Goal: Transaction & Acquisition: Purchase product/service

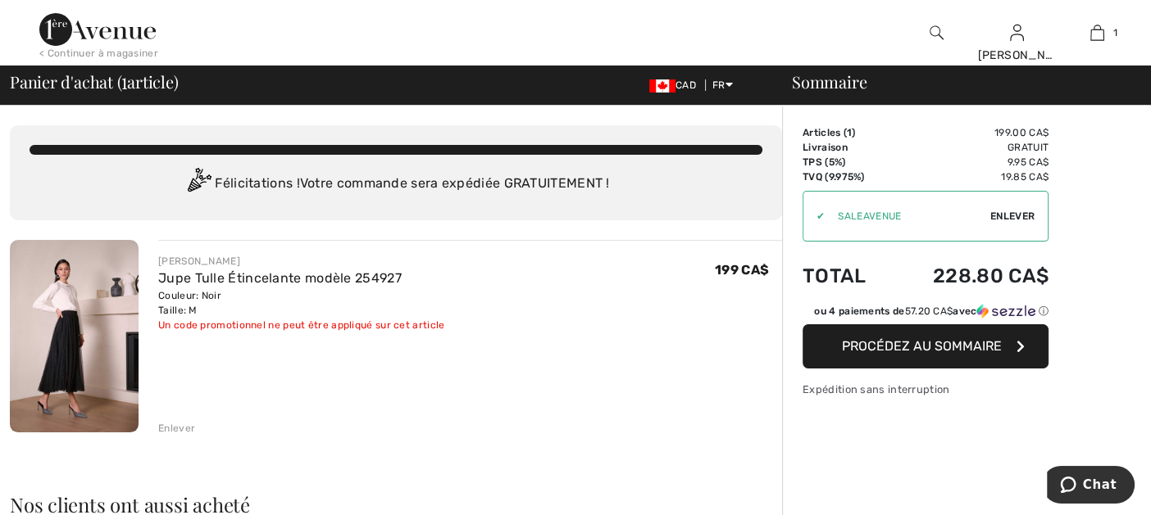
click at [1019, 216] on span "Enlever" at bounding box center [1012, 216] width 44 height 15
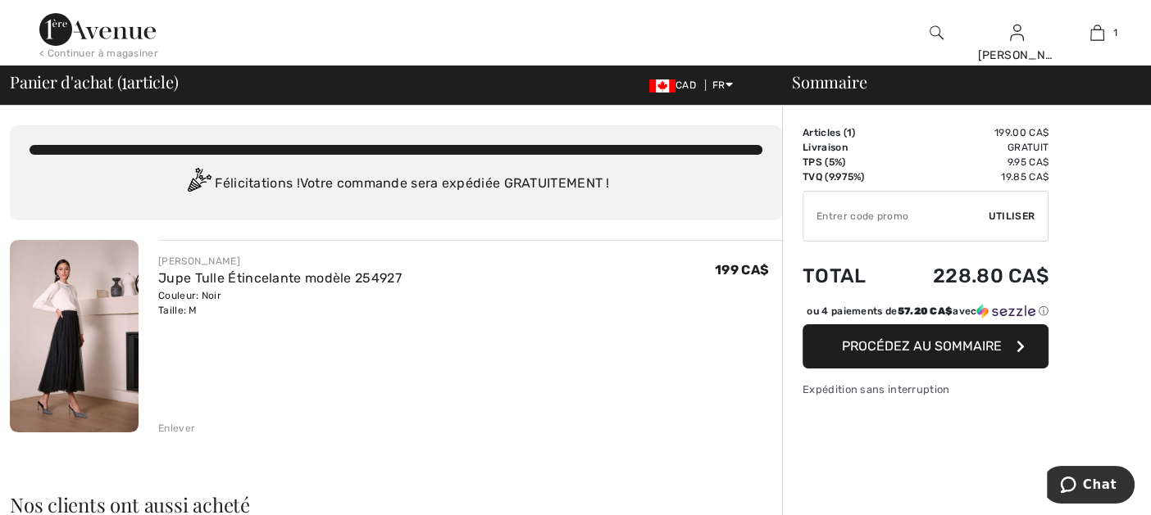
click at [858, 214] on input "TEXT" at bounding box center [895, 216] width 185 height 49
type input "LIVE10"
click at [996, 215] on span "Utiliser" at bounding box center [1011, 216] width 46 height 15
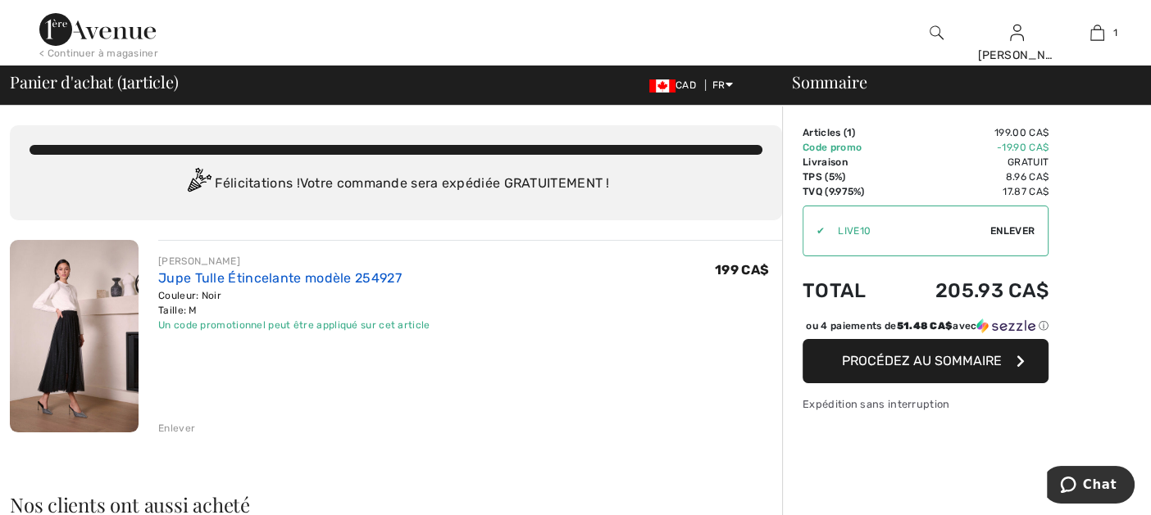
click at [173, 275] on link "Jupe Tulle Étincelante modèle 254927" at bounding box center [279, 278] width 243 height 16
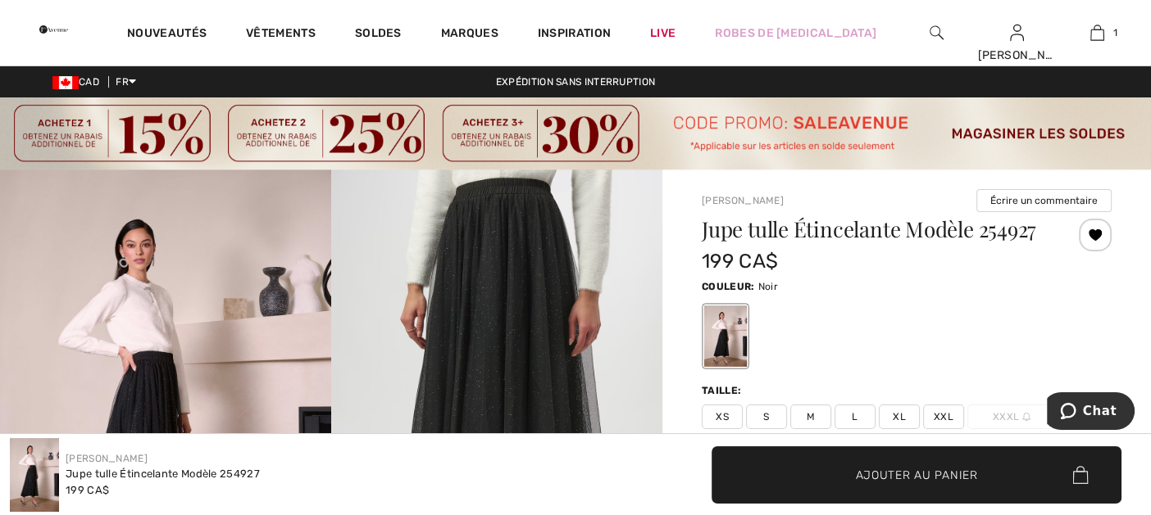
click at [238, 305] on img at bounding box center [165, 418] width 331 height 497
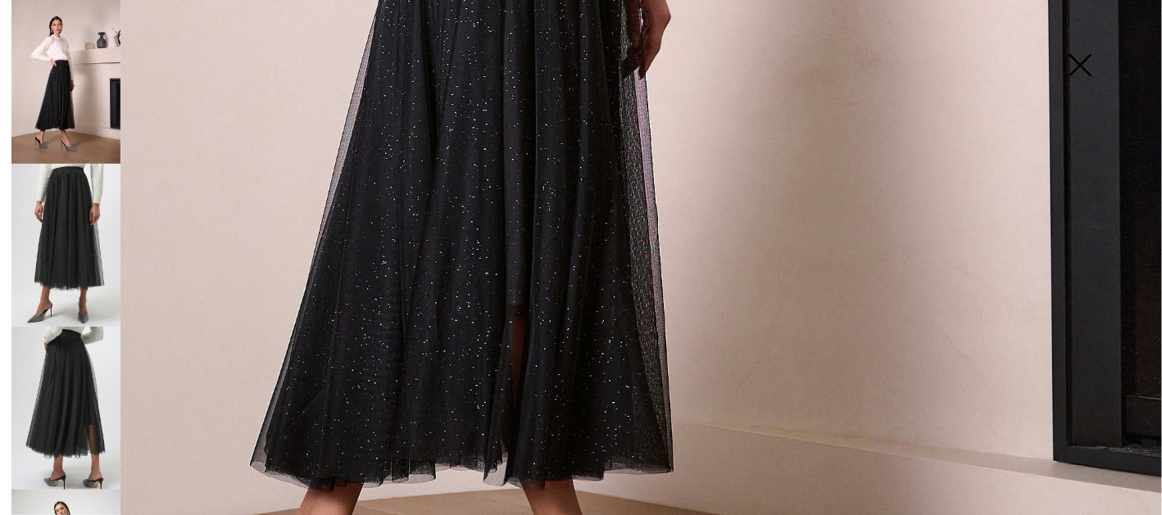
scroll to position [901, 0]
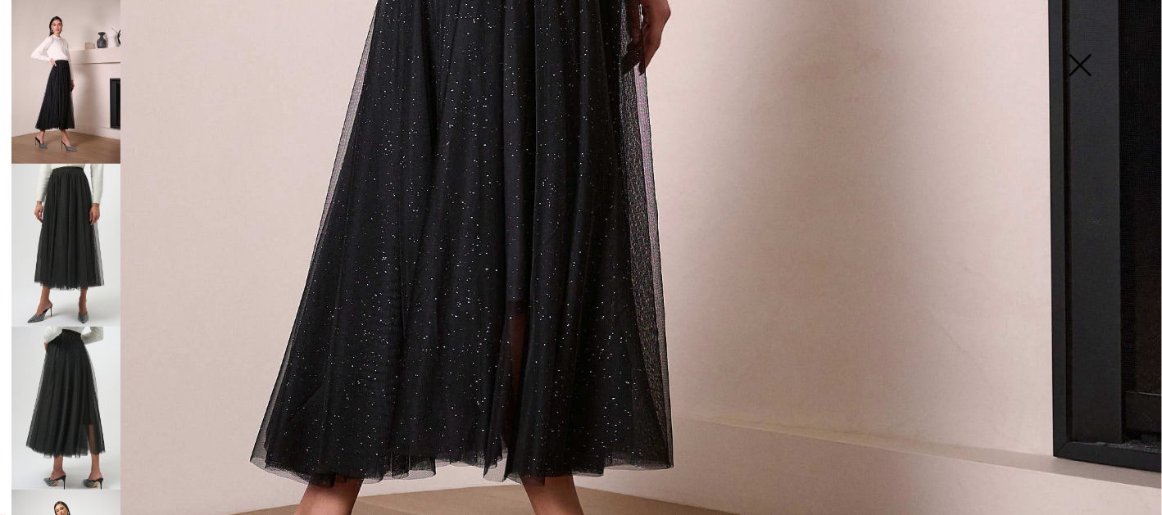
click at [74, 217] on img at bounding box center [65, 245] width 109 height 163
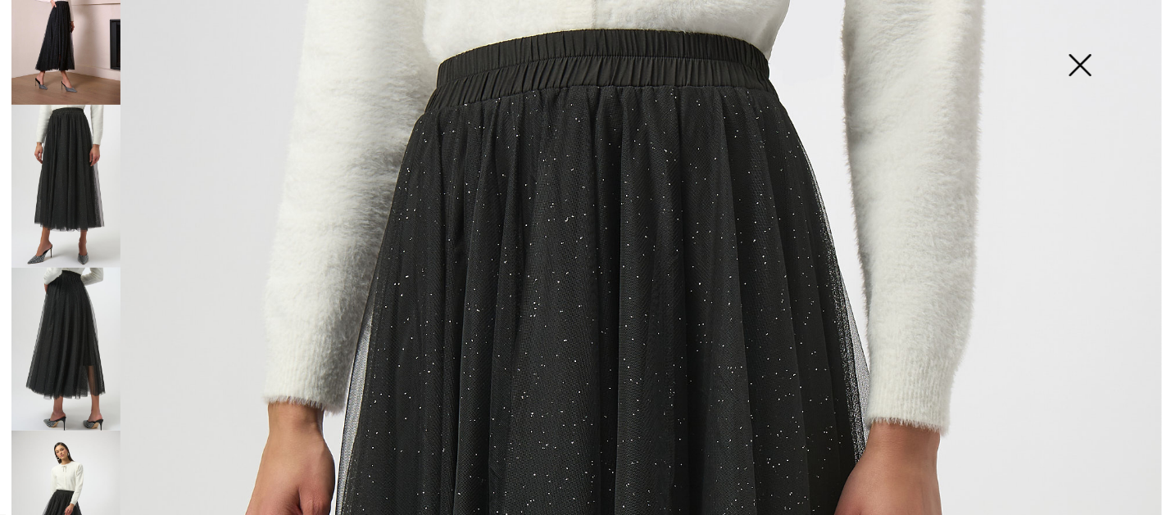
scroll to position [274, 0]
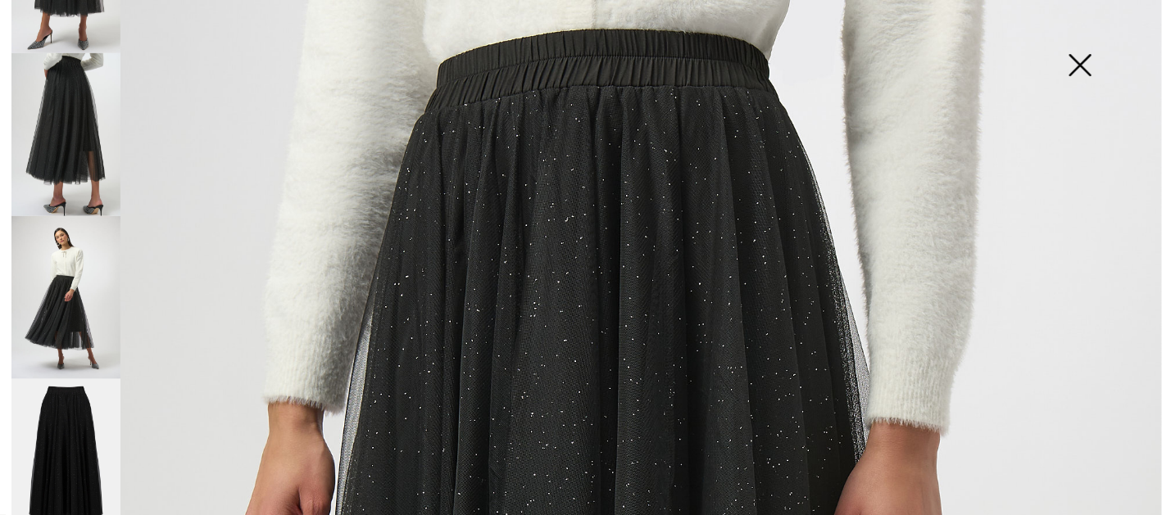
click at [79, 111] on img at bounding box center [65, 134] width 109 height 163
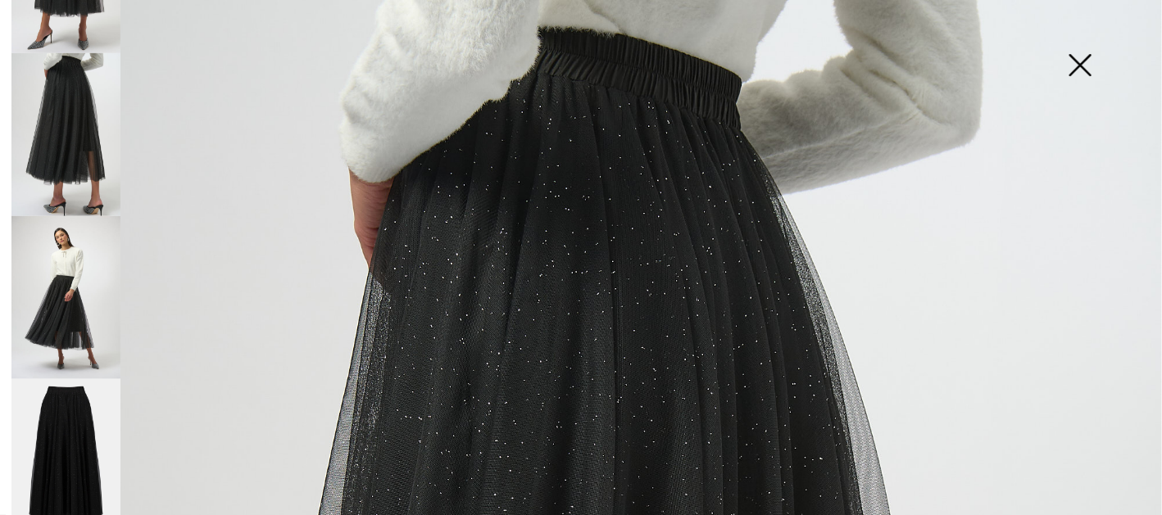
click at [66, 266] on img at bounding box center [65, 297] width 109 height 163
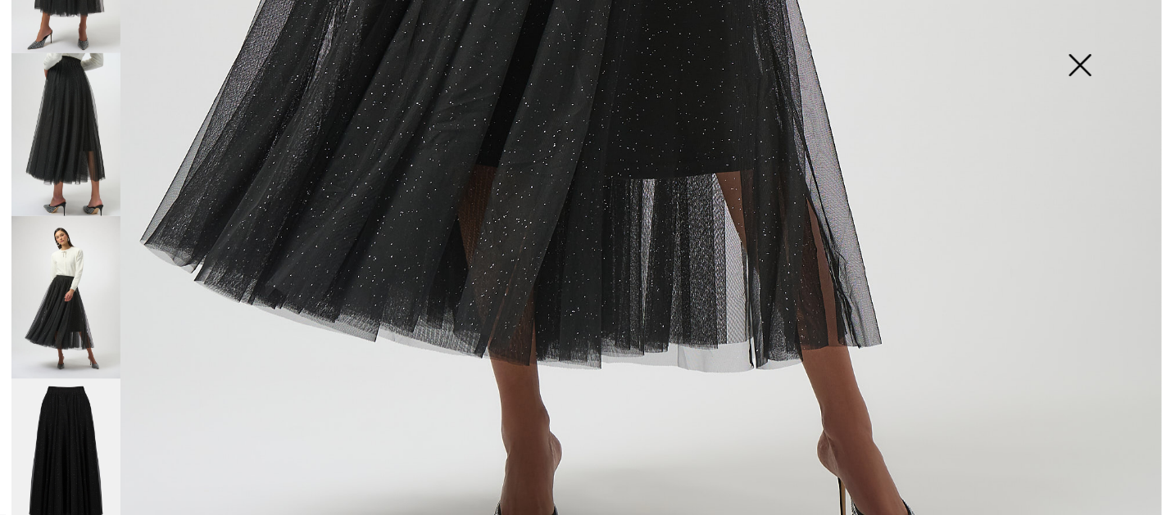
scroll to position [1064, 0]
click at [74, 418] on img at bounding box center [65, 461] width 109 height 164
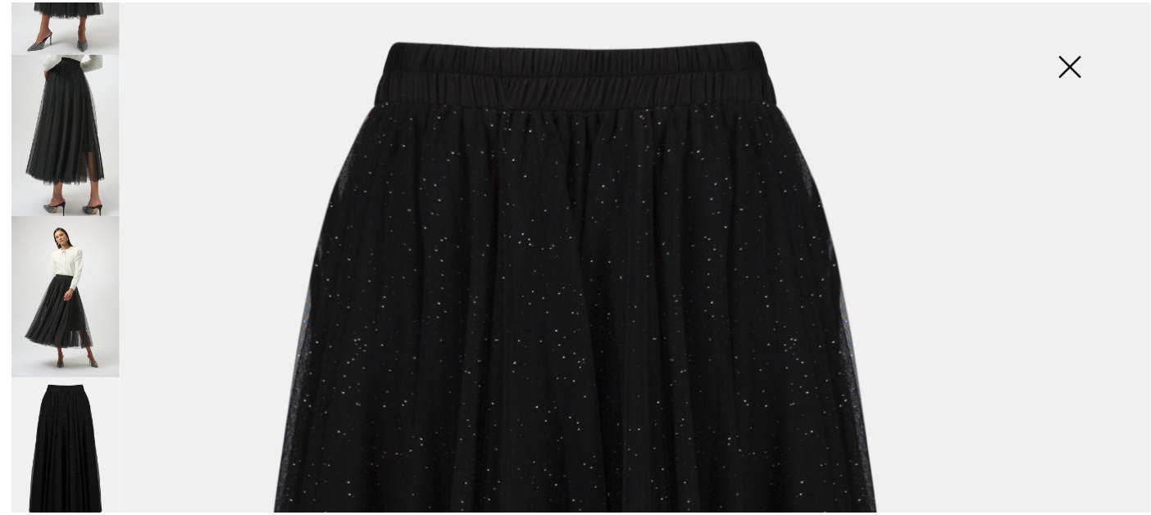
scroll to position [0, 0]
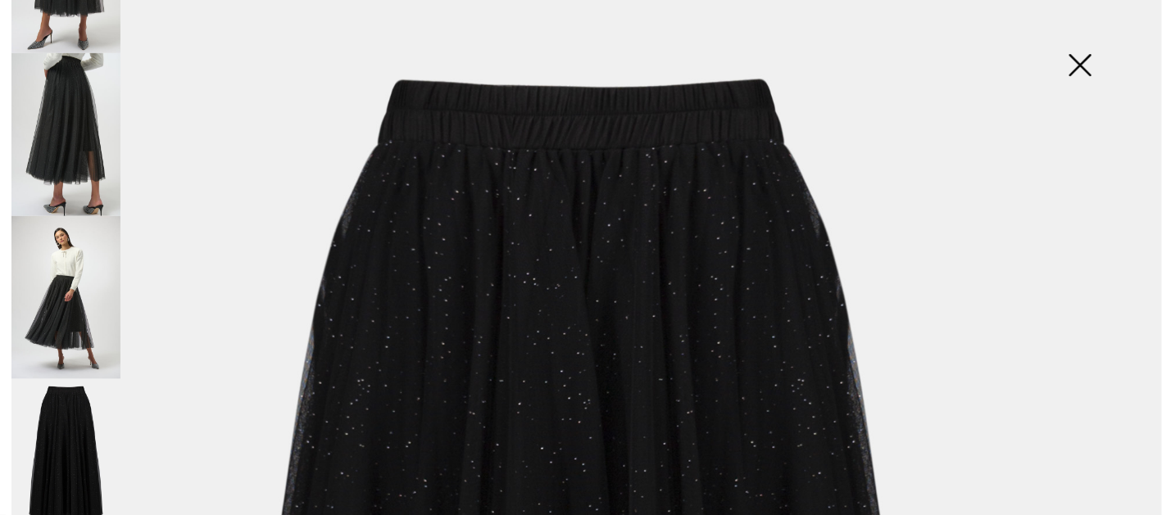
click at [1070, 71] on img at bounding box center [1080, 67] width 82 height 84
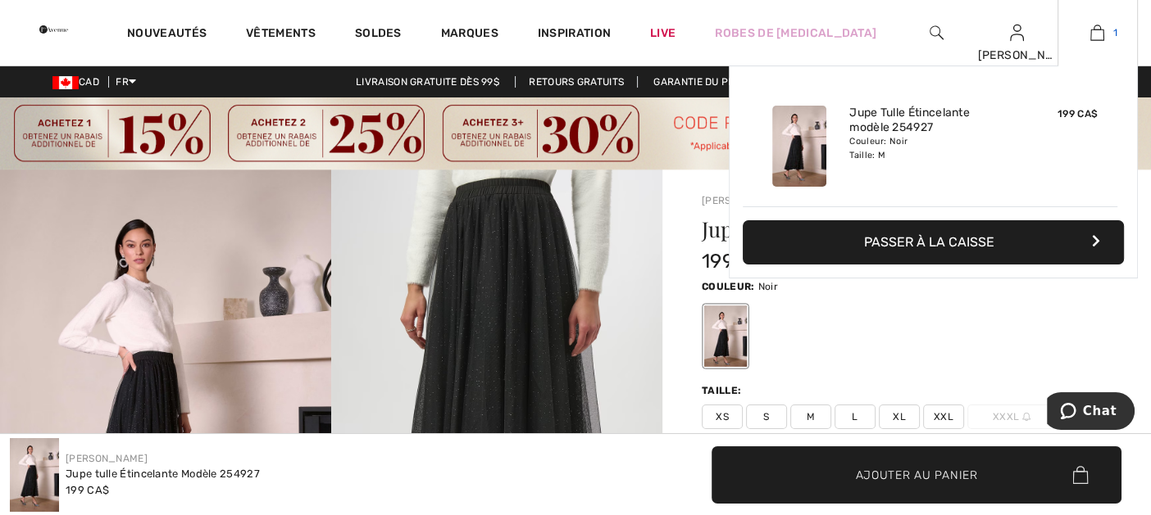
click at [1092, 28] on img at bounding box center [1097, 33] width 14 height 20
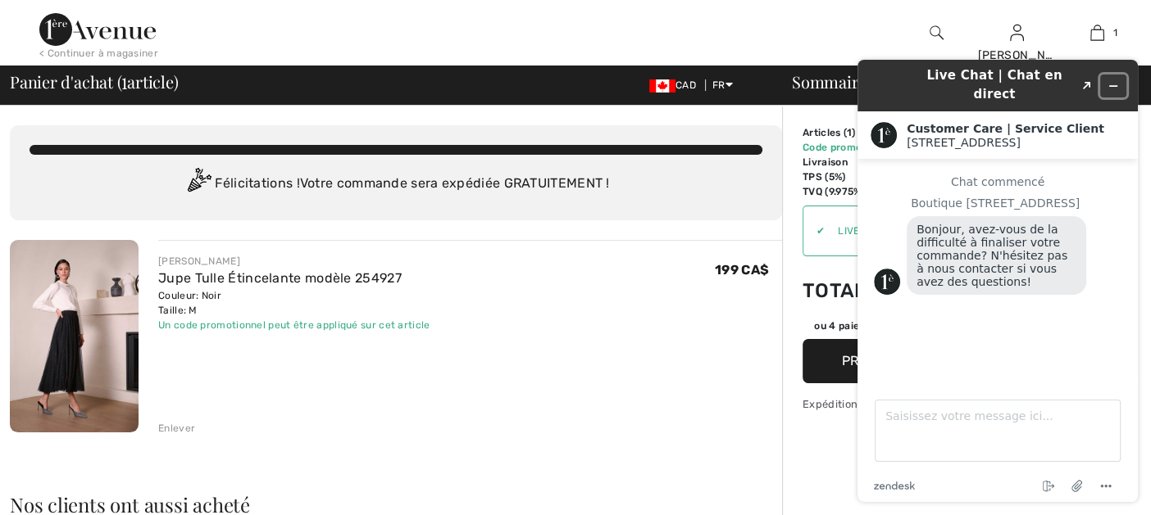
click at [1114, 86] on icon "Réduire le widget" at bounding box center [1113, 86] width 7 height 0
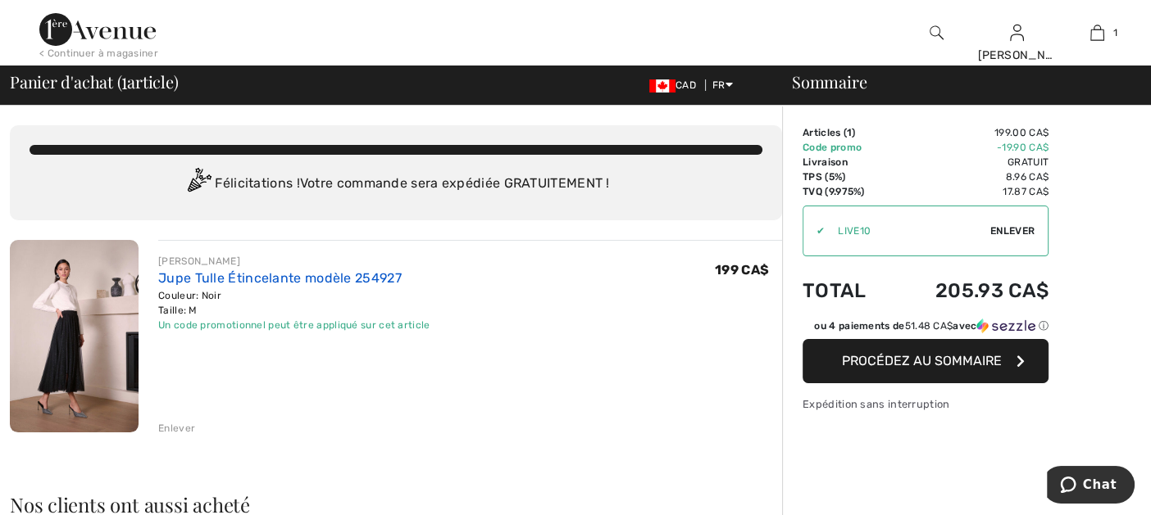
click at [220, 272] on link "Jupe Tulle Étincelante modèle 254927" at bounding box center [279, 278] width 243 height 16
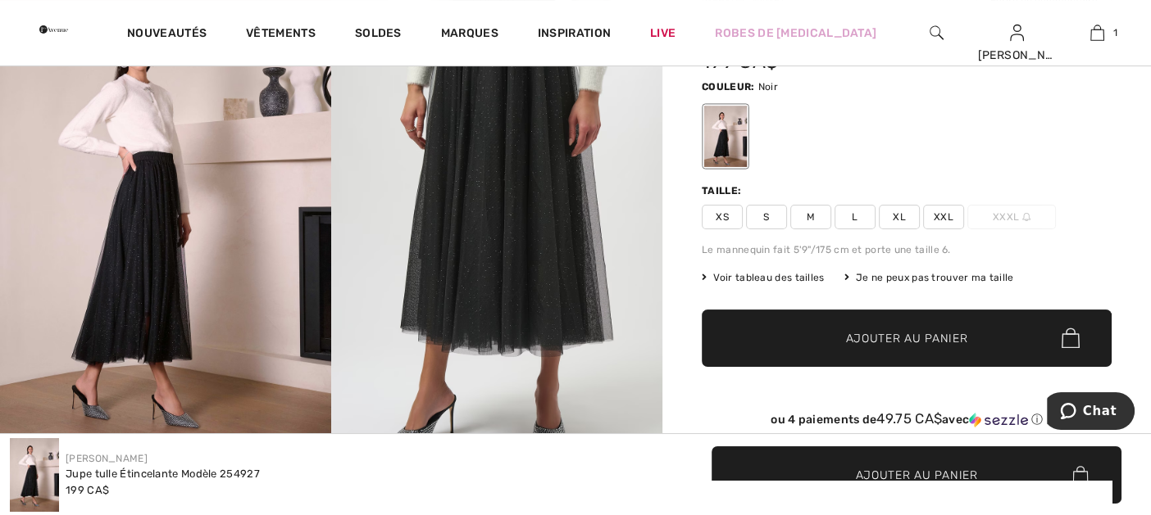
scroll to position [164, 0]
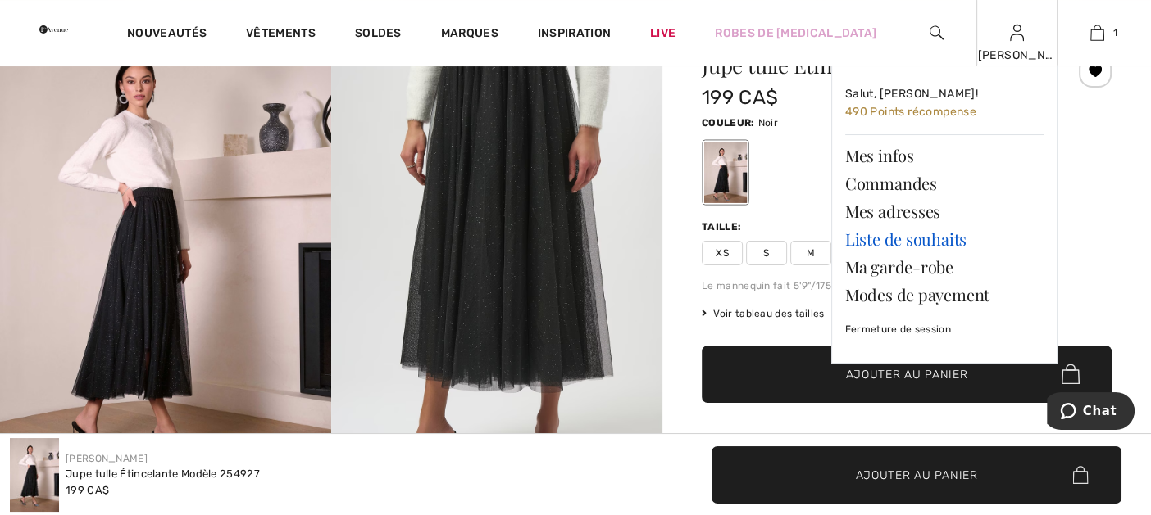
click at [918, 238] on link "Liste de souhaits" at bounding box center [944, 239] width 198 height 28
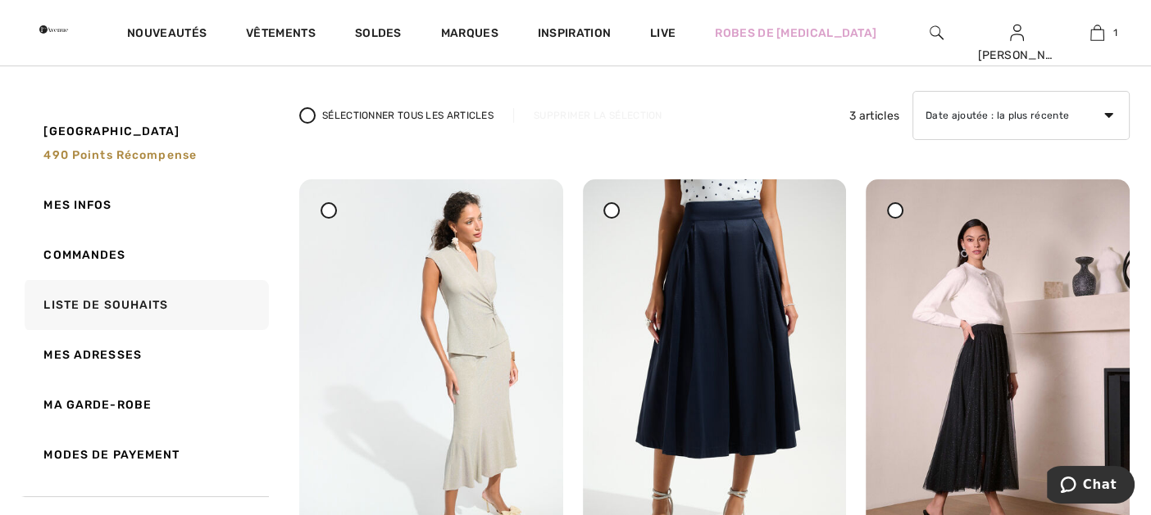
scroll to position [81, 0]
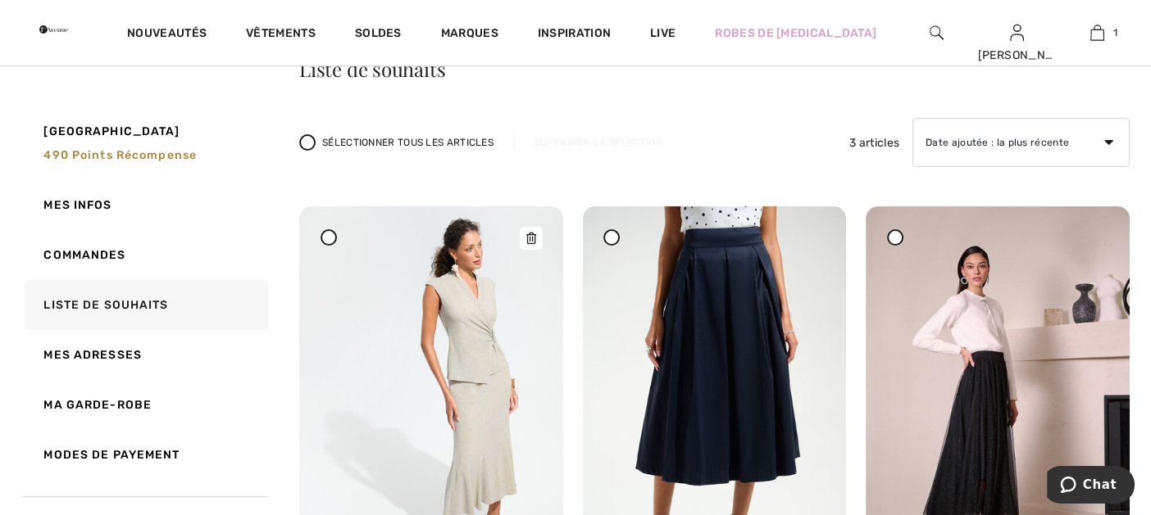
click at [531, 234] on icon at bounding box center [531, 238] width 10 height 11
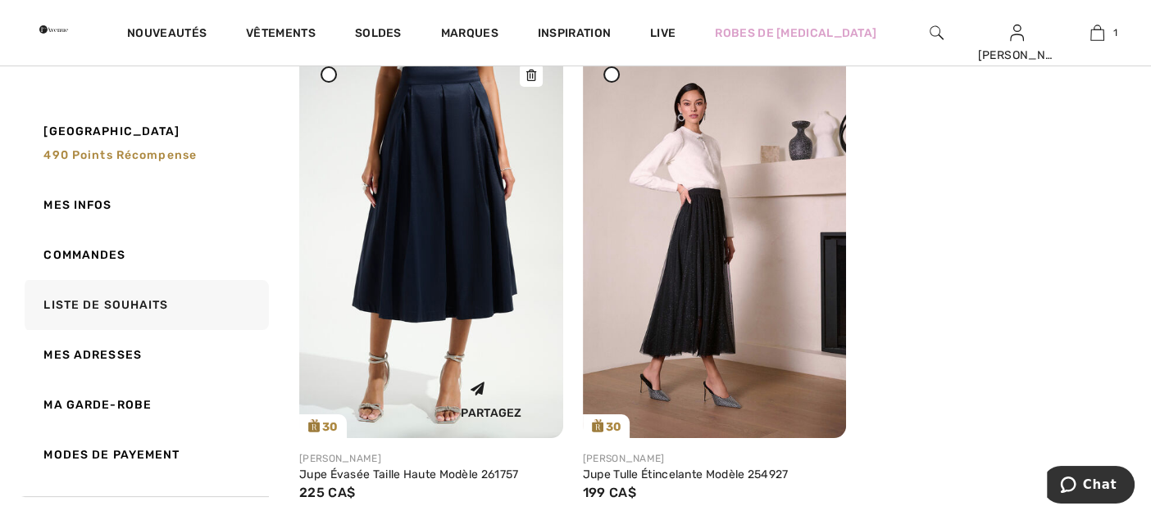
scroll to position [245, 0]
click at [439, 231] on img at bounding box center [431, 240] width 264 height 395
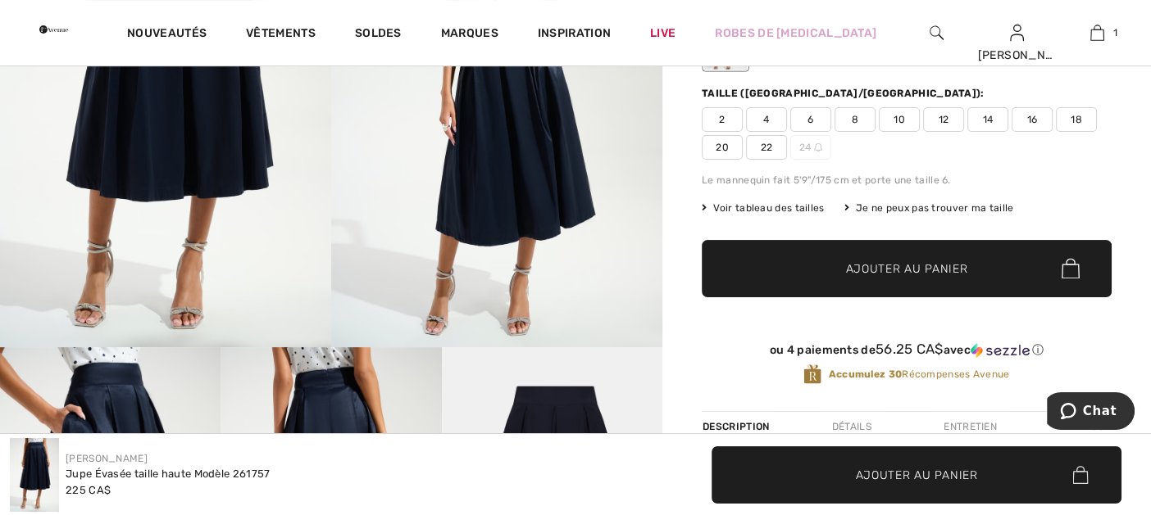
scroll to position [245, 0]
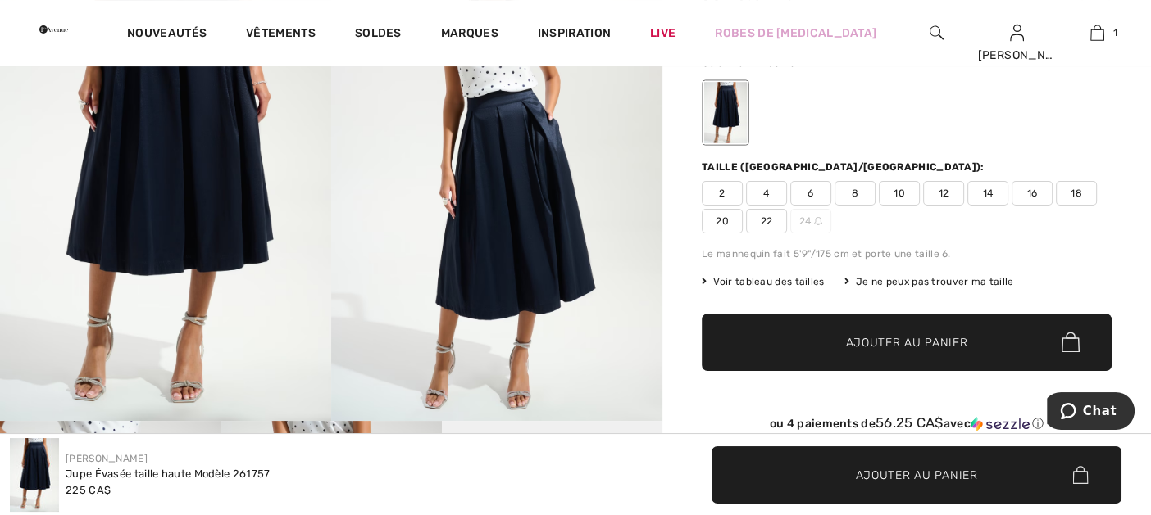
click at [807, 278] on span "Voir tableau des tailles" at bounding box center [762, 282] width 123 height 15
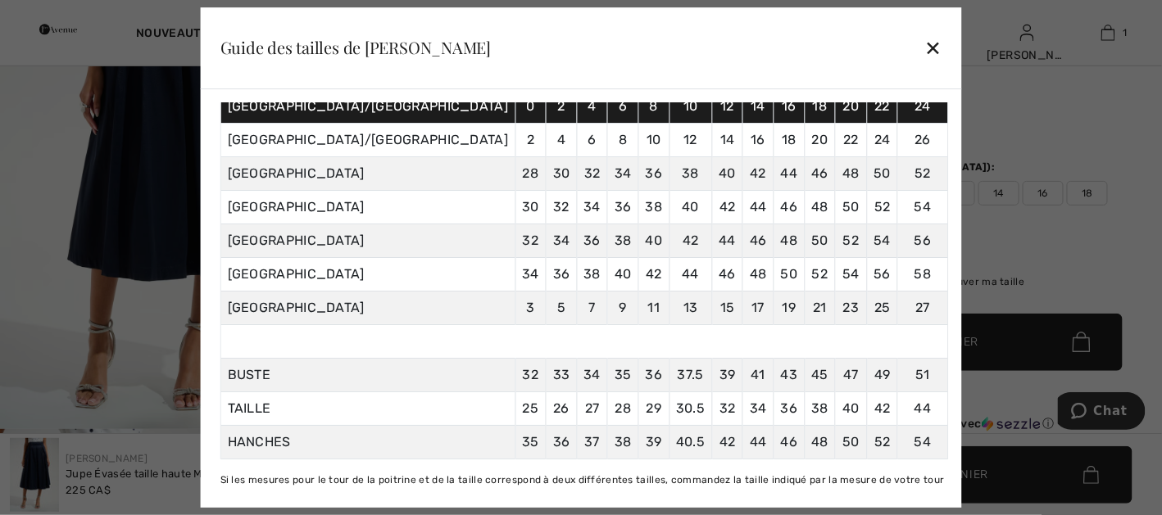
scroll to position [211, 0]
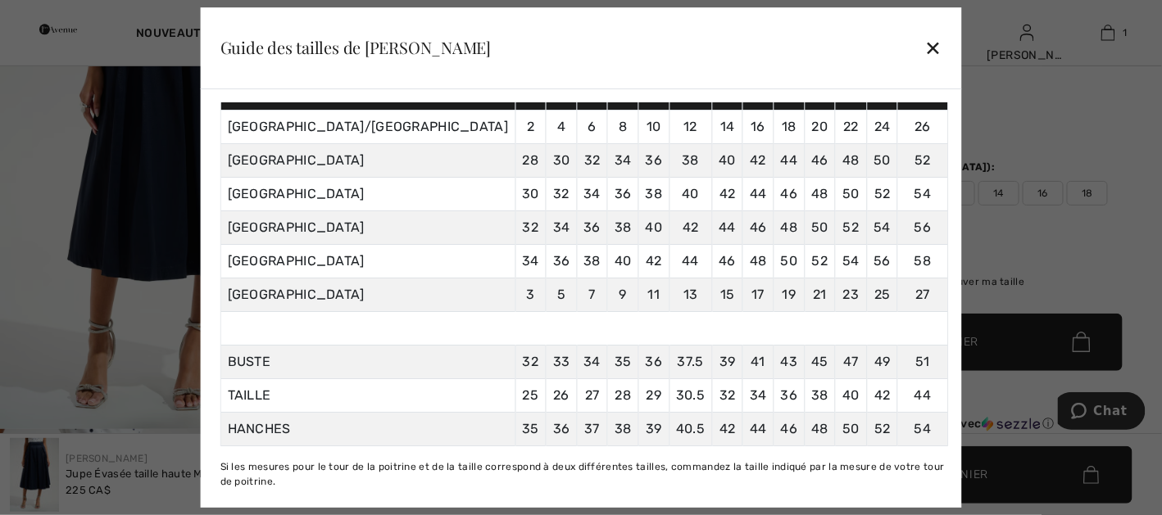
click at [924, 46] on div "✕" at bounding box center [932, 47] width 17 height 34
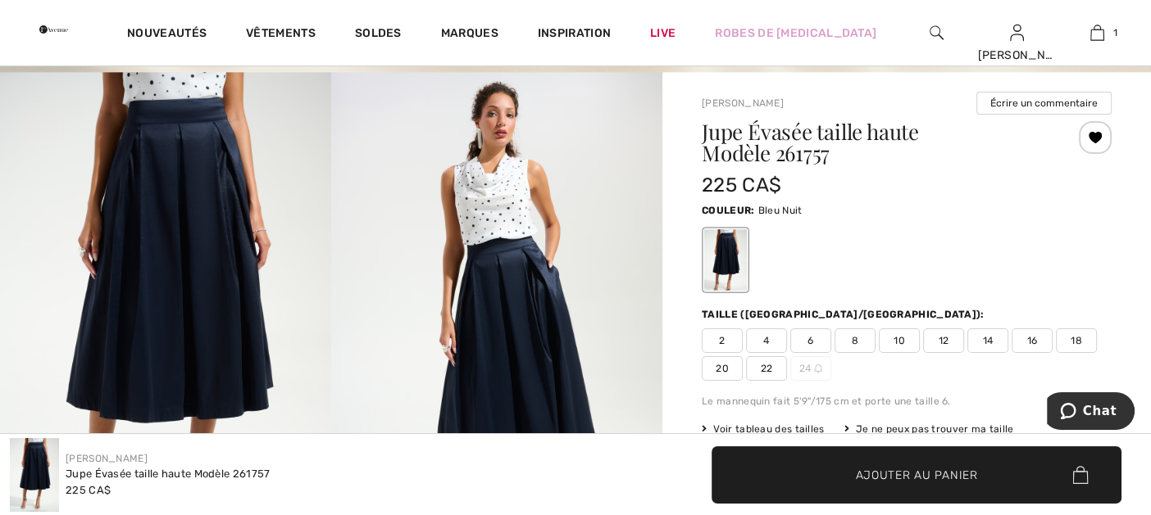
scroll to position [0, 0]
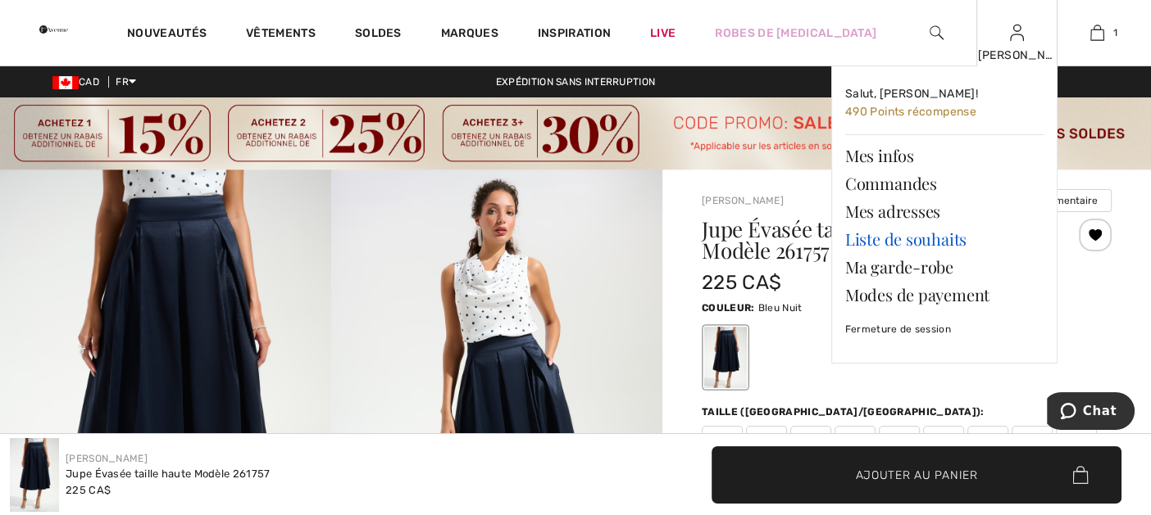
click at [892, 234] on link "Liste de souhaits" at bounding box center [944, 239] width 198 height 28
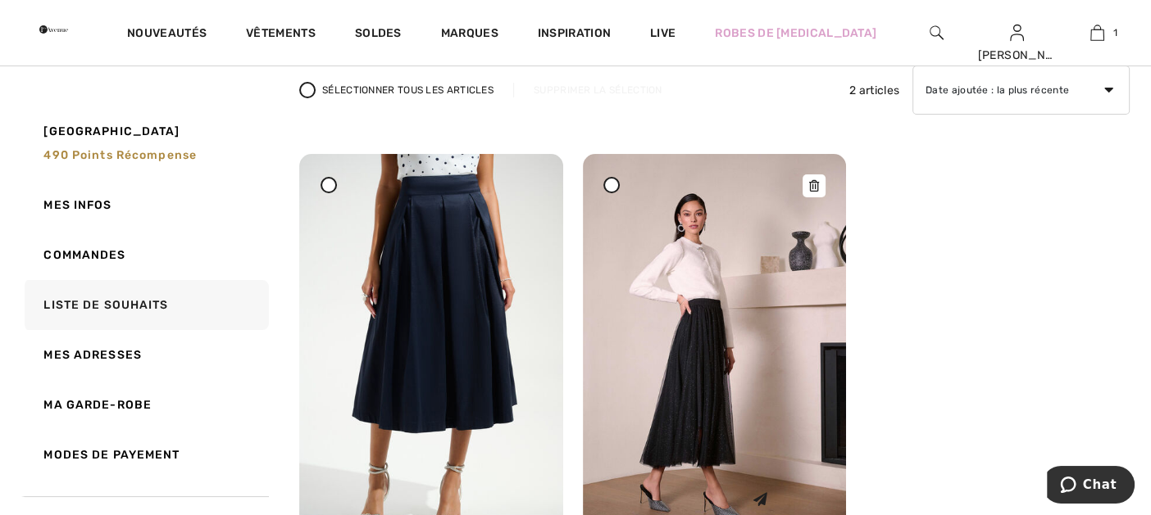
scroll to position [245, 0]
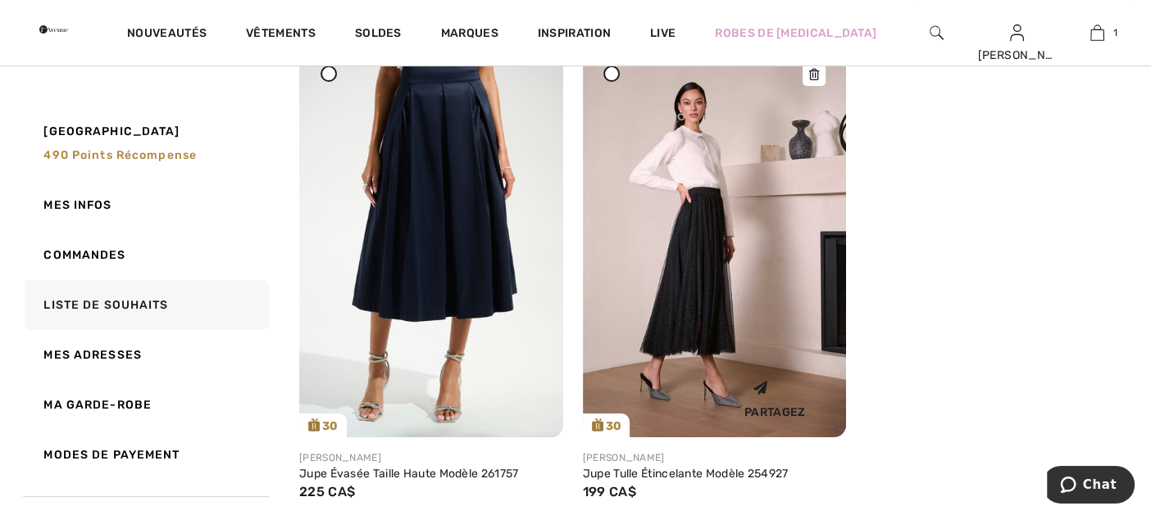
click at [719, 276] on img at bounding box center [715, 240] width 264 height 395
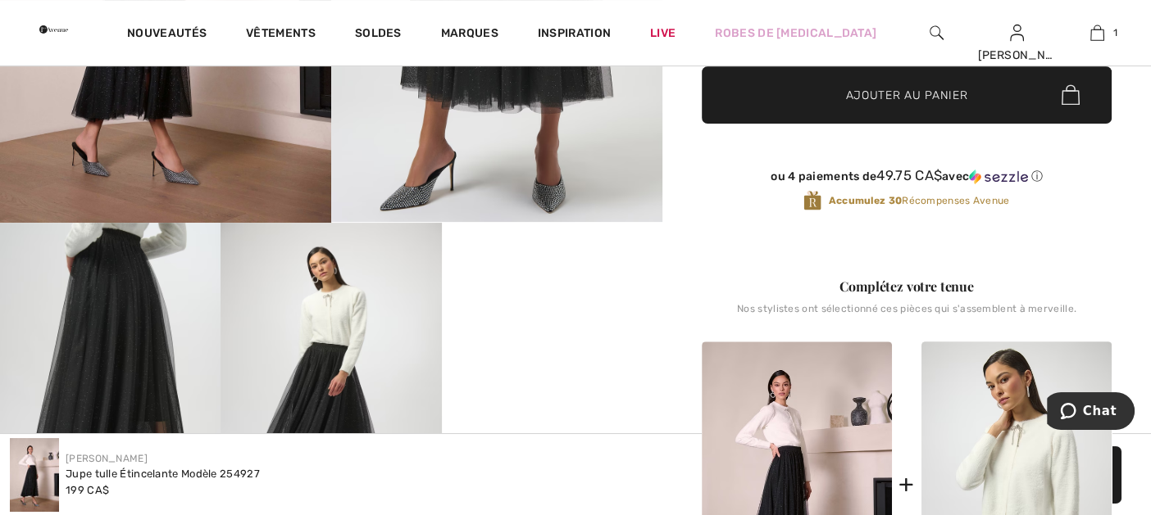
scroll to position [328, 0]
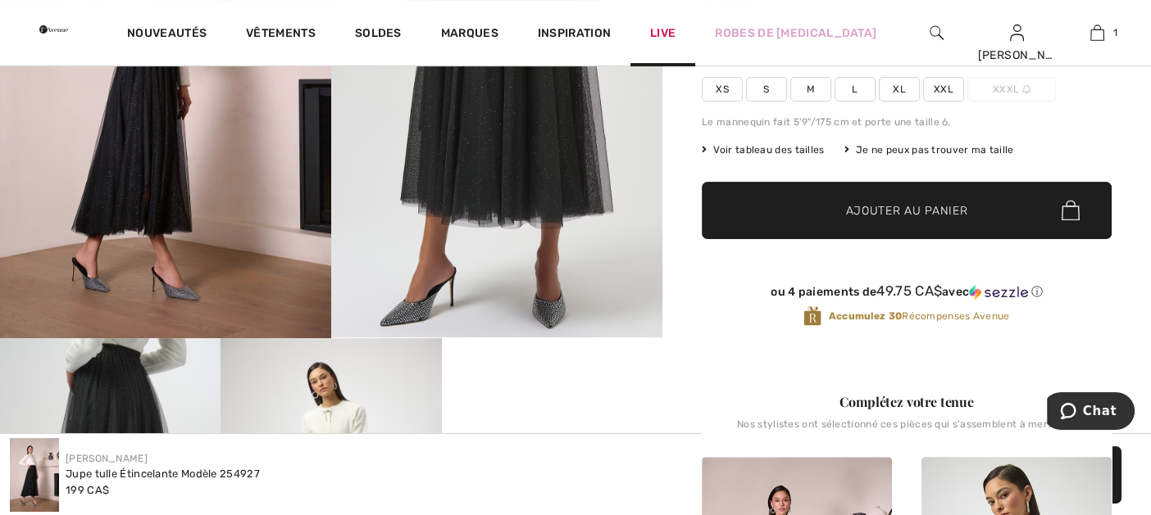
click at [675, 30] on link "Live" at bounding box center [662, 33] width 25 height 17
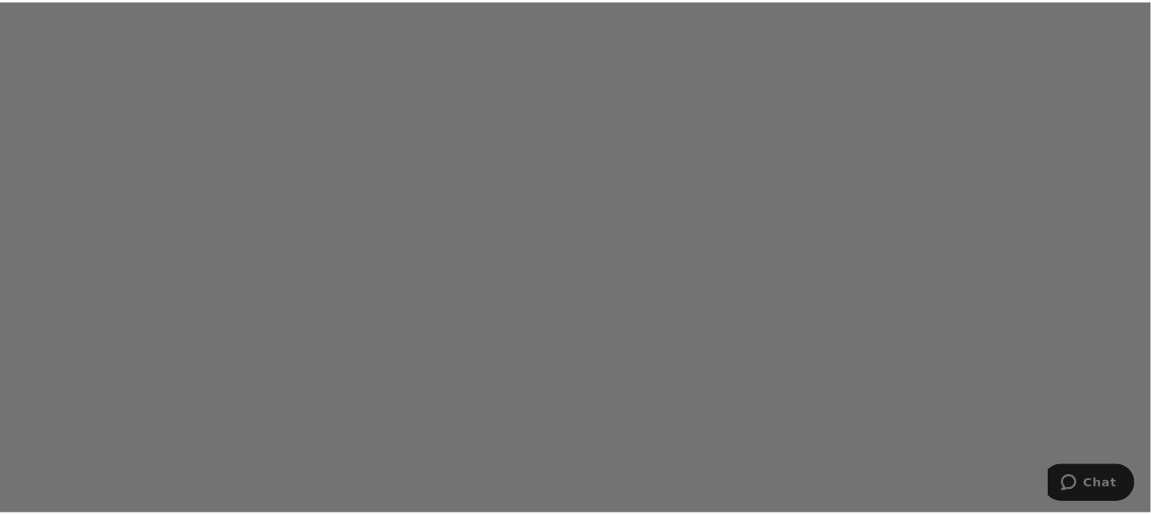
scroll to position [1228, 0]
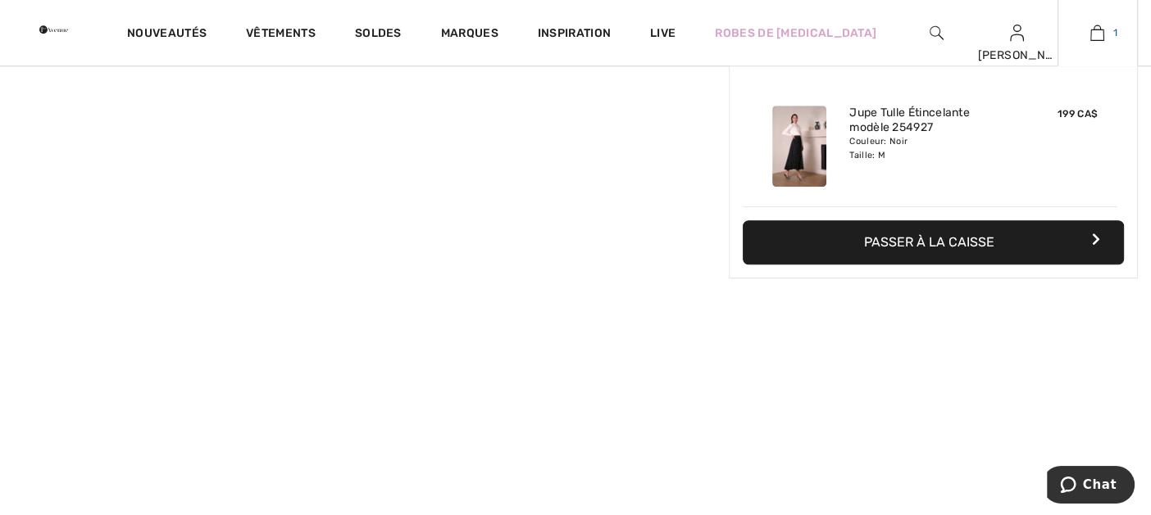
click at [1109, 31] on link "1" at bounding box center [1097, 33] width 79 height 20
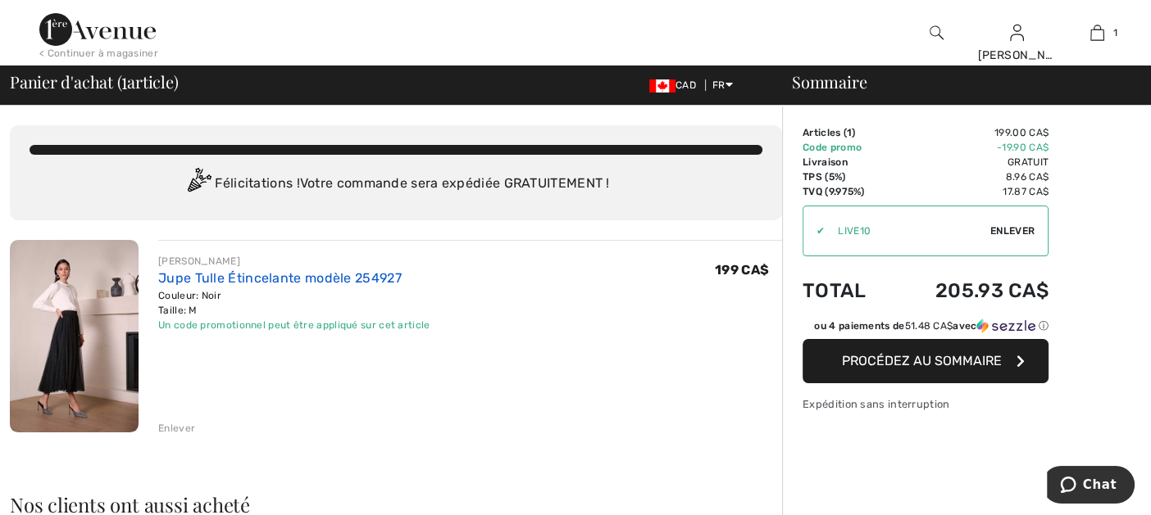
click at [303, 277] on link "Jupe Tulle Étincelante modèle 254927" at bounding box center [279, 278] width 243 height 16
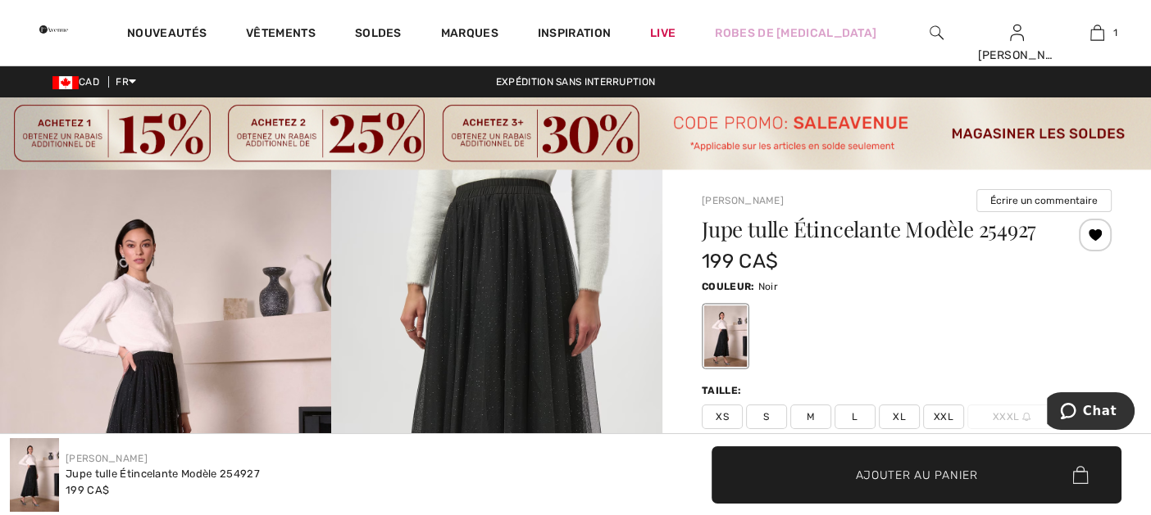
scroll to position [245, 0]
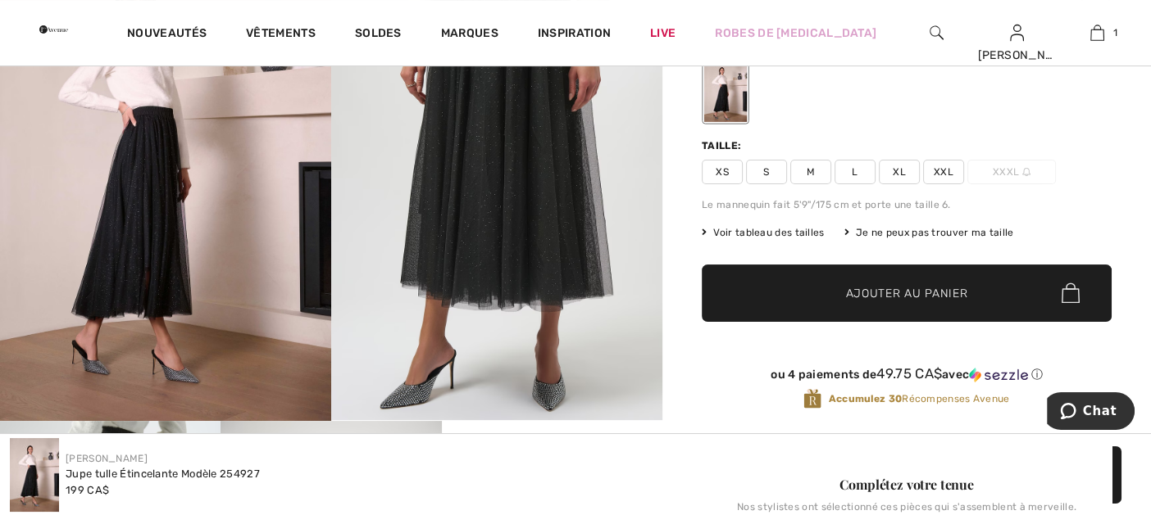
click at [773, 229] on span "Voir tableau des tailles" at bounding box center [762, 232] width 123 height 15
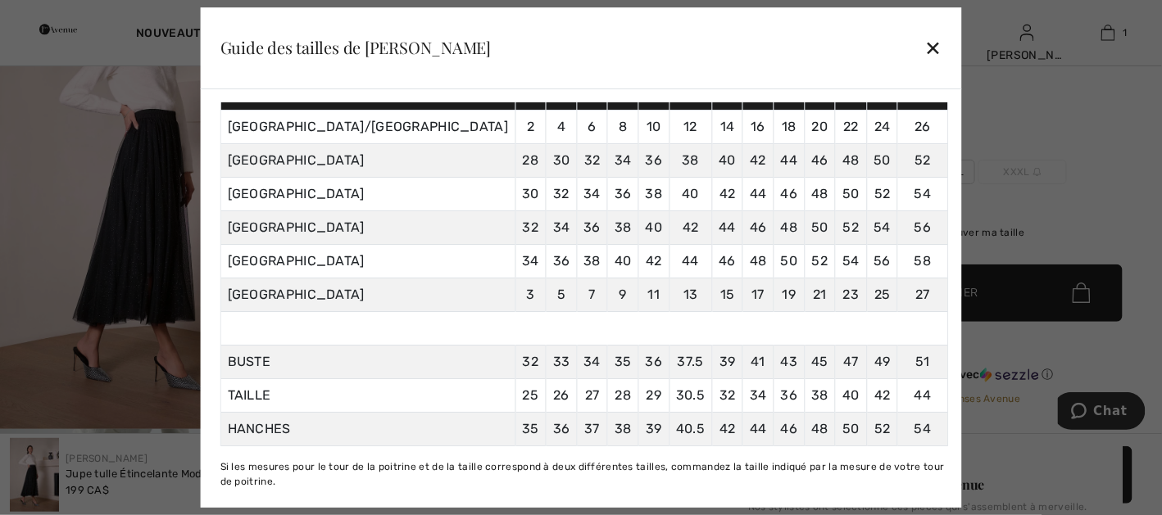
scroll to position [211, 0]
click at [924, 45] on div "✕" at bounding box center [932, 47] width 17 height 34
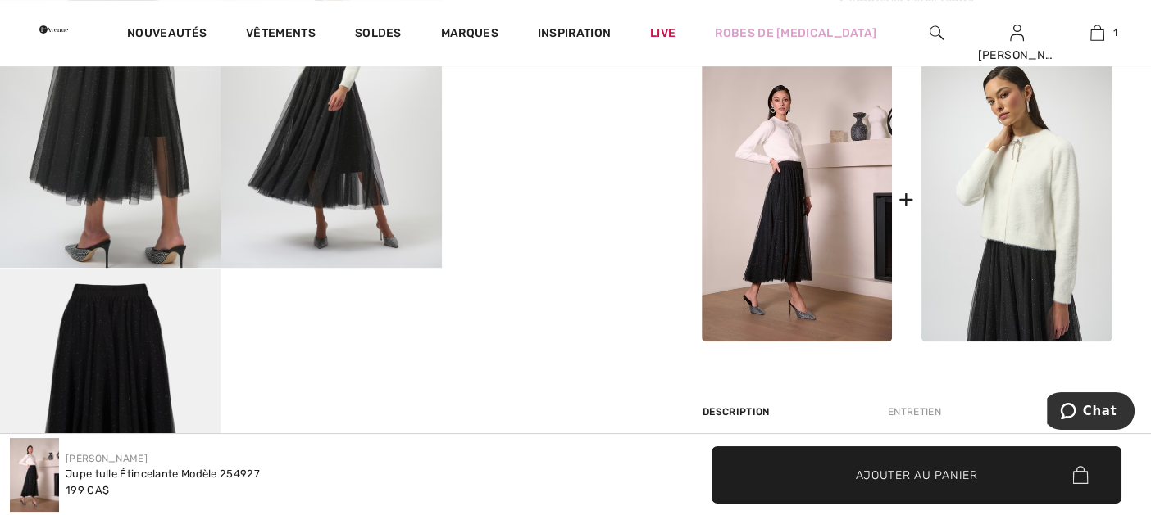
scroll to position [738, 0]
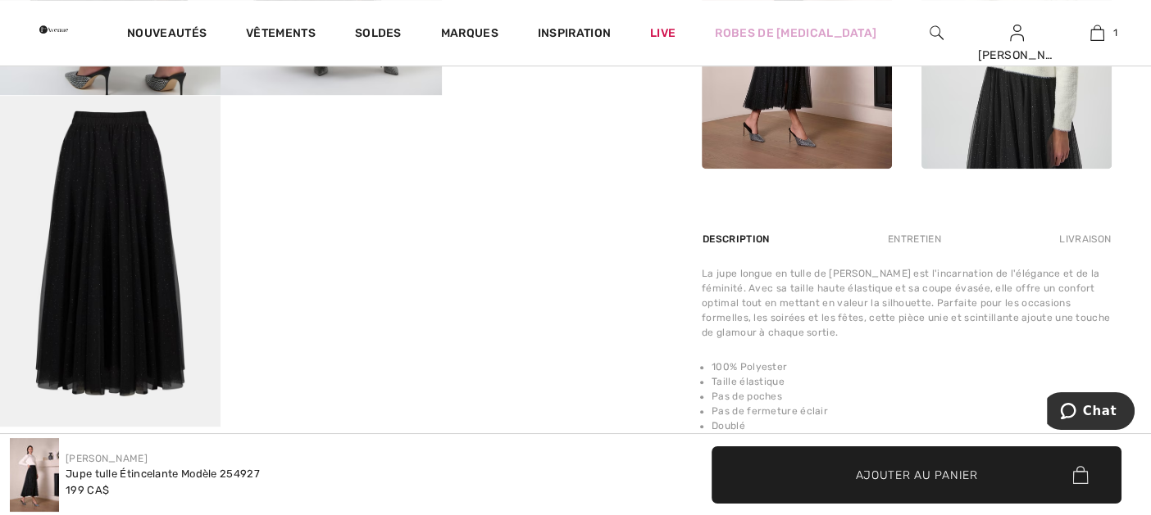
click at [111, 220] on img at bounding box center [110, 261] width 220 height 331
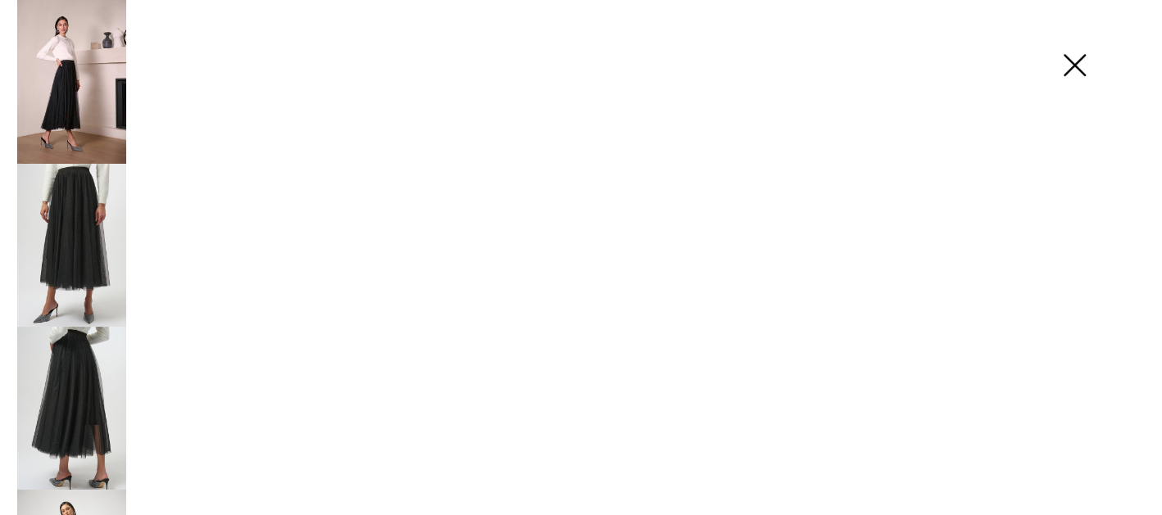
scroll to position [911, 0]
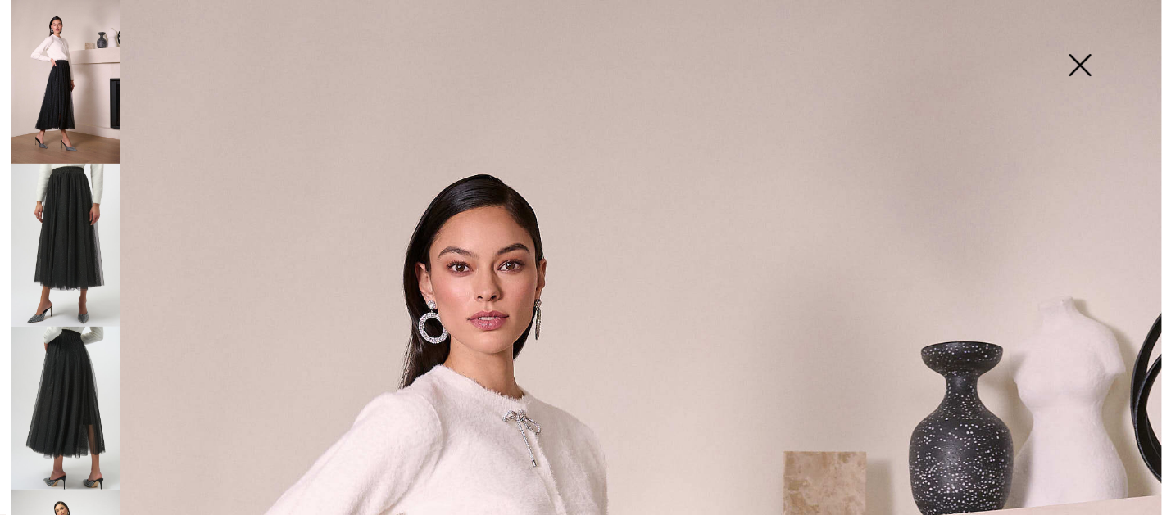
click at [75, 211] on img at bounding box center [65, 245] width 109 height 163
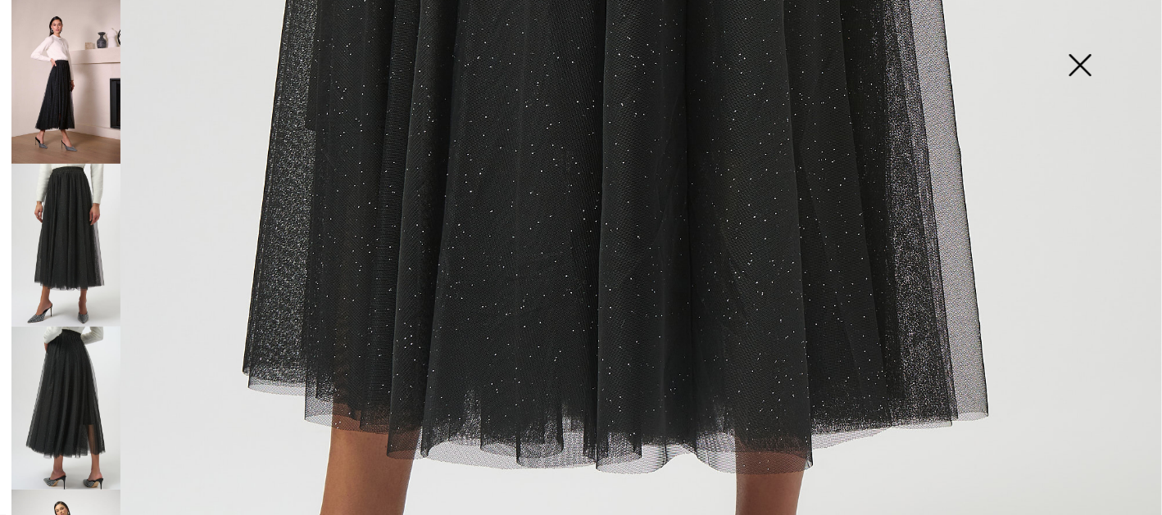
scroll to position [901, 0]
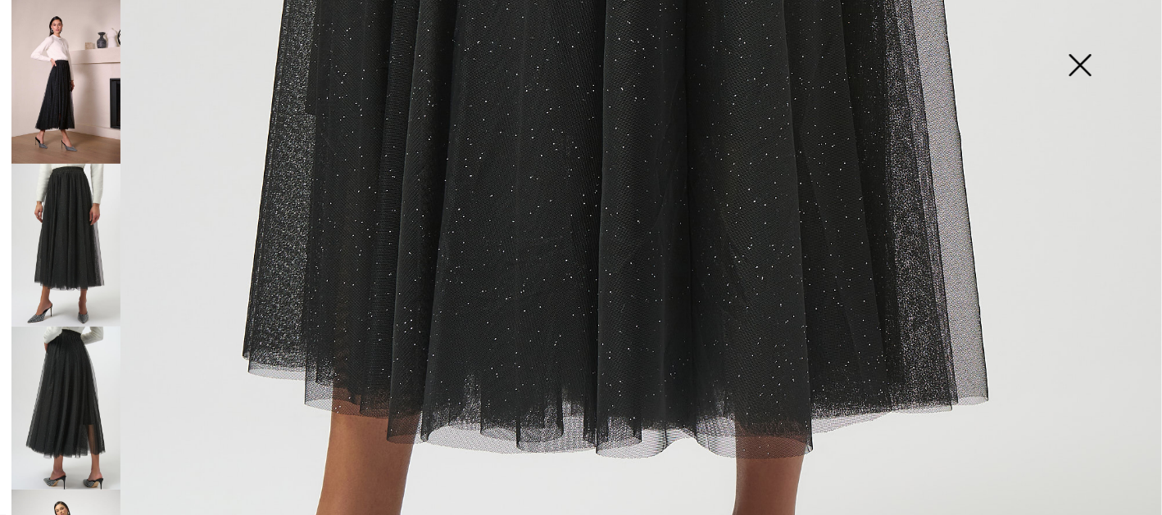
click at [69, 347] on img at bounding box center [65, 408] width 109 height 163
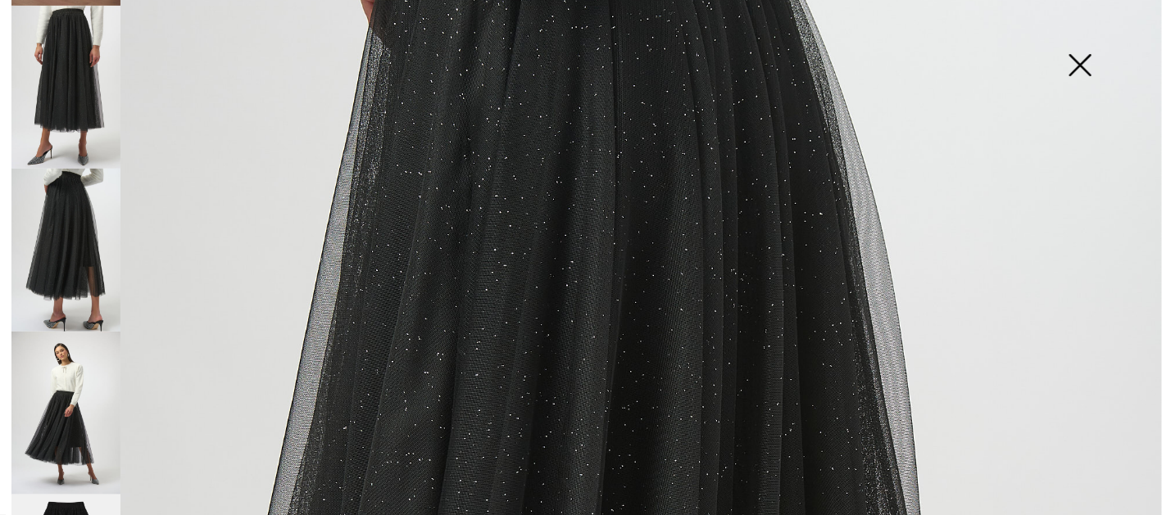
scroll to position [274, 0]
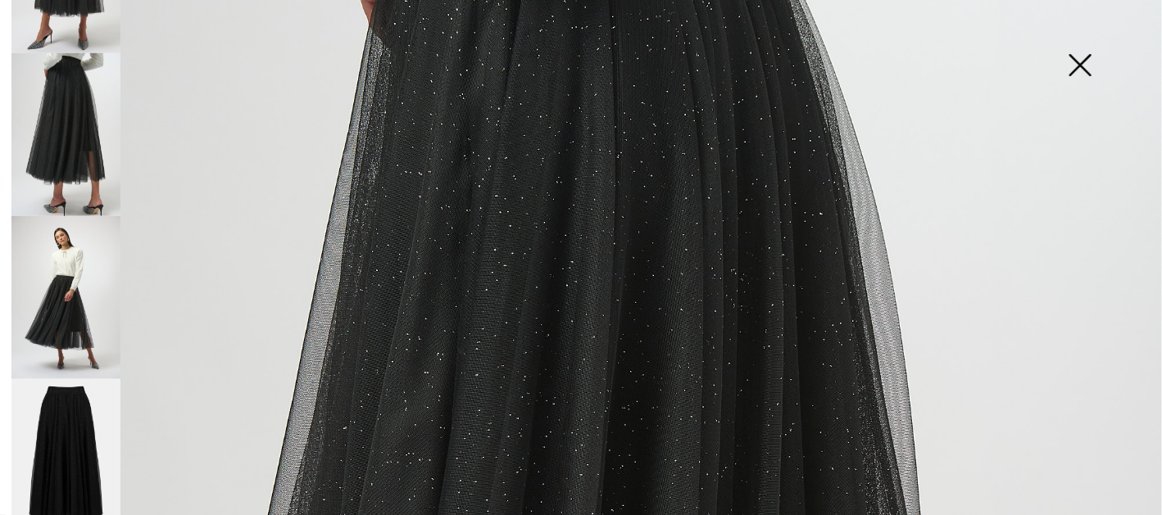
click at [60, 265] on img at bounding box center [65, 297] width 109 height 163
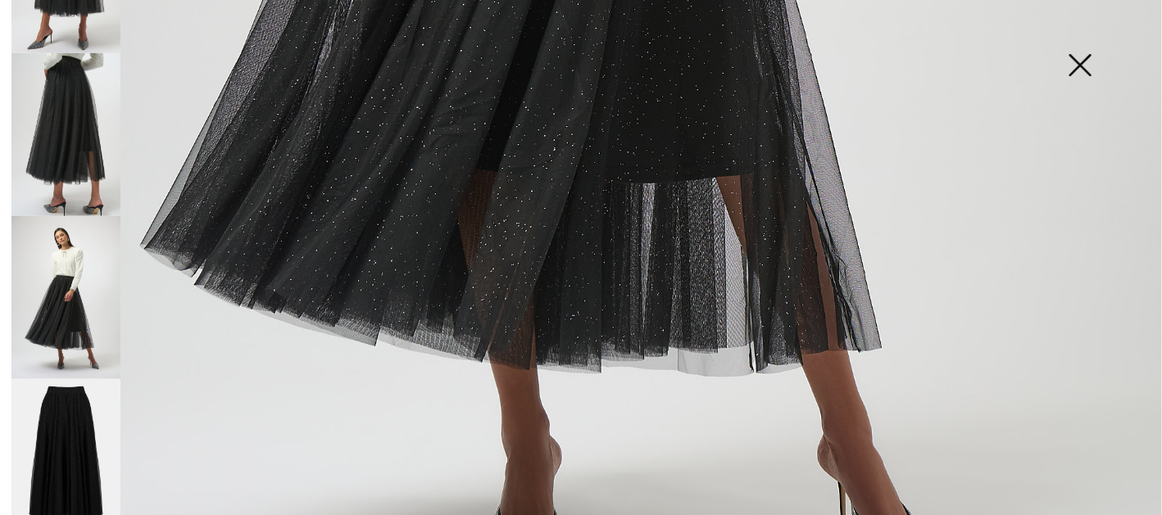
scroll to position [1064, 0]
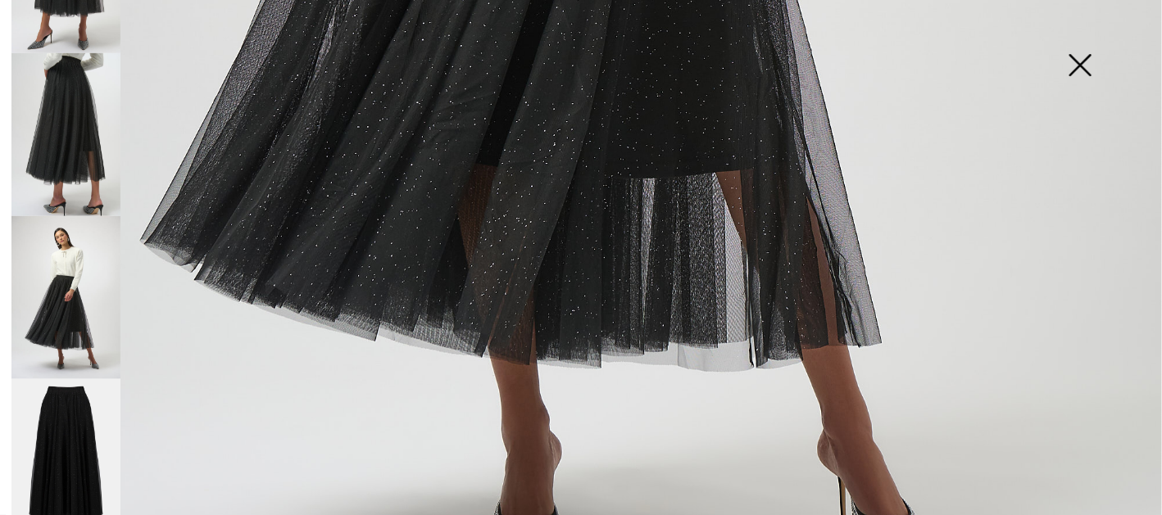
click at [80, 428] on img at bounding box center [65, 461] width 109 height 164
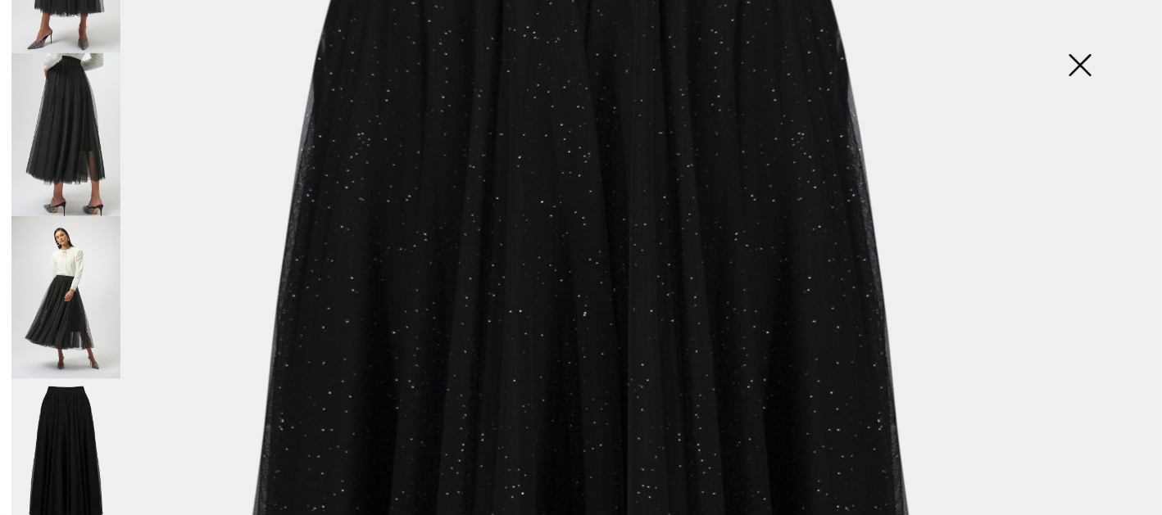
scroll to position [0, 0]
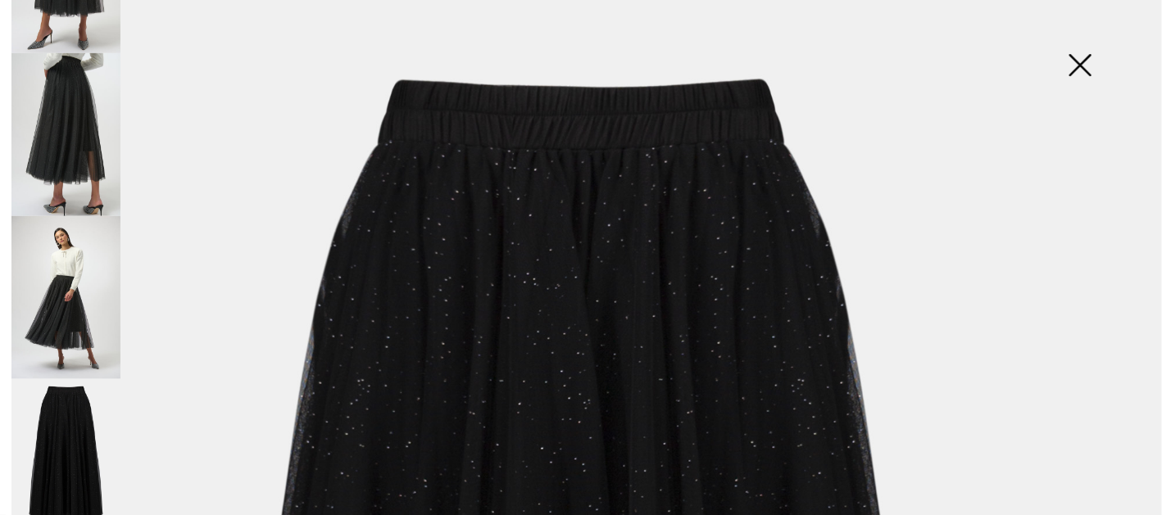
click at [1082, 62] on img at bounding box center [1080, 67] width 82 height 84
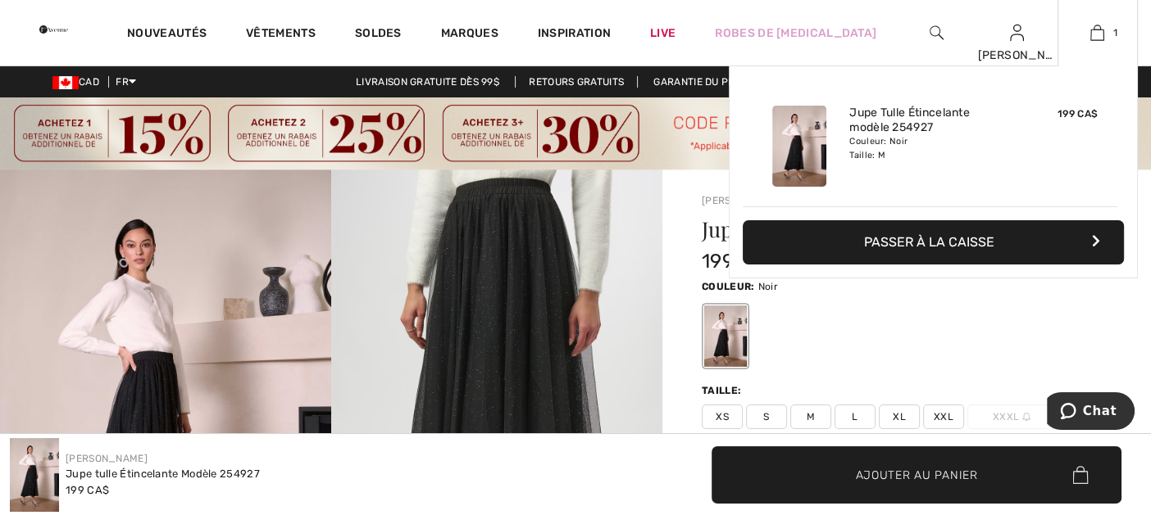
click at [942, 243] on button "Passer à la caisse" at bounding box center [932, 242] width 381 height 44
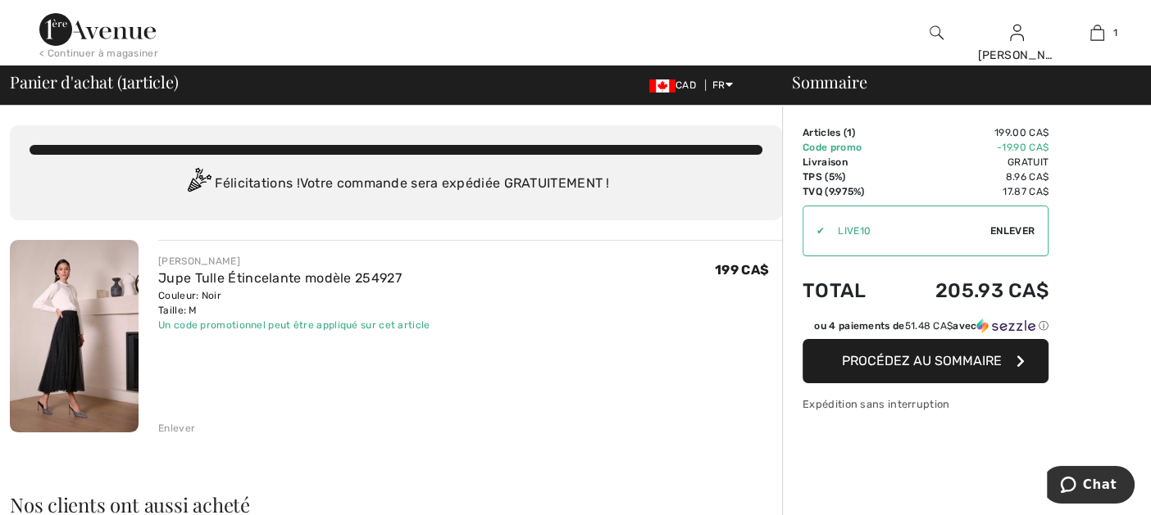
click at [917, 365] on span "Procédez au sommaire" at bounding box center [922, 361] width 160 height 16
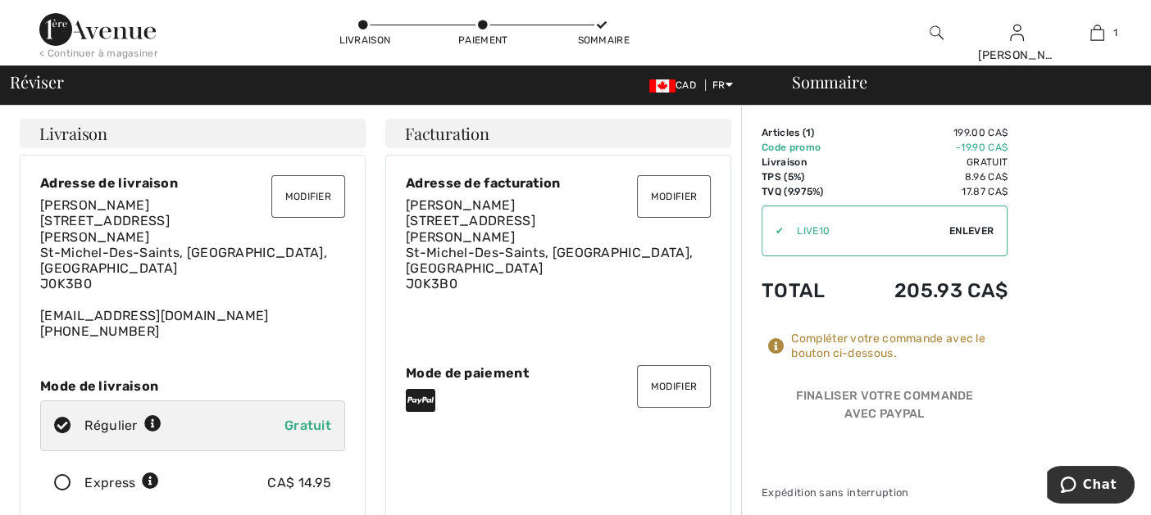
click at [45, 34] on img at bounding box center [97, 29] width 116 height 33
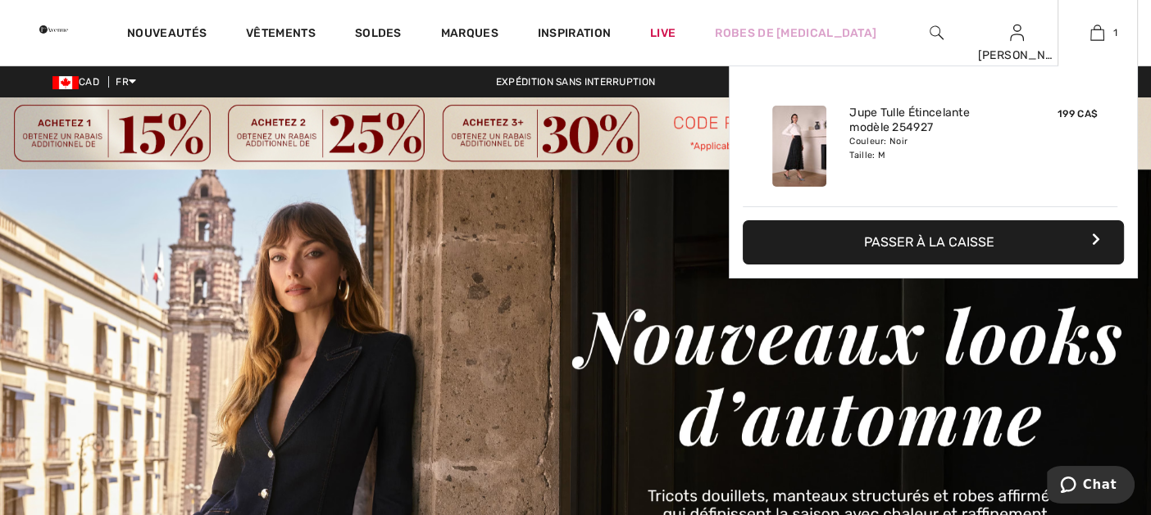
click at [974, 245] on button "Passer à la caisse" at bounding box center [932, 242] width 381 height 44
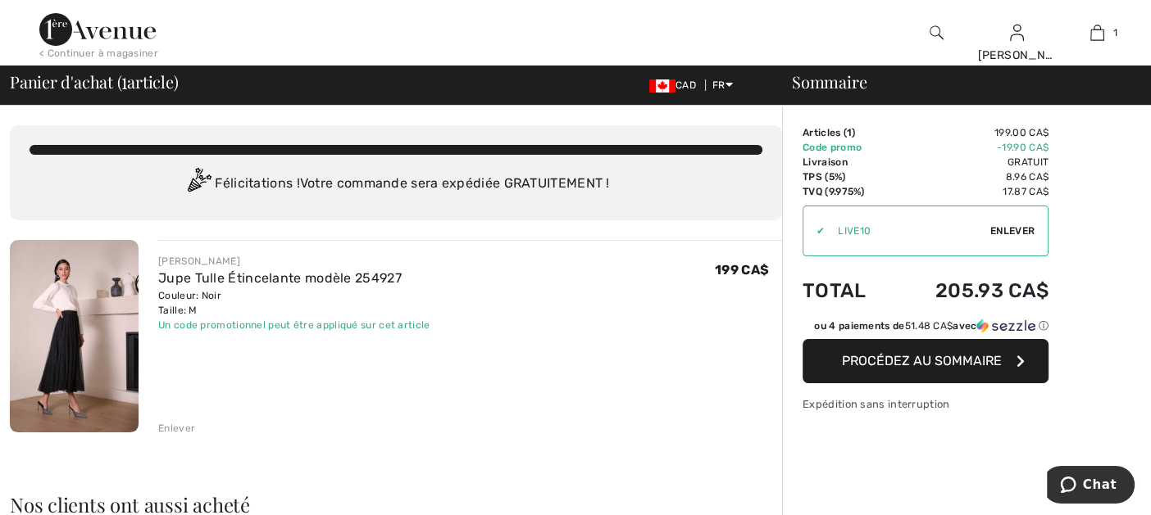
click at [864, 362] on span "Procédez au sommaire" at bounding box center [922, 361] width 160 height 16
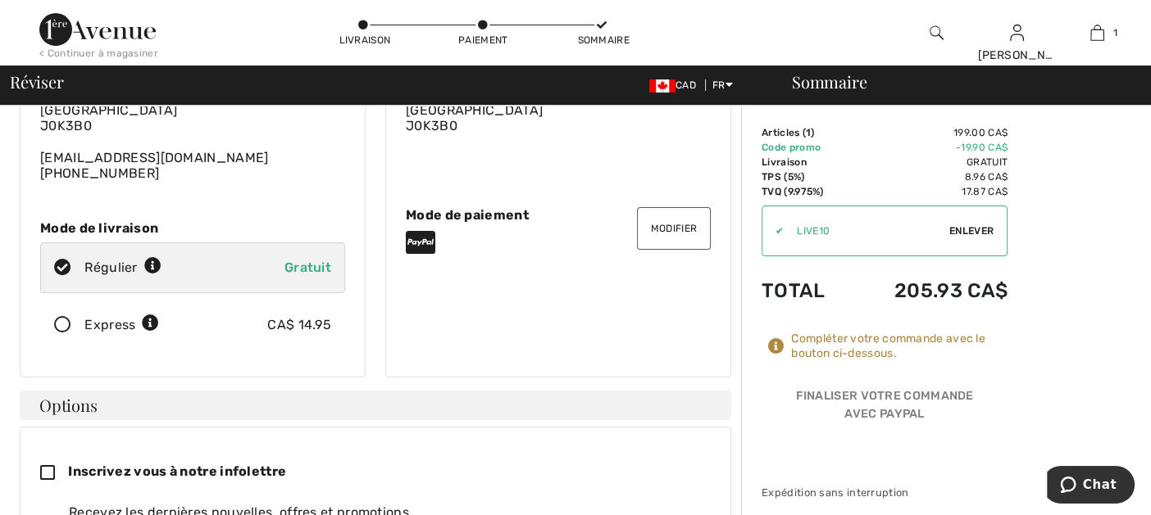
scroll to position [164, 0]
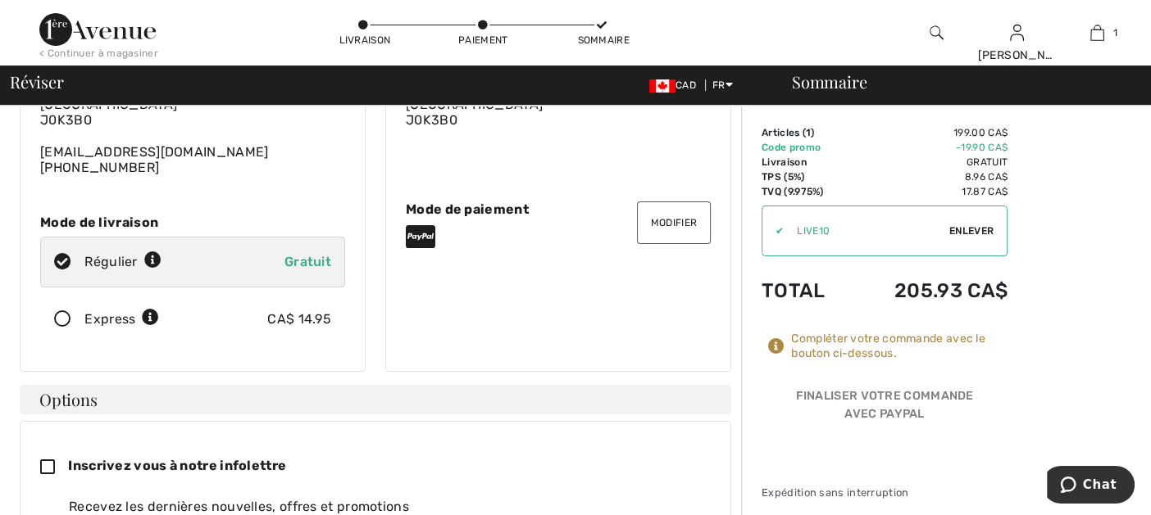
click at [697, 210] on button "Modifier" at bounding box center [674, 223] width 74 height 43
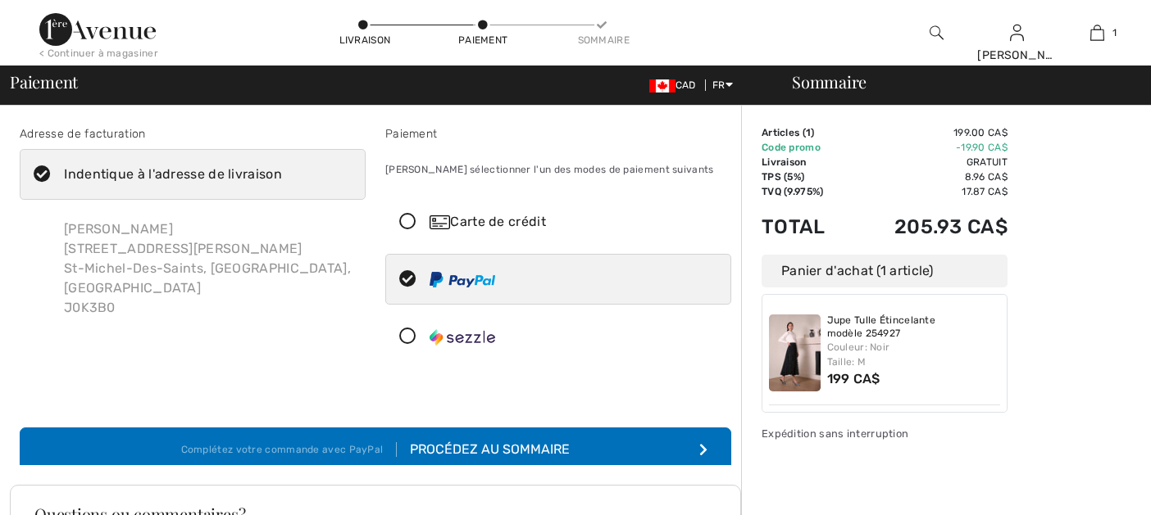
scroll to position [59, 0]
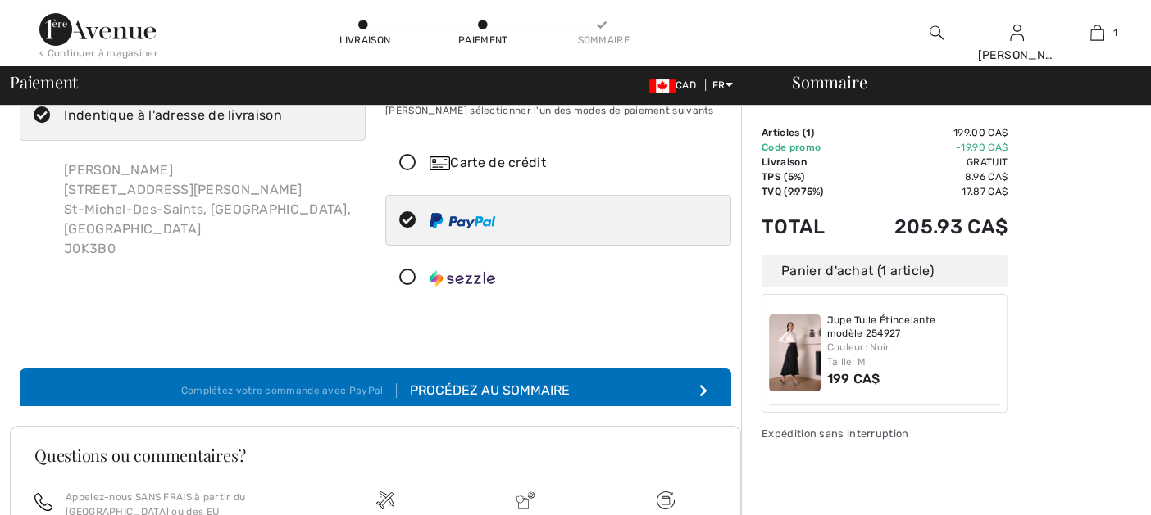
click at [478, 396] on div "Adresse de facturation Indentique à l'adresse de livraison Roxanne Gouger 660 R…" at bounding box center [375, 226] width 731 height 399
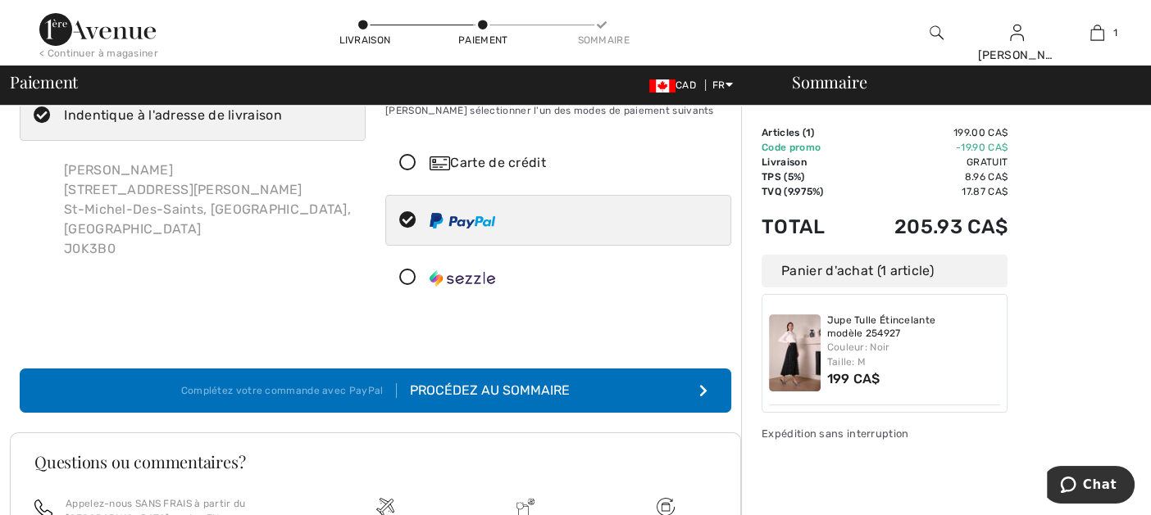
click at [652, 384] on button "Complétez votre commande avec PayPal Procédez au sommaire" at bounding box center [375, 391] width 711 height 44
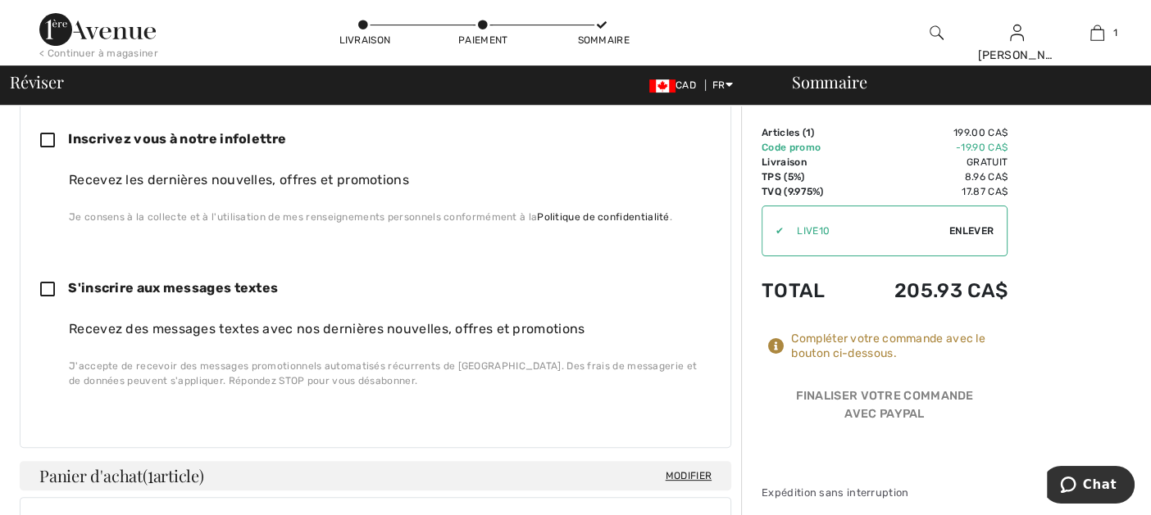
scroll to position [738, 0]
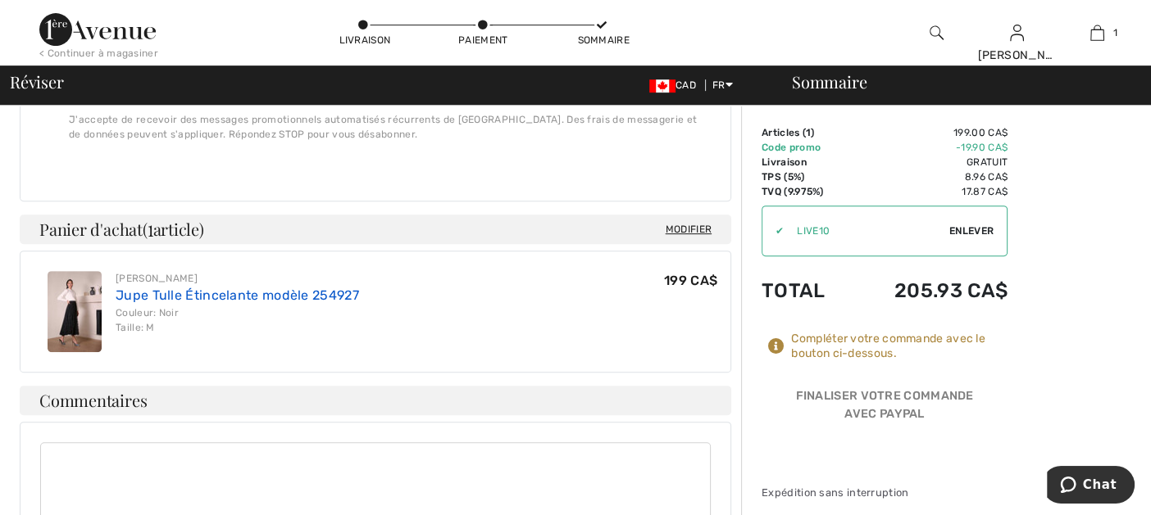
click at [211, 288] on link "Jupe Tulle Étincelante modèle 254927" at bounding box center [237, 296] width 243 height 16
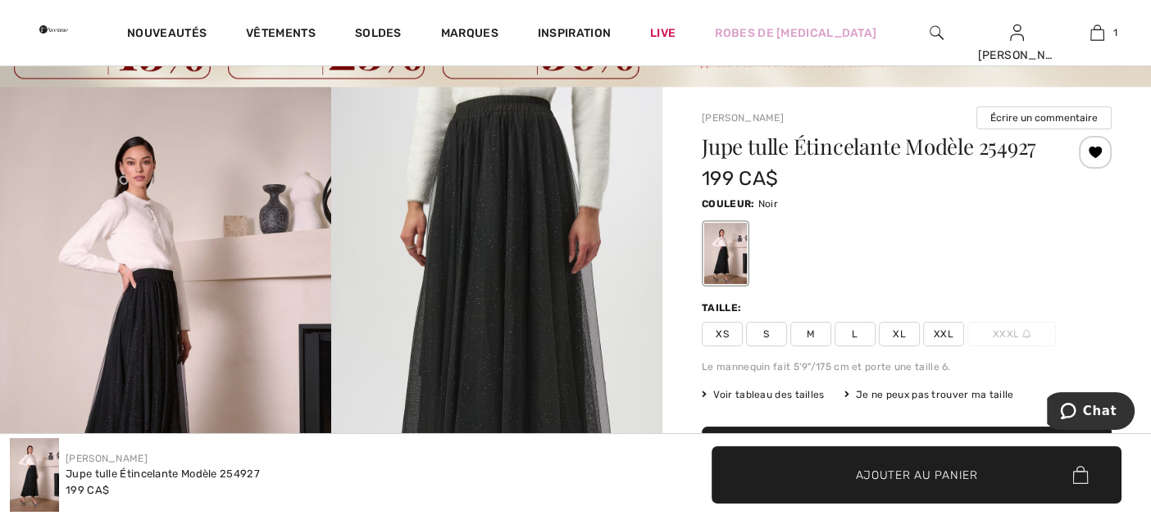
scroll to position [245, 0]
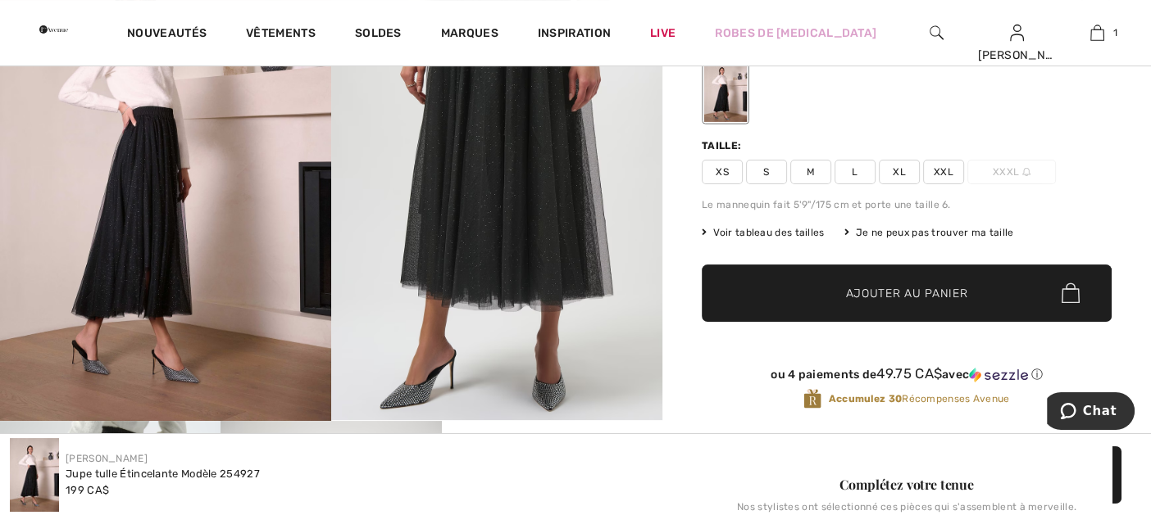
click at [121, 209] on img at bounding box center [165, 173] width 331 height 497
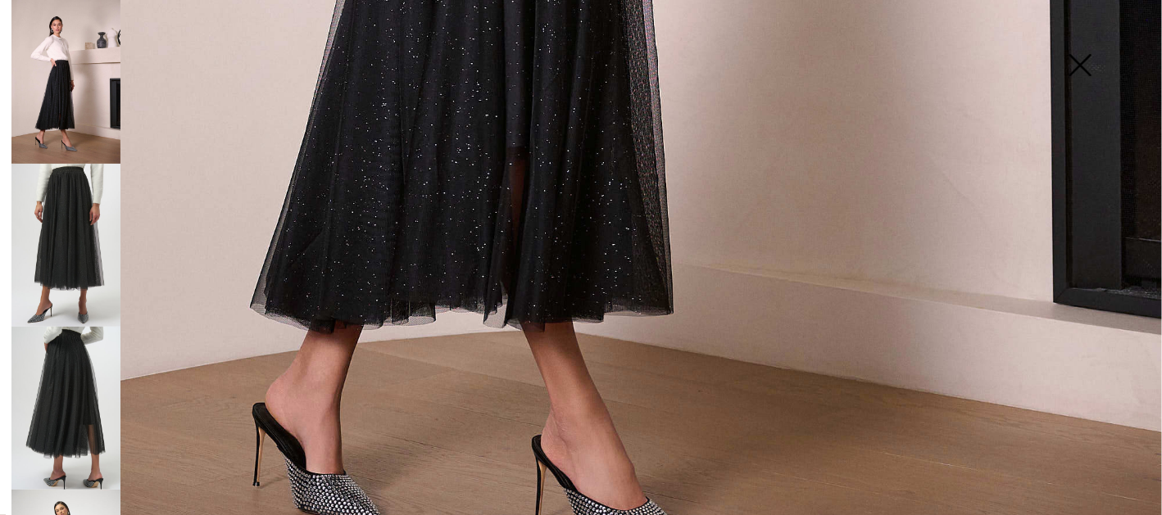
scroll to position [1064, 0]
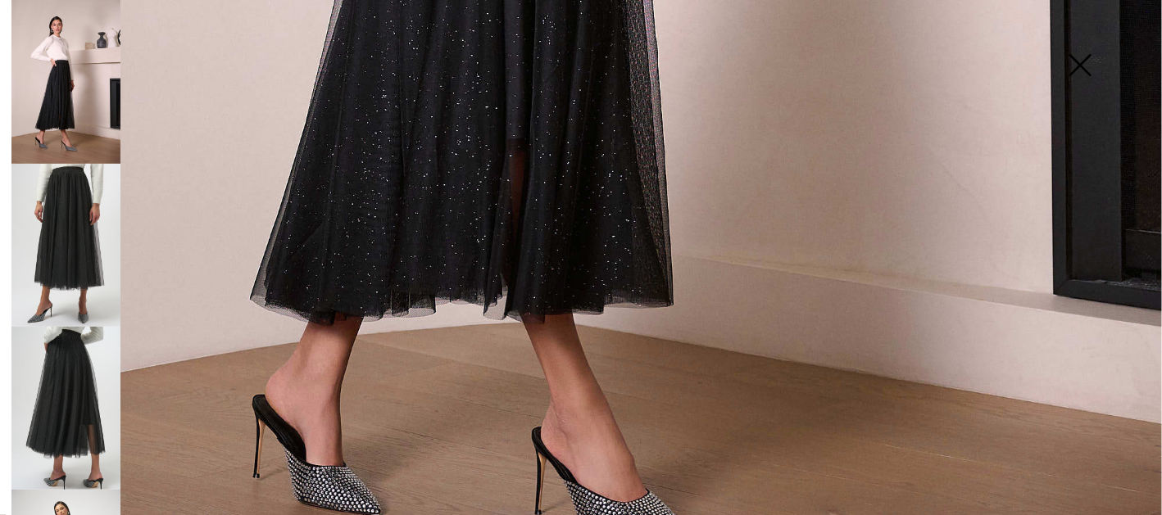
click at [89, 231] on img at bounding box center [65, 245] width 109 height 163
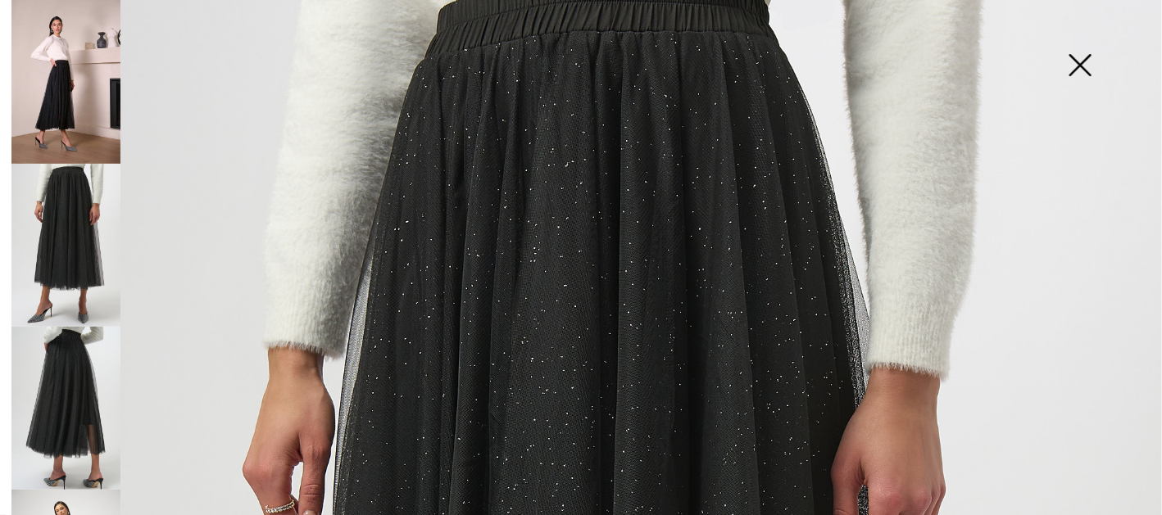
scroll to position [0, 0]
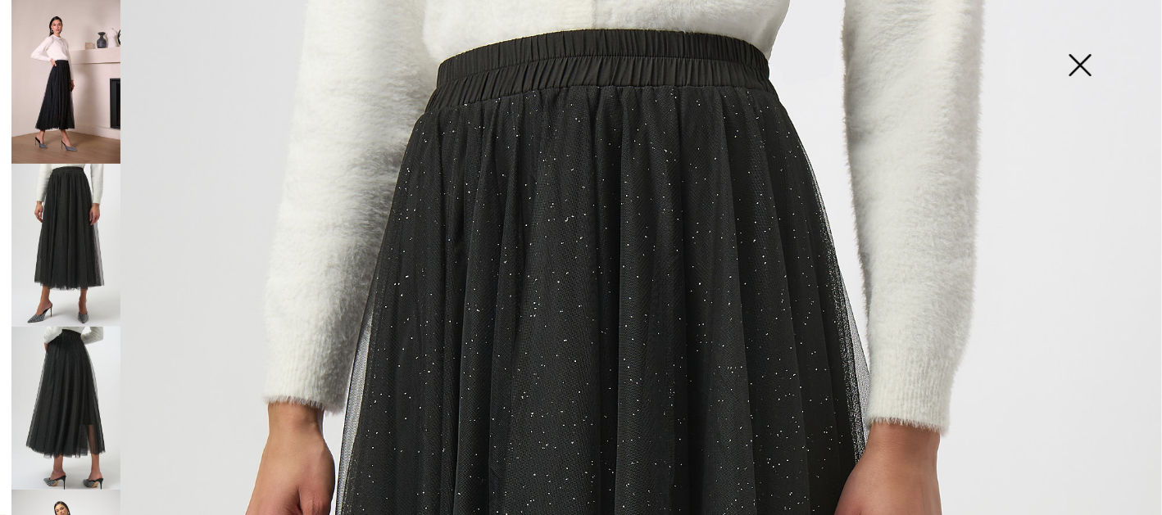
click at [65, 372] on img at bounding box center [65, 408] width 109 height 163
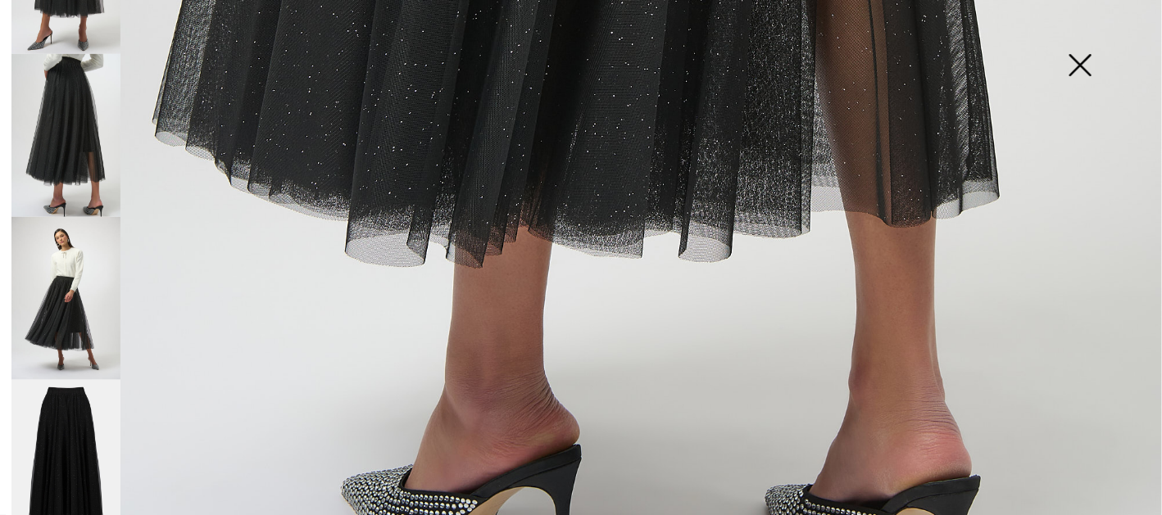
scroll to position [274, 0]
click at [60, 310] on img at bounding box center [65, 297] width 109 height 163
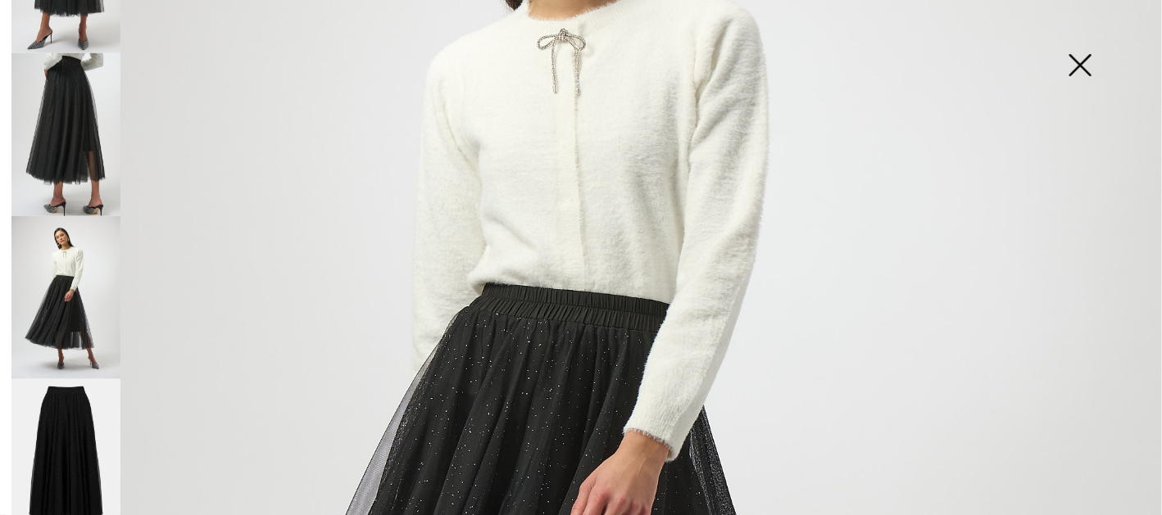
scroll to position [245, 0]
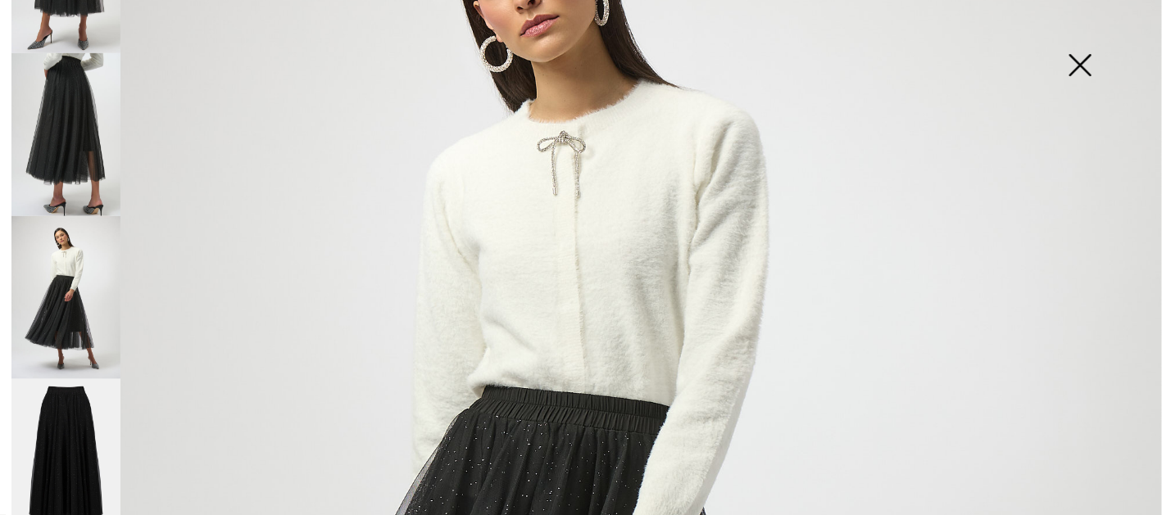
click at [69, 423] on img at bounding box center [65, 461] width 109 height 164
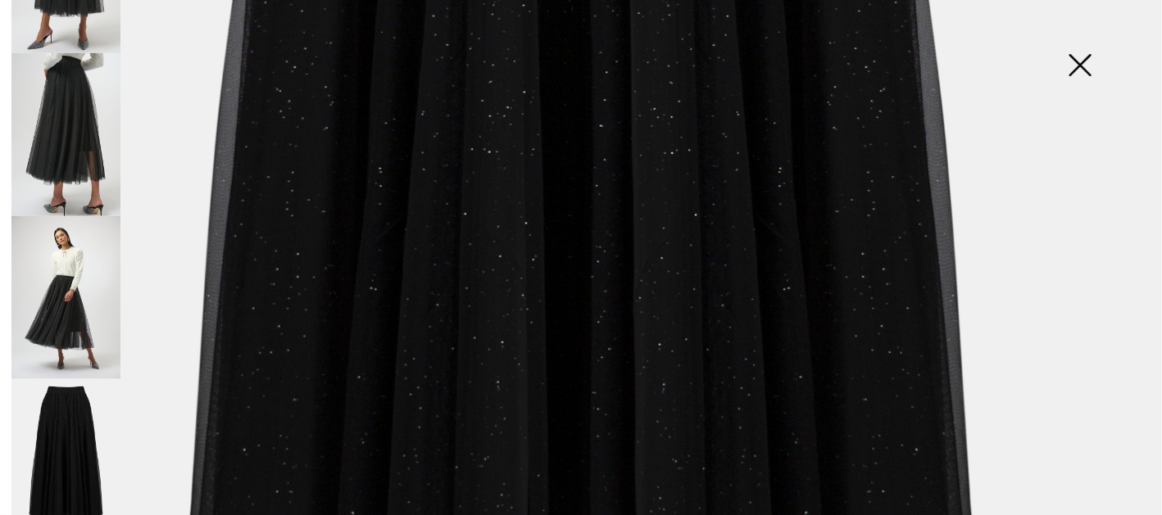
scroll to position [1147, 0]
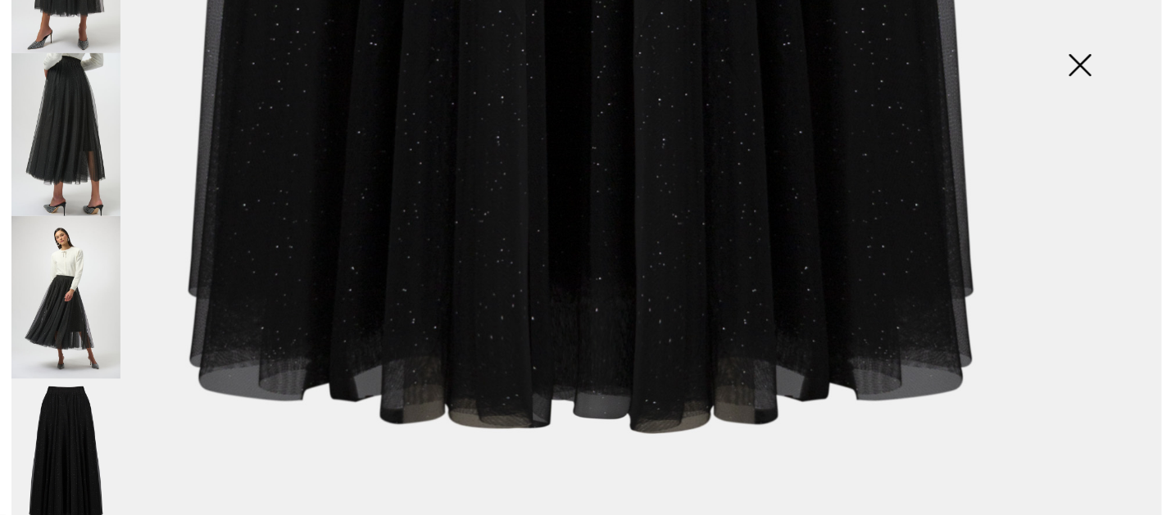
click at [1085, 56] on img at bounding box center [1080, 67] width 82 height 84
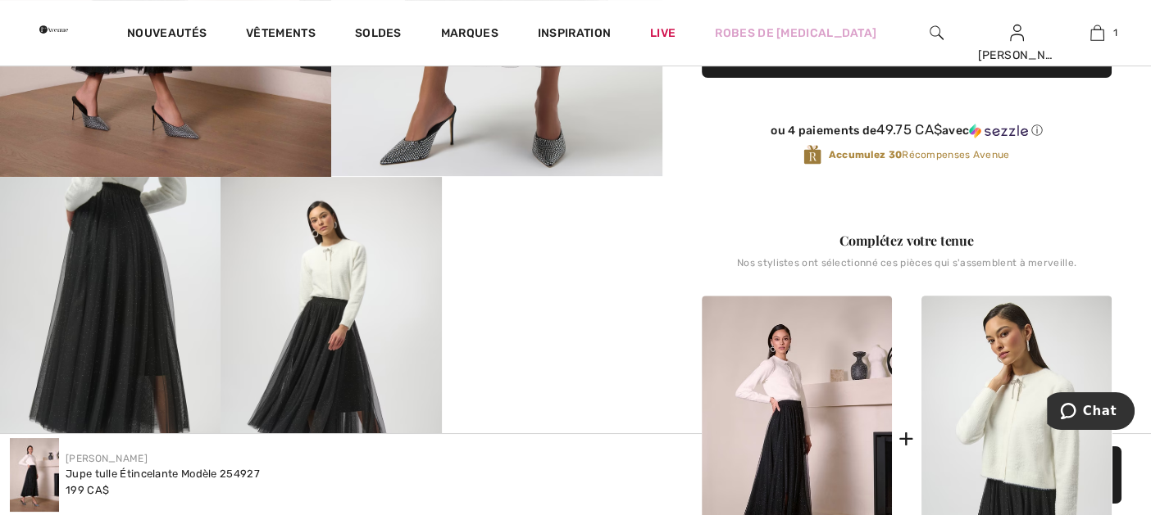
scroll to position [655, 0]
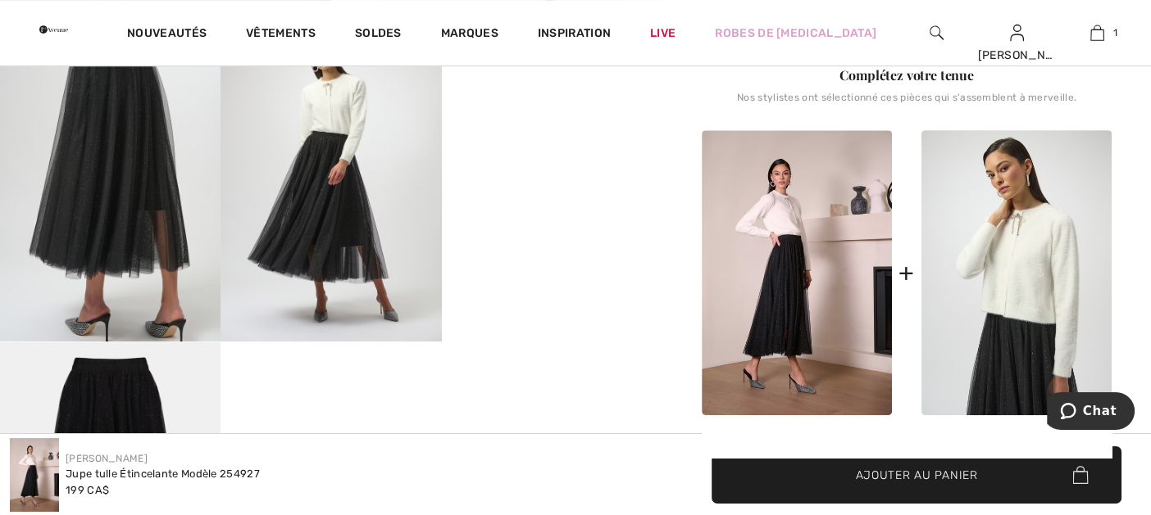
click at [578, 122] on video "Your browser does not support the video tag." at bounding box center [552, 66] width 220 height 111
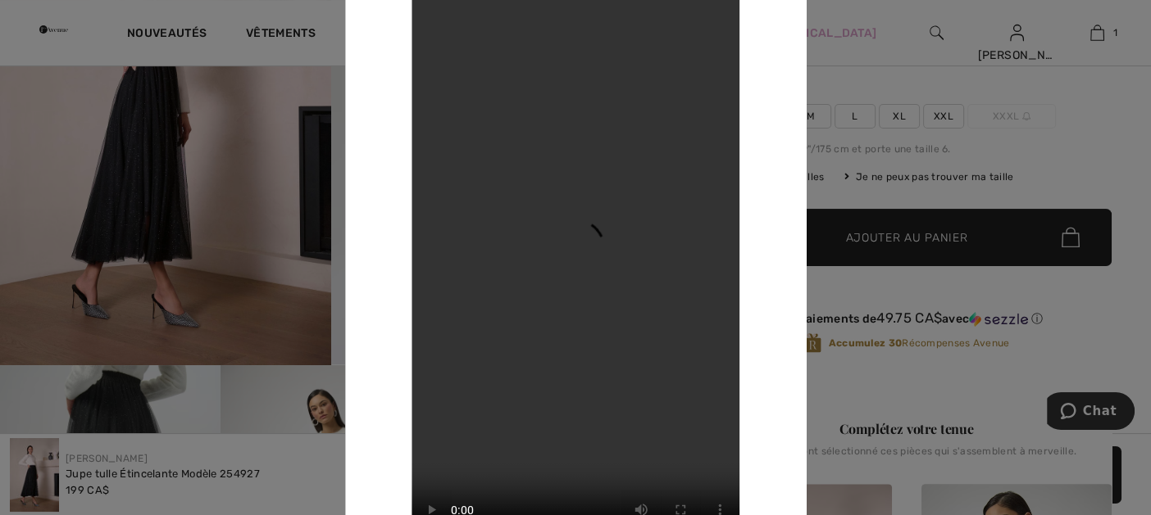
scroll to position [328, 0]
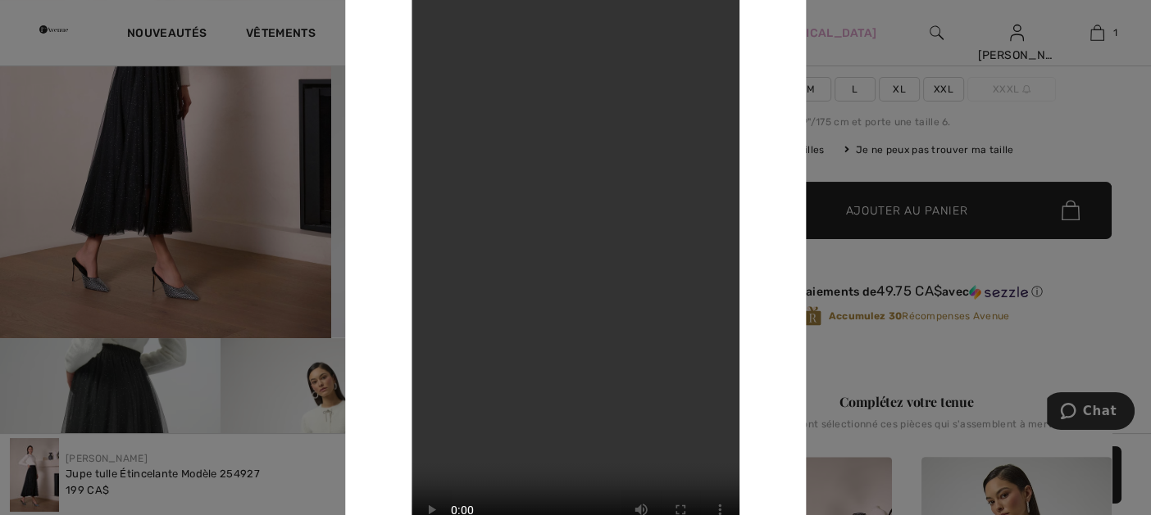
click at [914, 98] on div at bounding box center [575, 257] width 1151 height 515
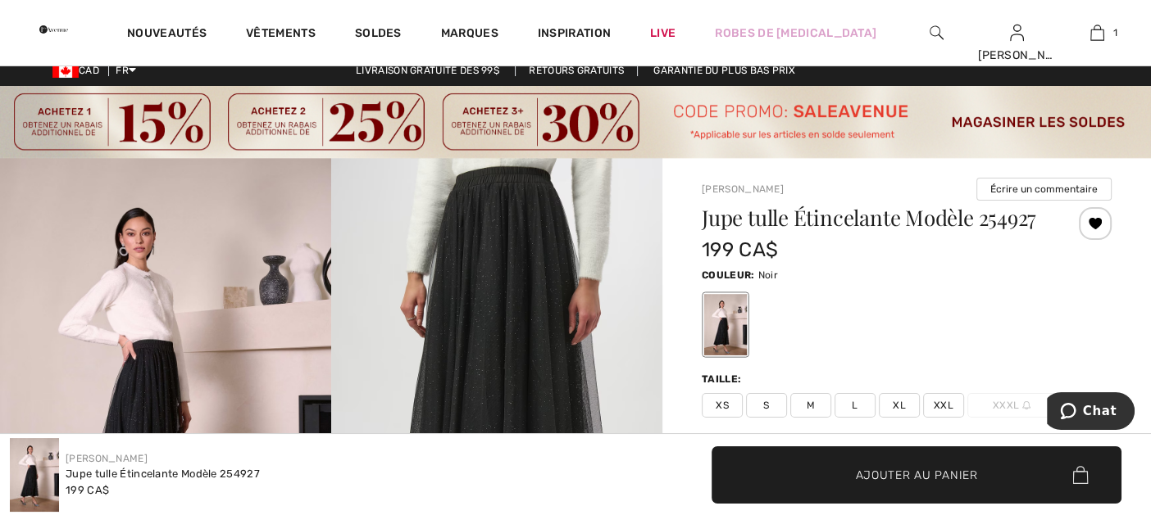
scroll to position [0, 0]
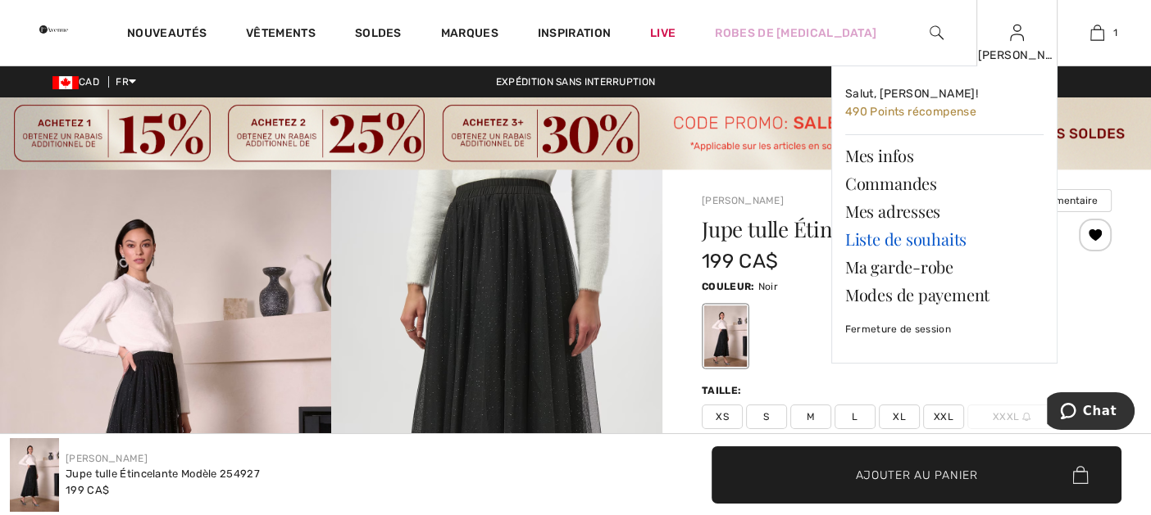
click at [915, 243] on link "Liste de souhaits" at bounding box center [944, 239] width 198 height 28
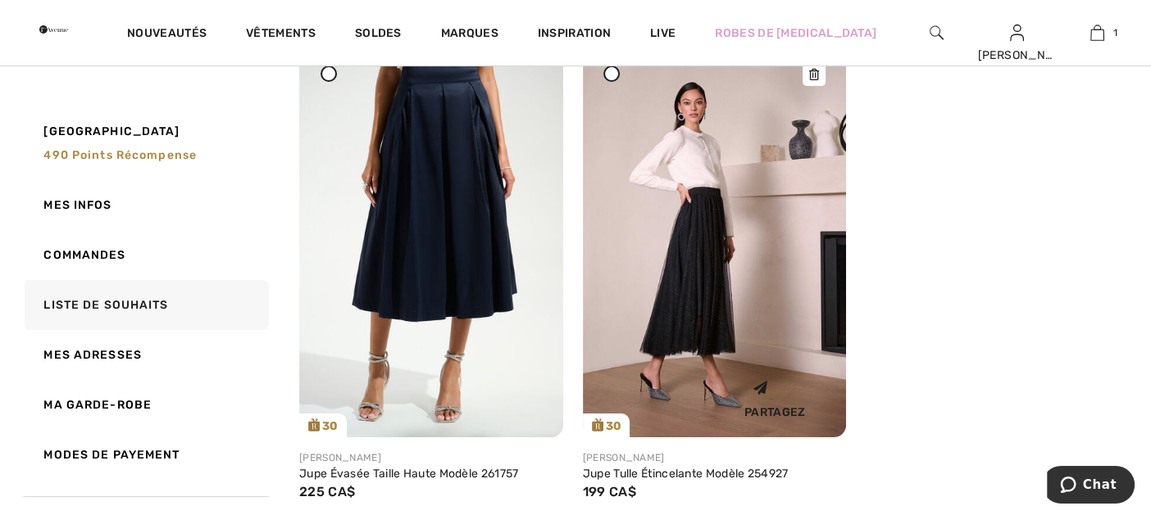
scroll to position [164, 0]
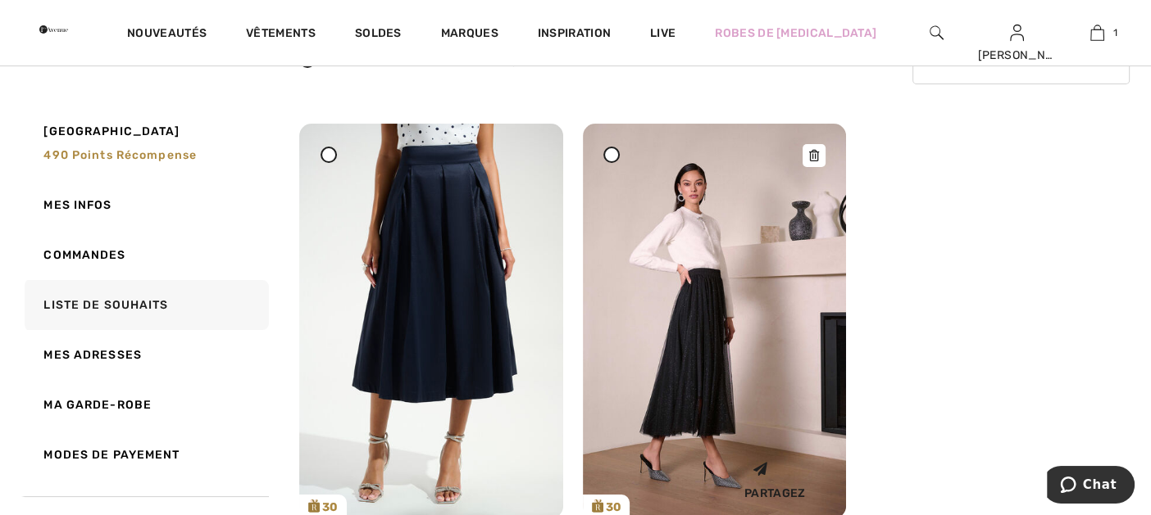
click at [809, 156] on icon at bounding box center [814, 155] width 10 height 11
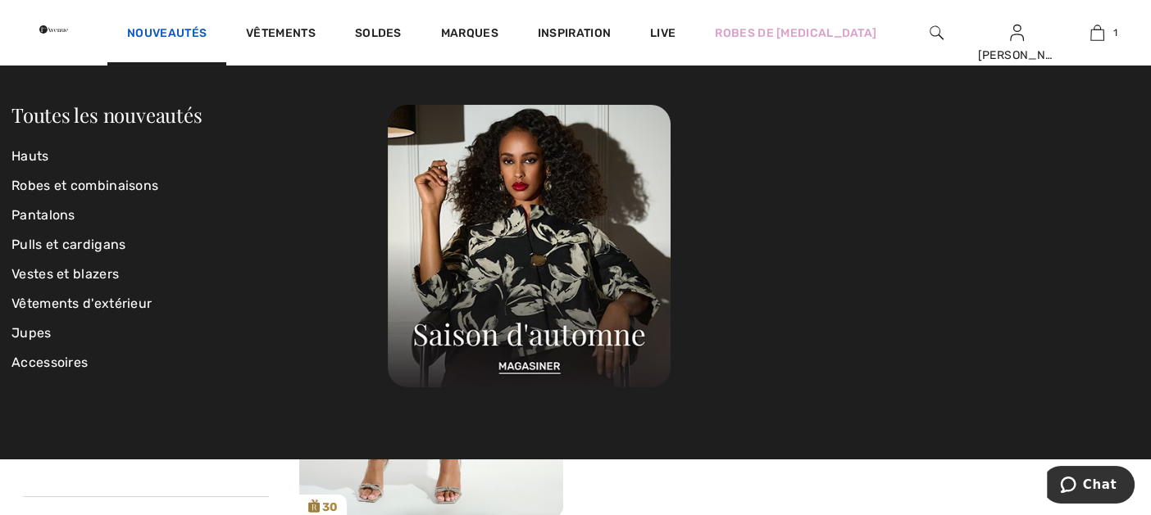
click at [207, 27] on link "Nouveautés" at bounding box center [166, 34] width 79 height 17
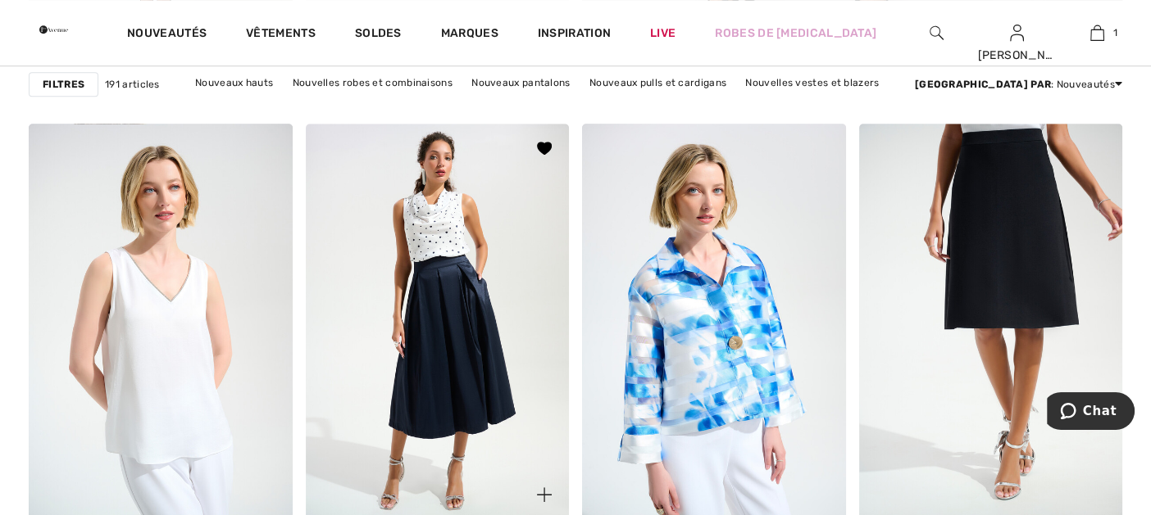
scroll to position [1311, 0]
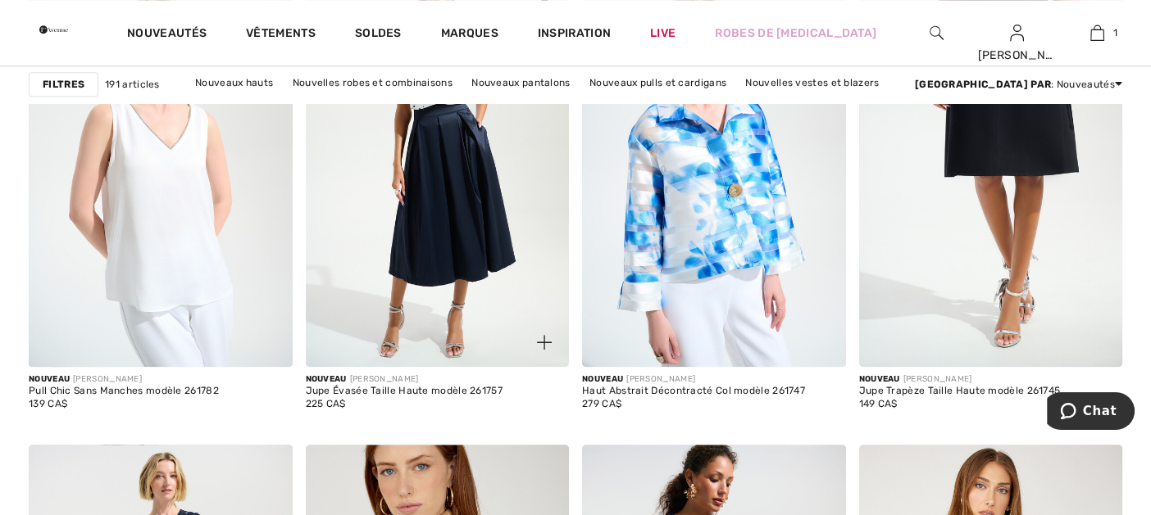
click at [446, 227] on img at bounding box center [438, 168] width 264 height 395
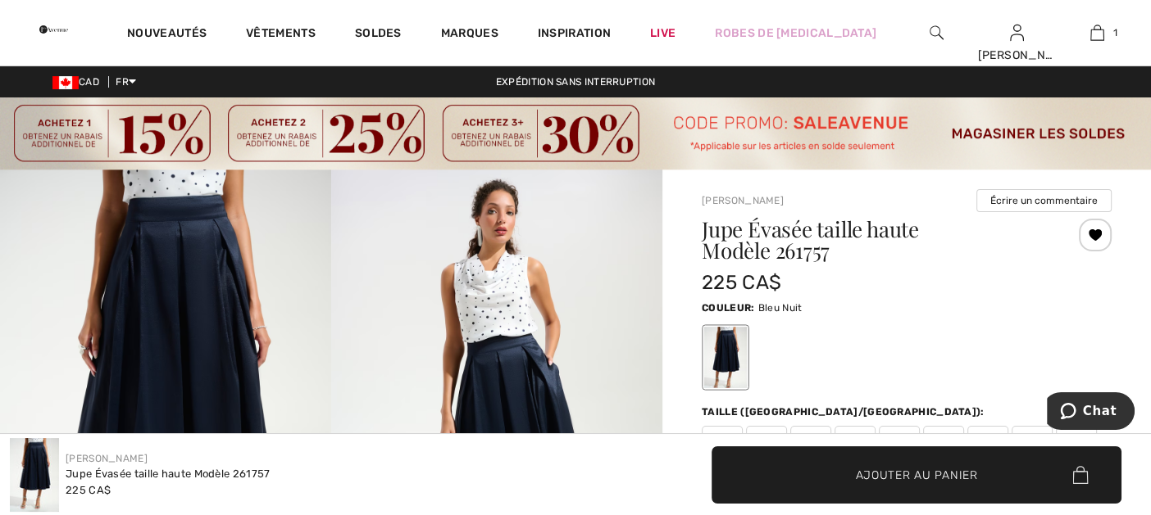
click at [1097, 236] on div at bounding box center [1094, 235] width 33 height 33
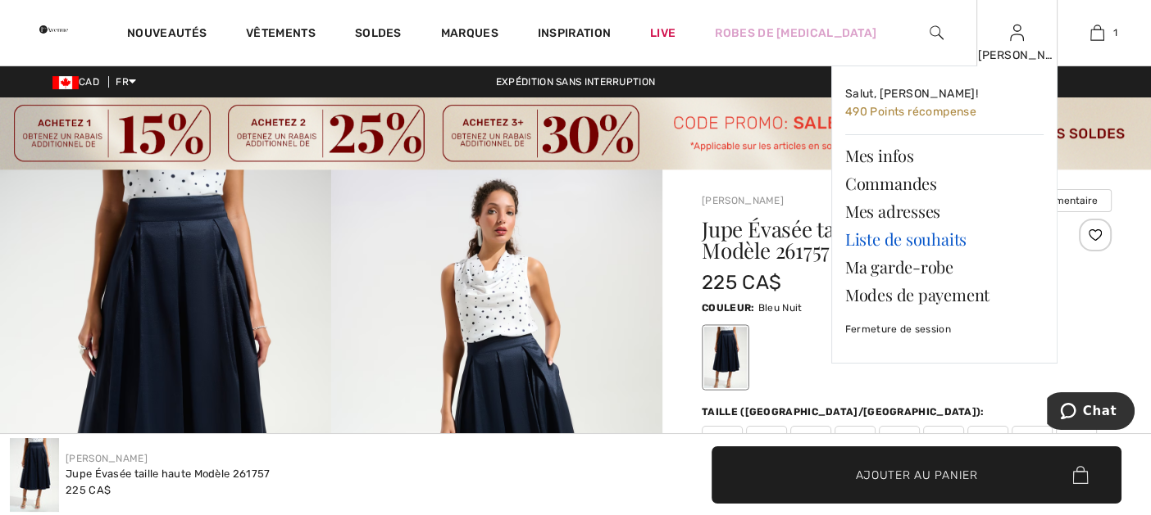
click at [854, 238] on link "Liste de souhaits" at bounding box center [944, 239] width 198 height 28
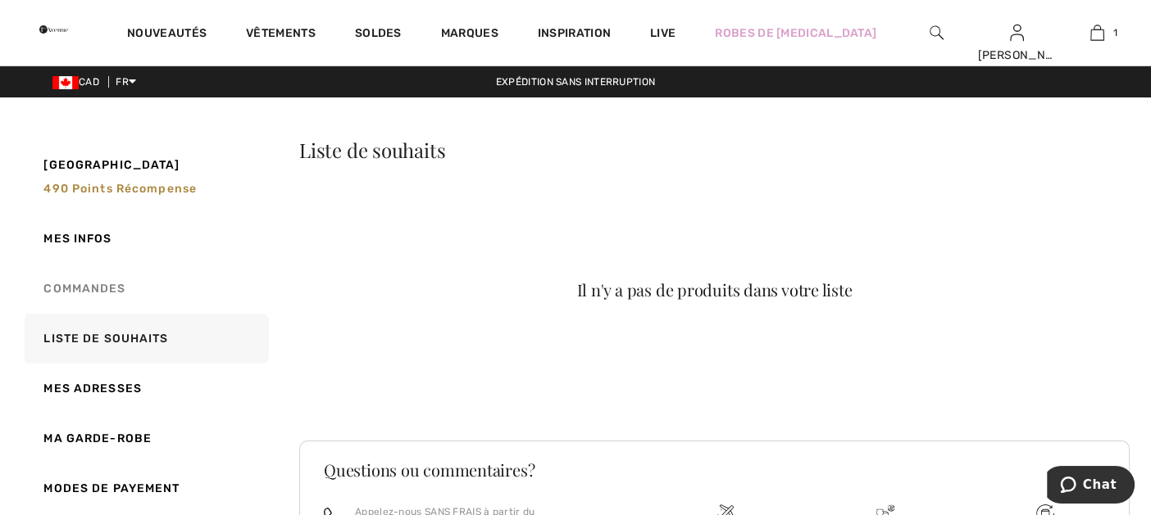
click at [97, 284] on link "Commandes" at bounding box center [144, 289] width 247 height 50
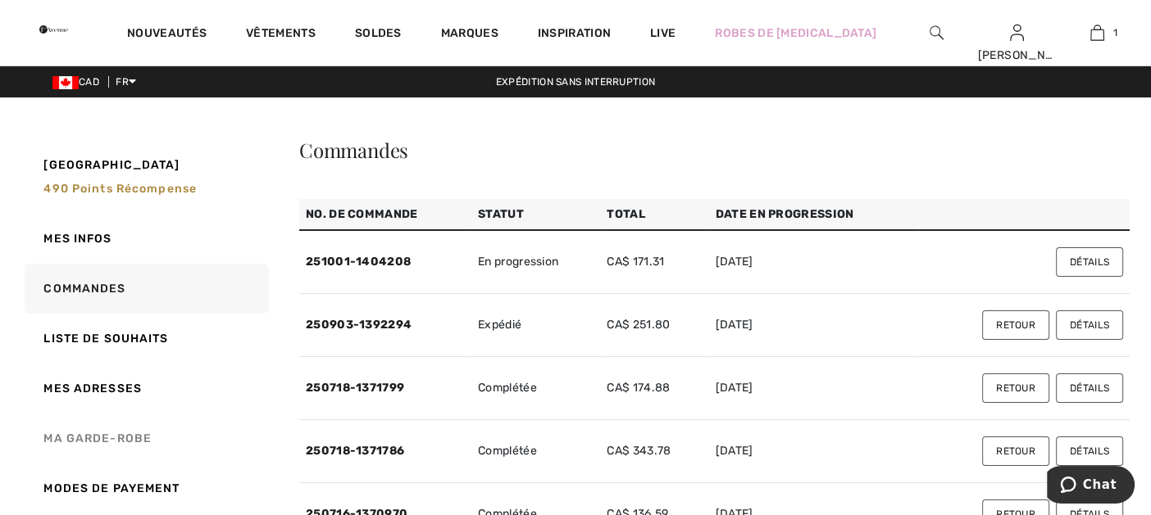
click at [92, 433] on link "Ma garde-robe" at bounding box center [144, 439] width 247 height 50
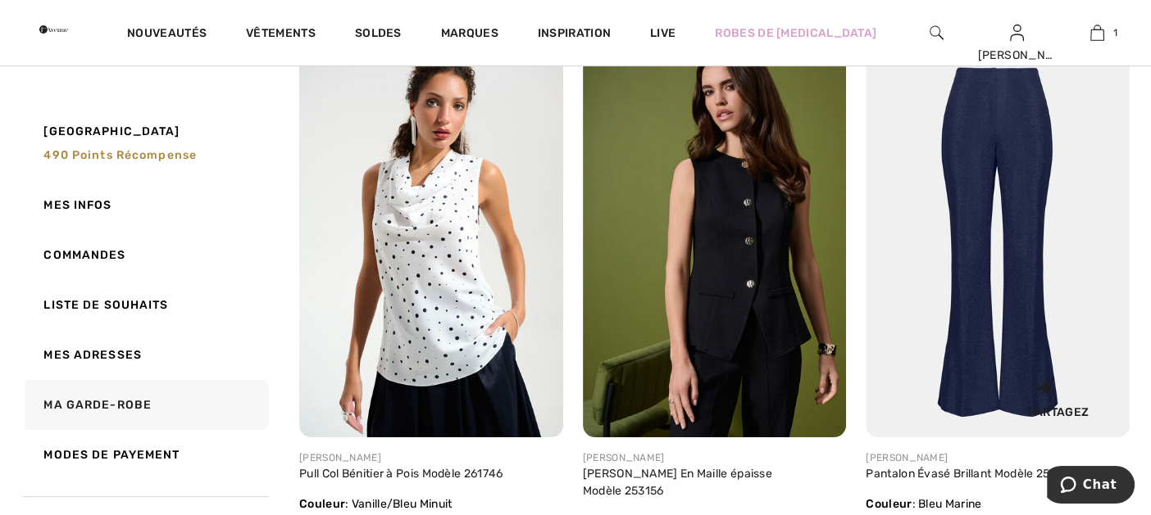
scroll to position [328, 0]
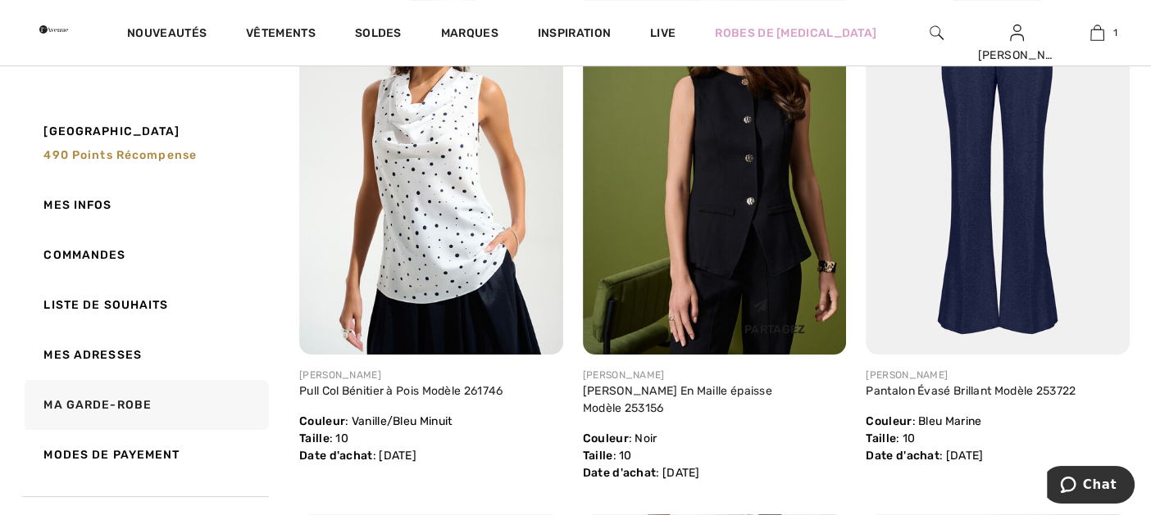
click at [702, 247] on img at bounding box center [715, 157] width 264 height 395
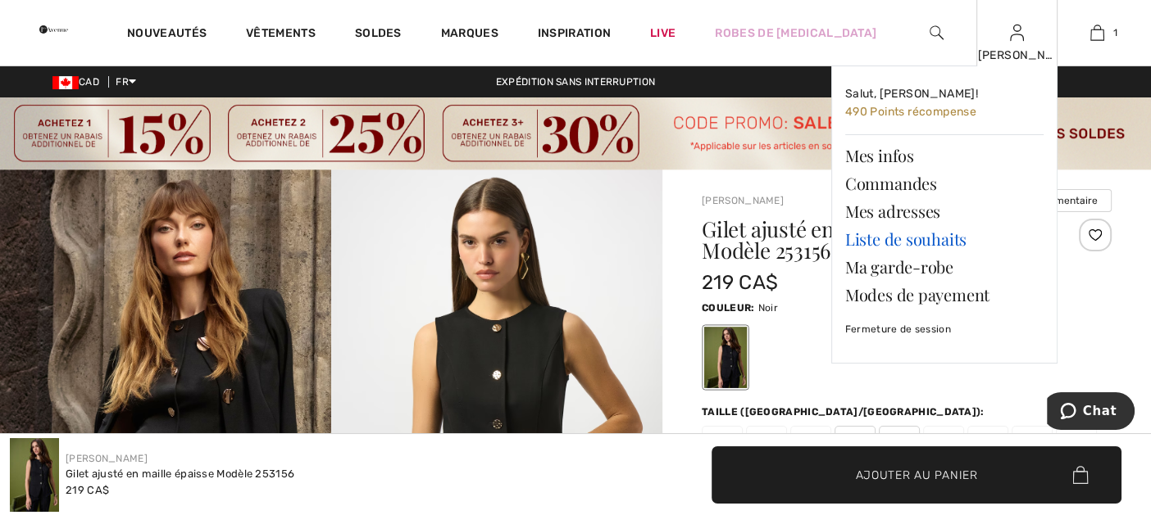
click at [906, 239] on link "Liste de souhaits" at bounding box center [944, 239] width 198 height 28
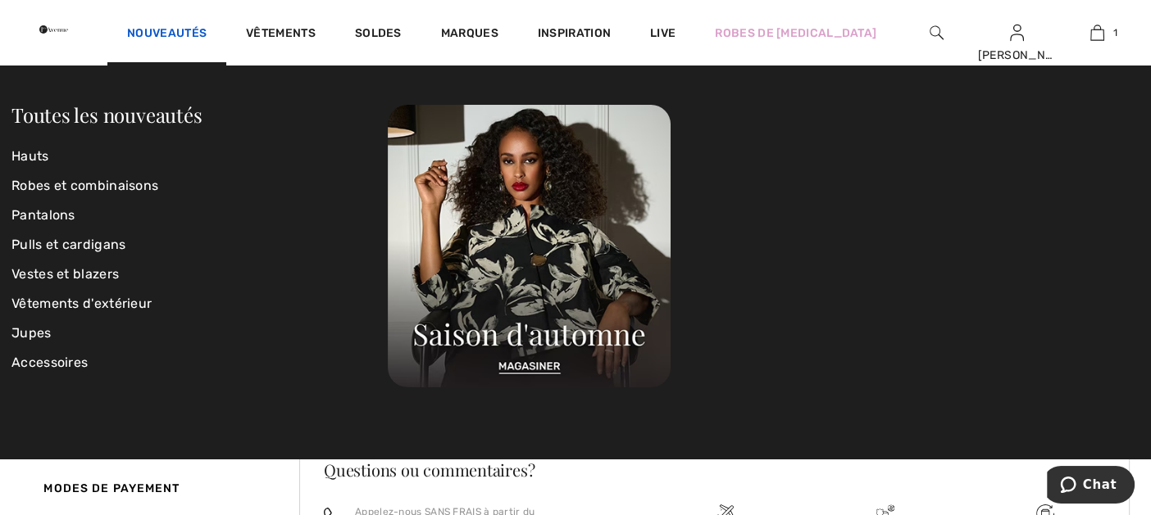
click at [207, 33] on link "Nouveautés" at bounding box center [166, 34] width 79 height 17
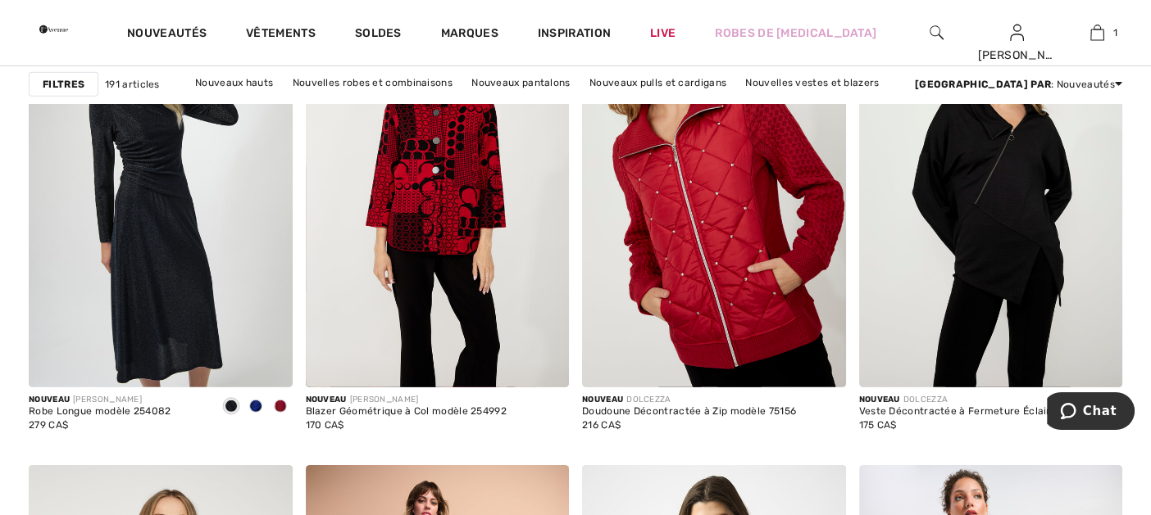
scroll to position [4998, 0]
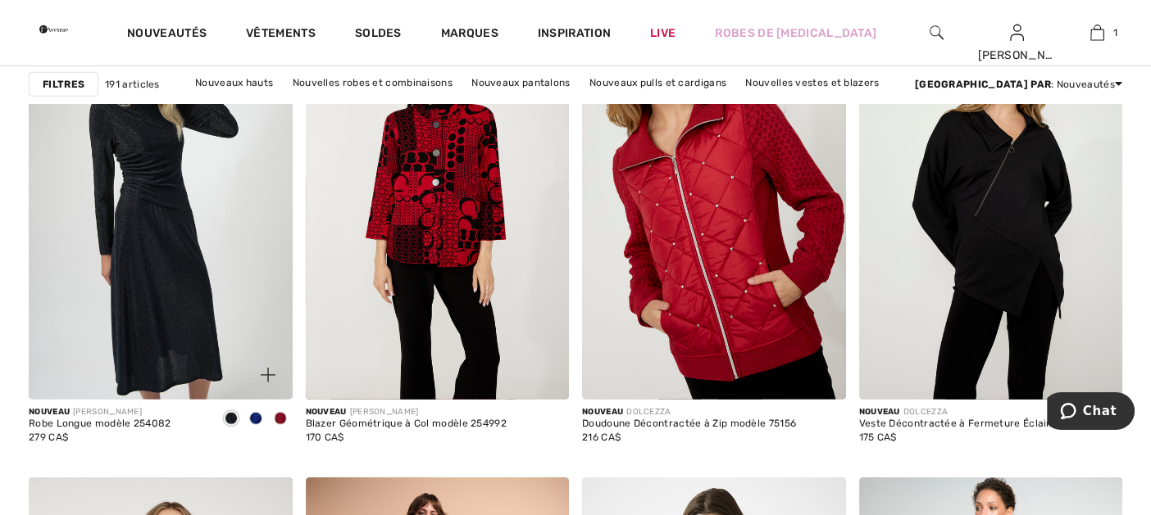
click at [252, 414] on span at bounding box center [255, 418] width 13 height 13
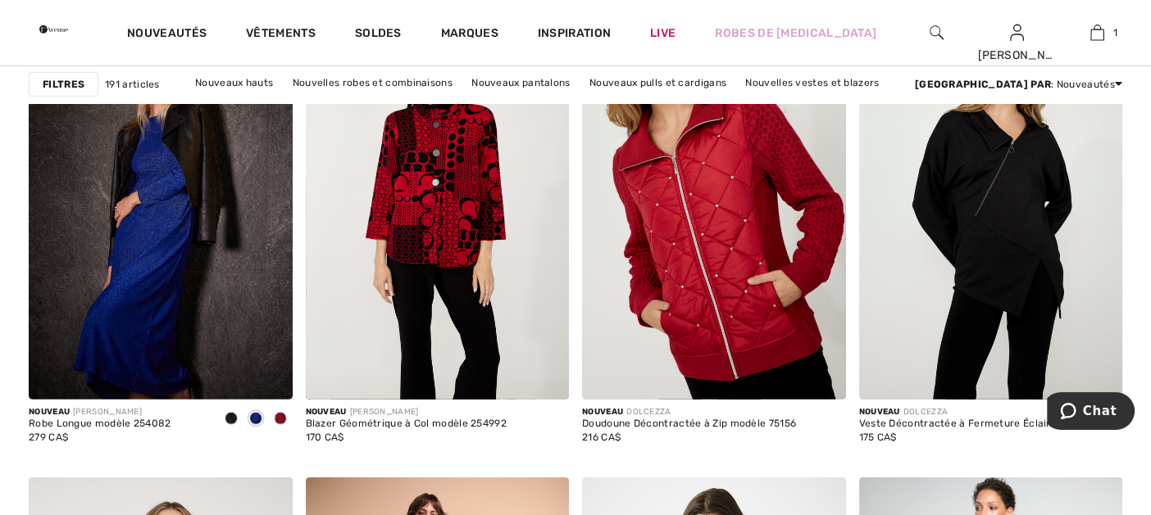
click at [232, 414] on span at bounding box center [231, 418] width 13 height 13
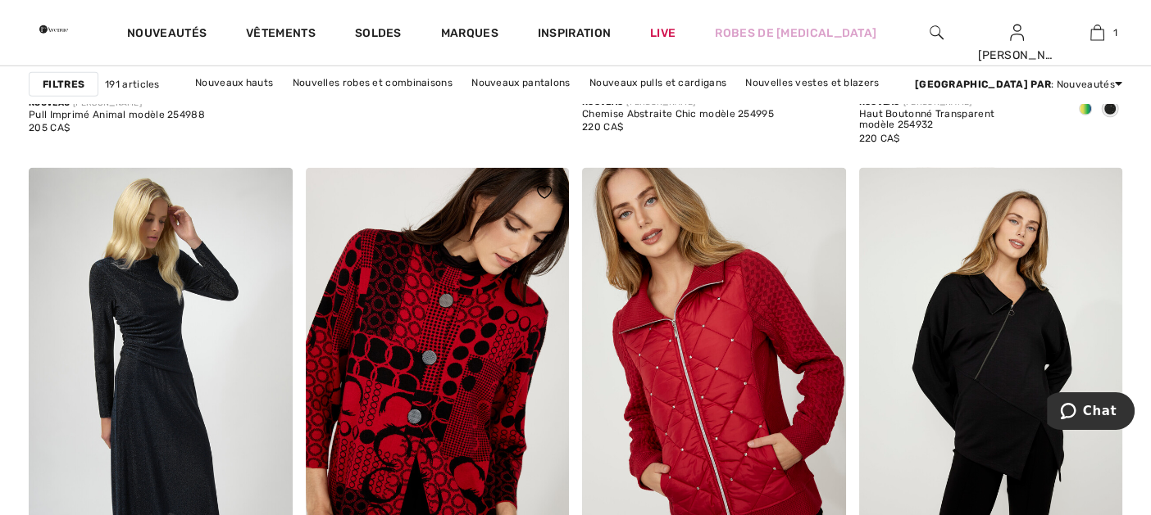
scroll to position [5081, 0]
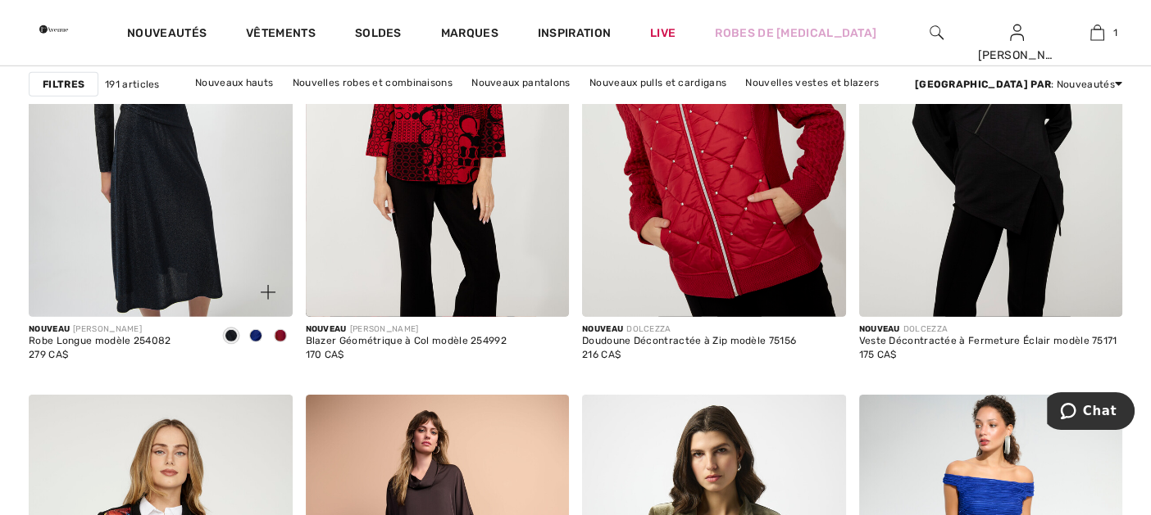
click at [252, 336] on span at bounding box center [255, 335] width 13 height 13
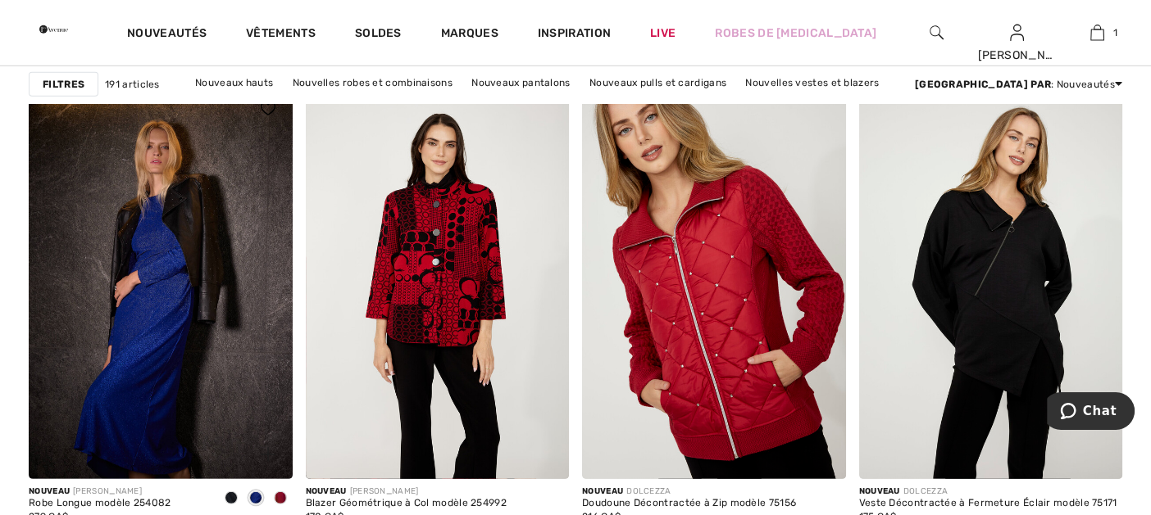
scroll to position [4917, 0]
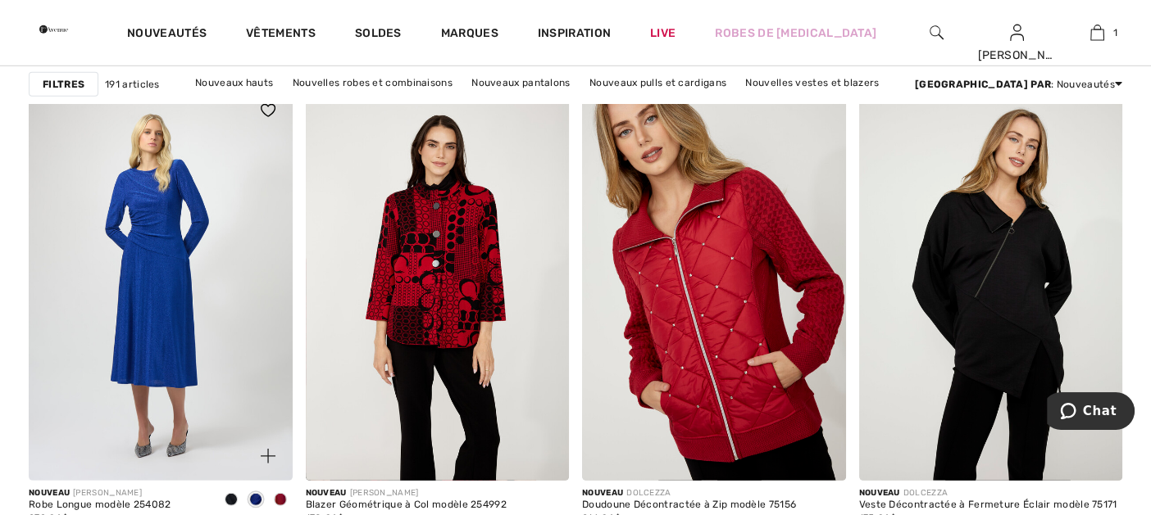
click at [172, 306] on img at bounding box center [161, 283] width 264 height 395
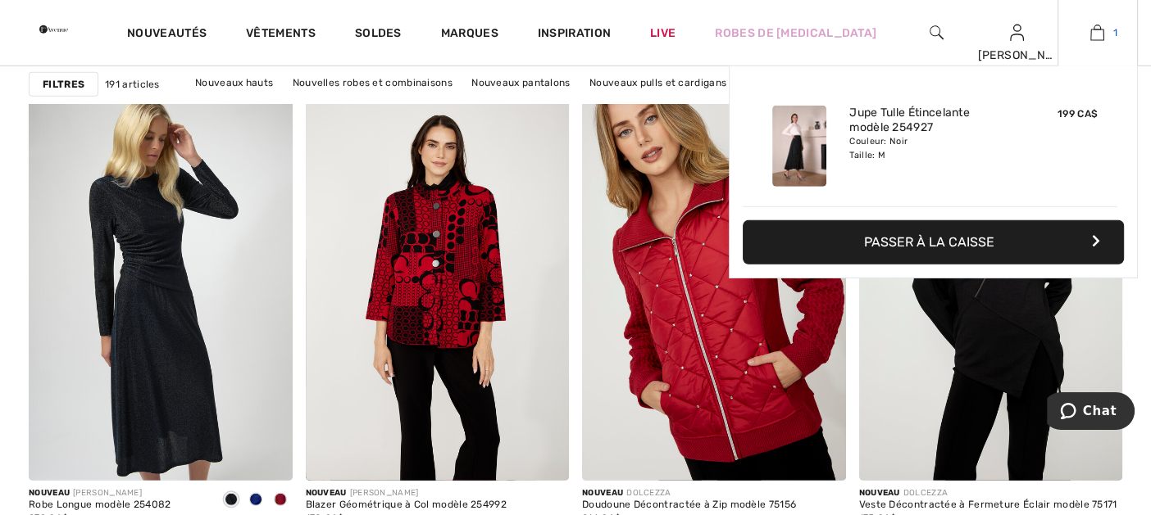
click at [1105, 29] on link "1" at bounding box center [1097, 33] width 79 height 20
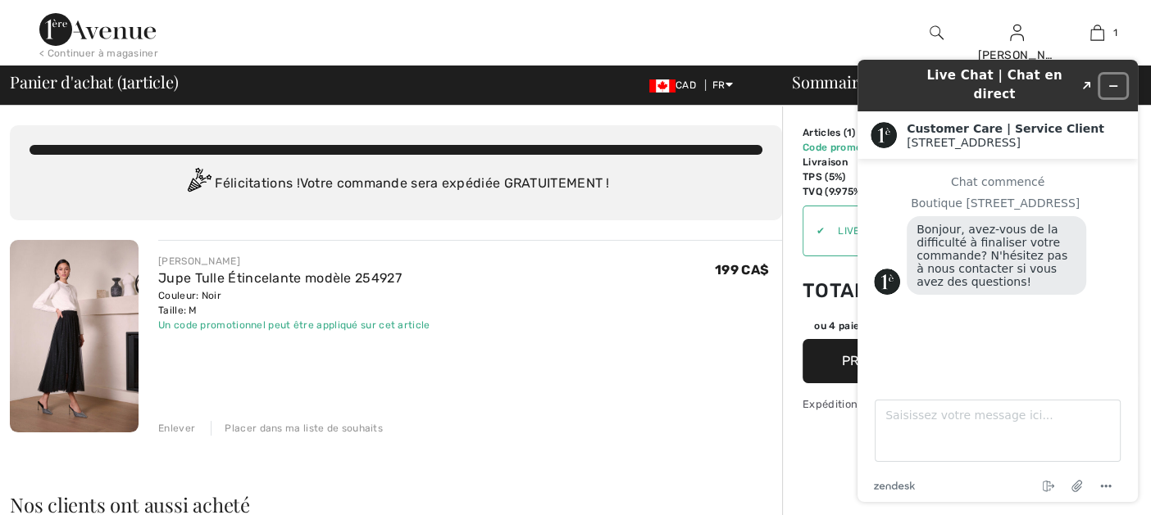
click at [1123, 75] on button "Réduire le widget" at bounding box center [1113, 86] width 26 height 23
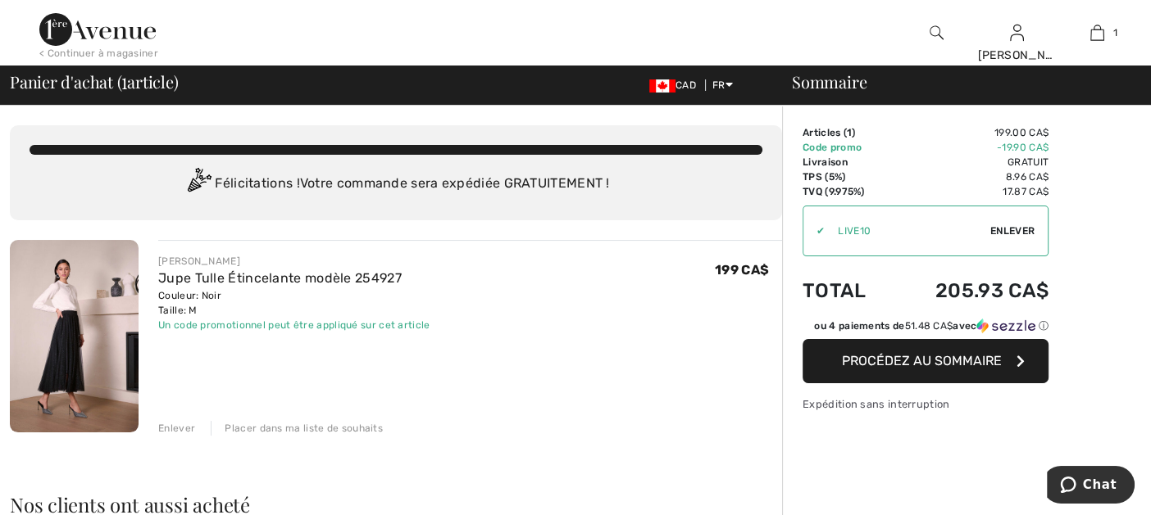
click at [164, 426] on div "Enlever" at bounding box center [176, 428] width 37 height 15
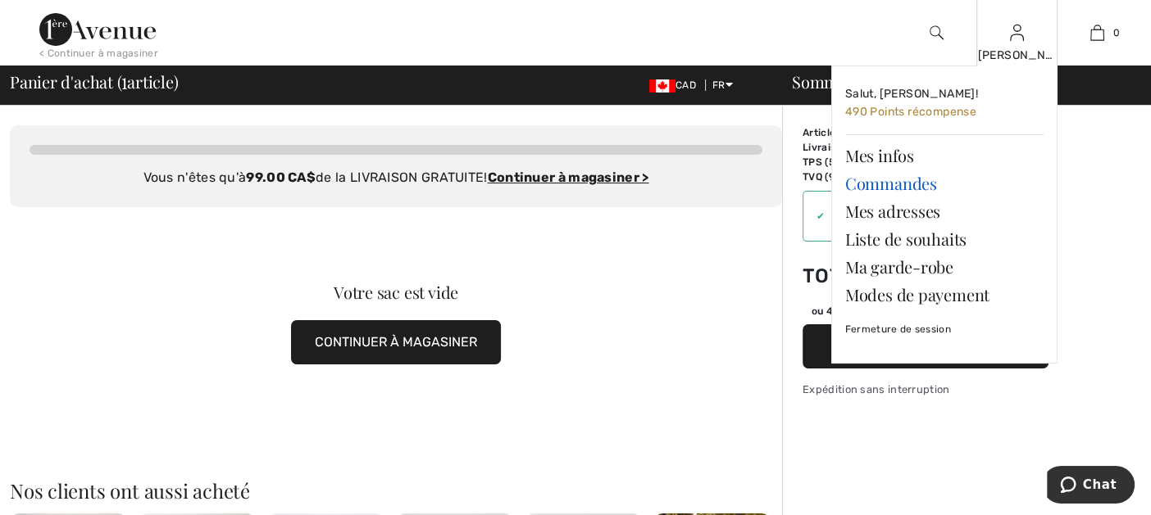
click at [927, 180] on link "Commandes" at bounding box center [944, 184] width 198 height 28
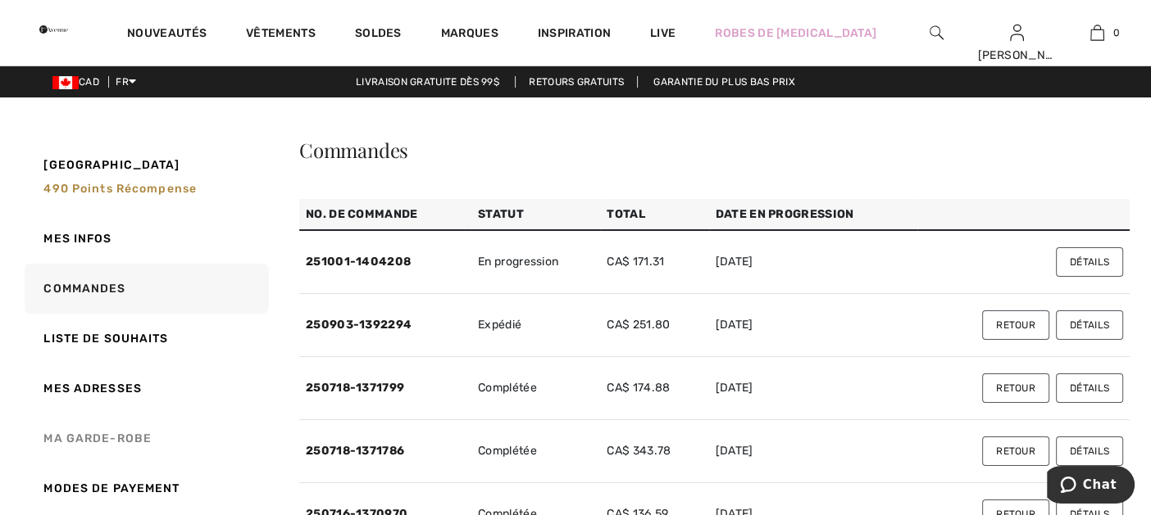
click at [69, 435] on link "Ma garde-robe" at bounding box center [144, 439] width 247 height 50
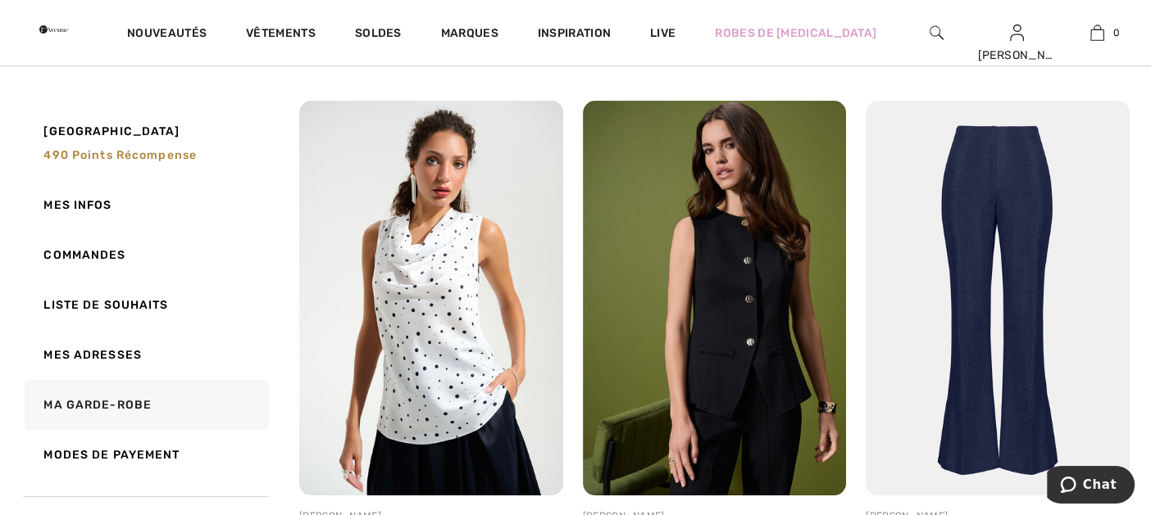
scroll to position [164, 0]
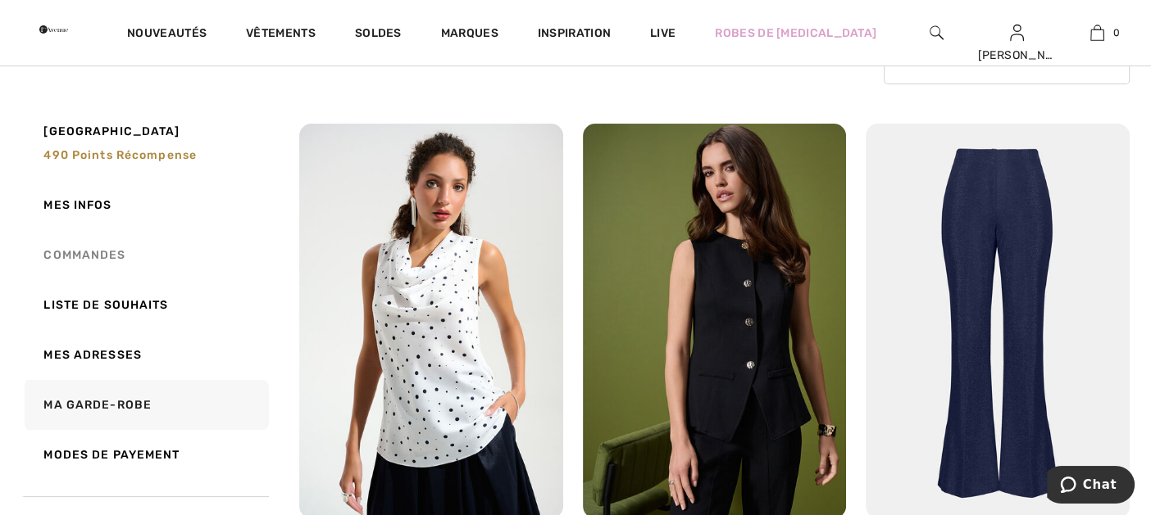
click at [104, 252] on link "Commandes" at bounding box center [144, 255] width 247 height 50
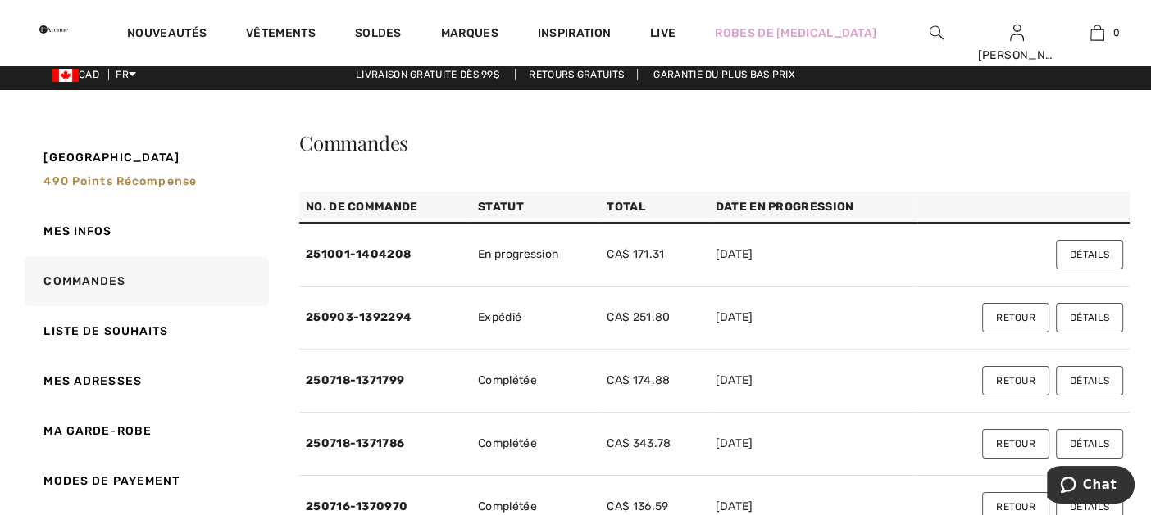
scroll to position [0, 0]
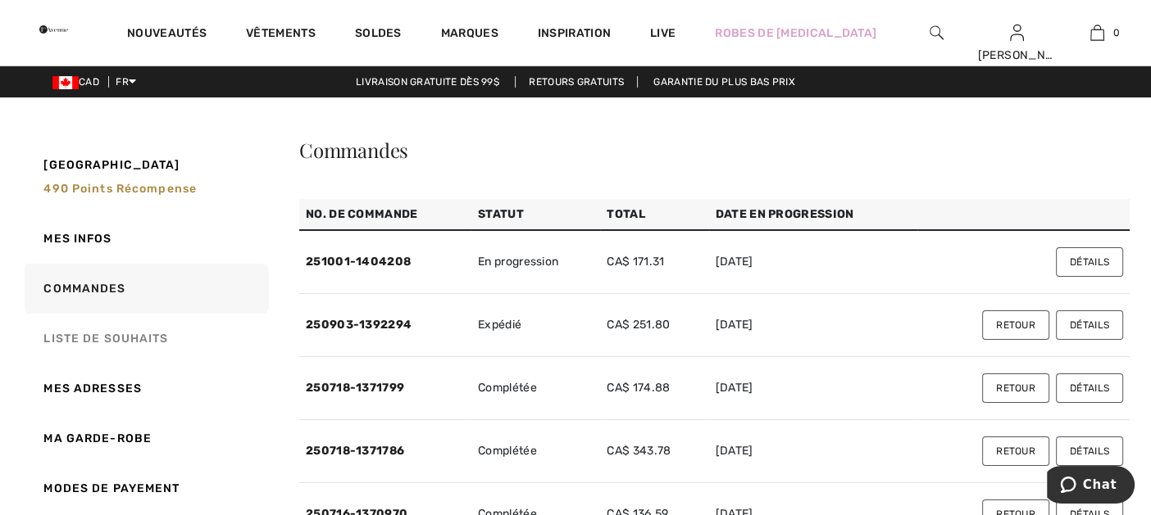
click at [107, 335] on link "Liste de souhaits" at bounding box center [144, 339] width 247 height 50
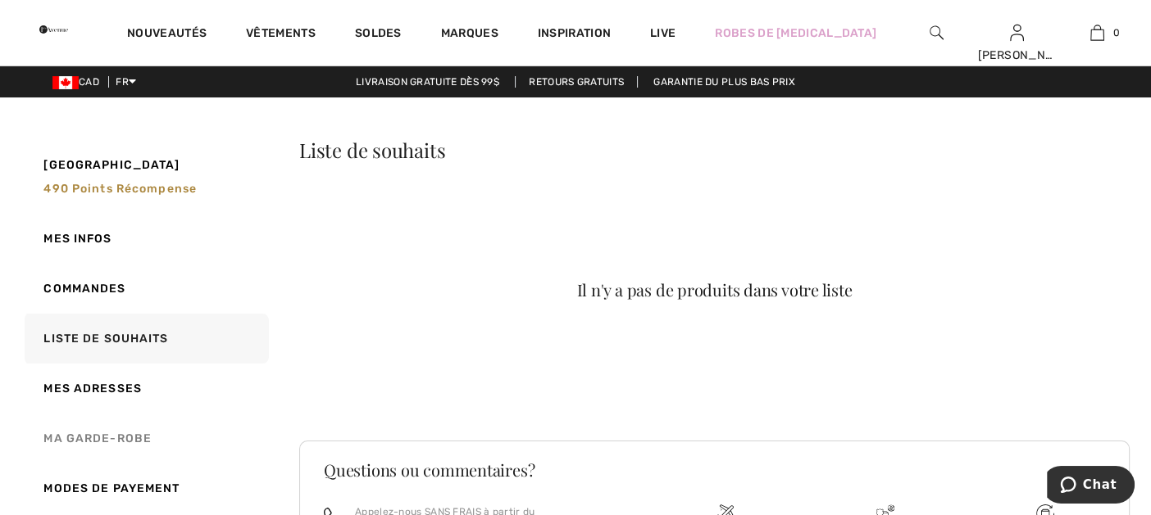
click at [111, 434] on link "Ma garde-robe" at bounding box center [144, 439] width 247 height 50
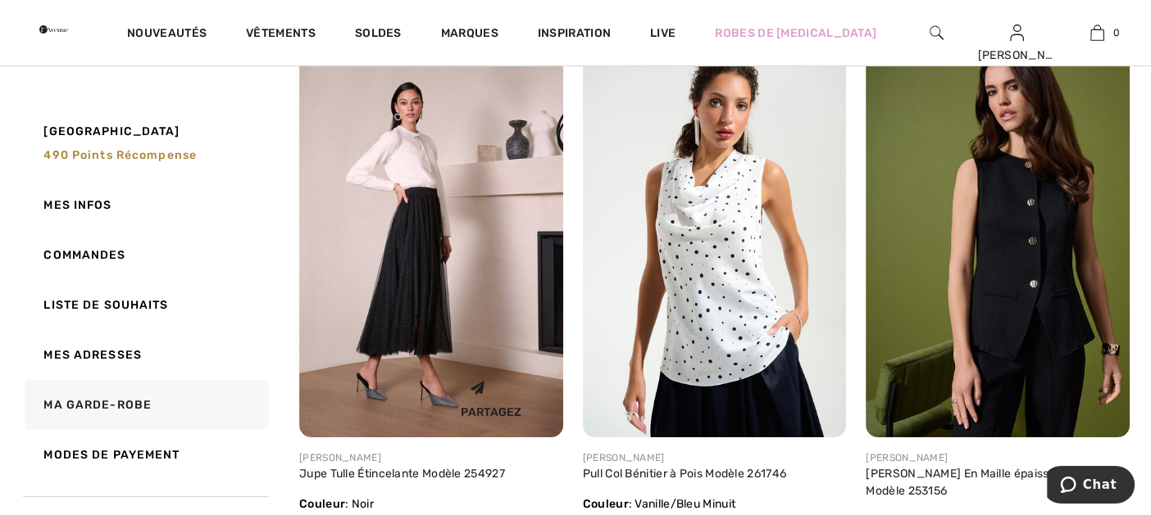
scroll to position [245, 0]
click at [107, 252] on link "Commandes" at bounding box center [144, 255] width 247 height 50
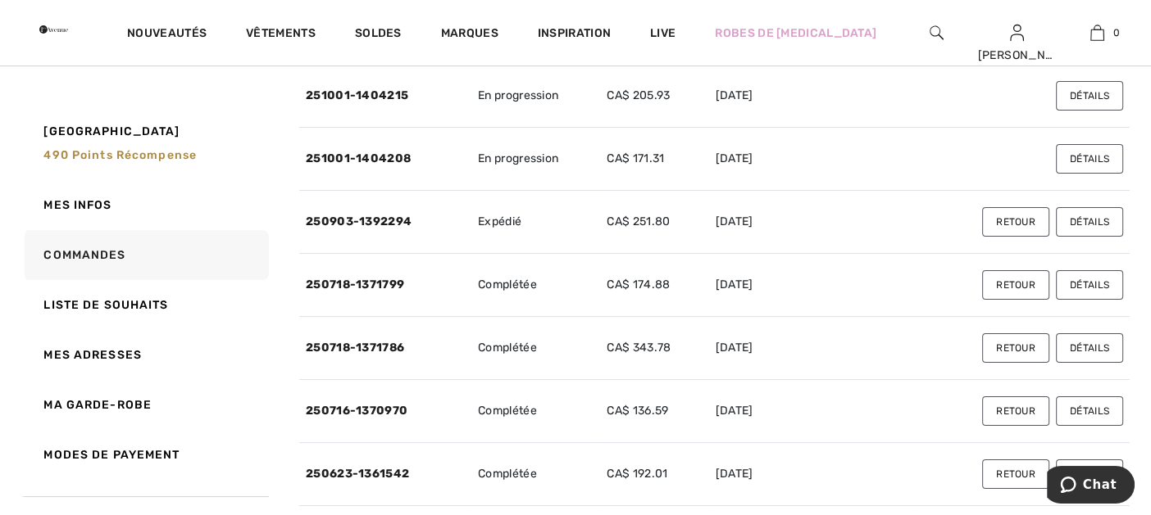
scroll to position [0, 0]
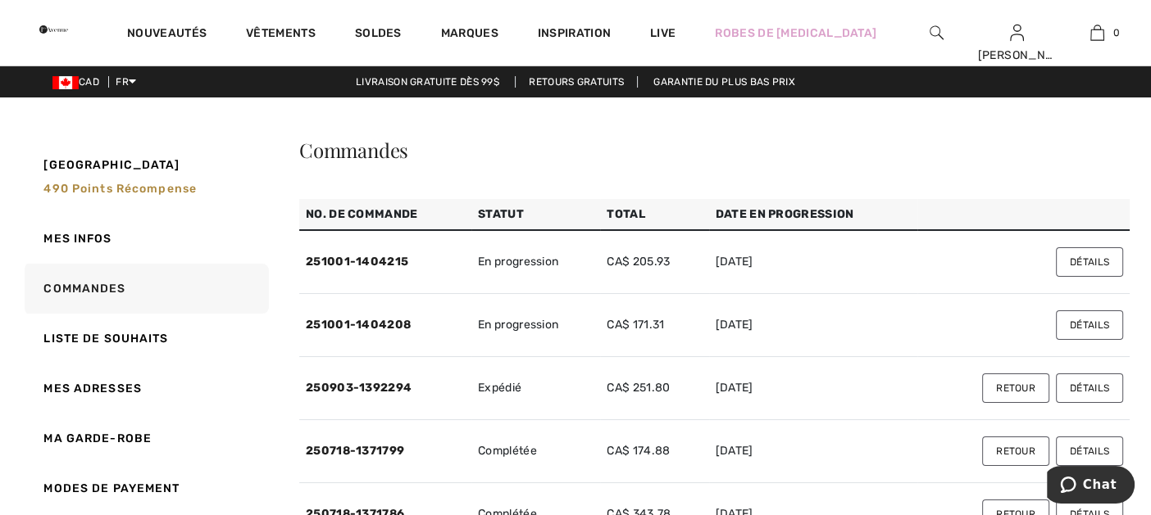
click at [124, 437] on link "Ma garde-robe" at bounding box center [144, 439] width 247 height 50
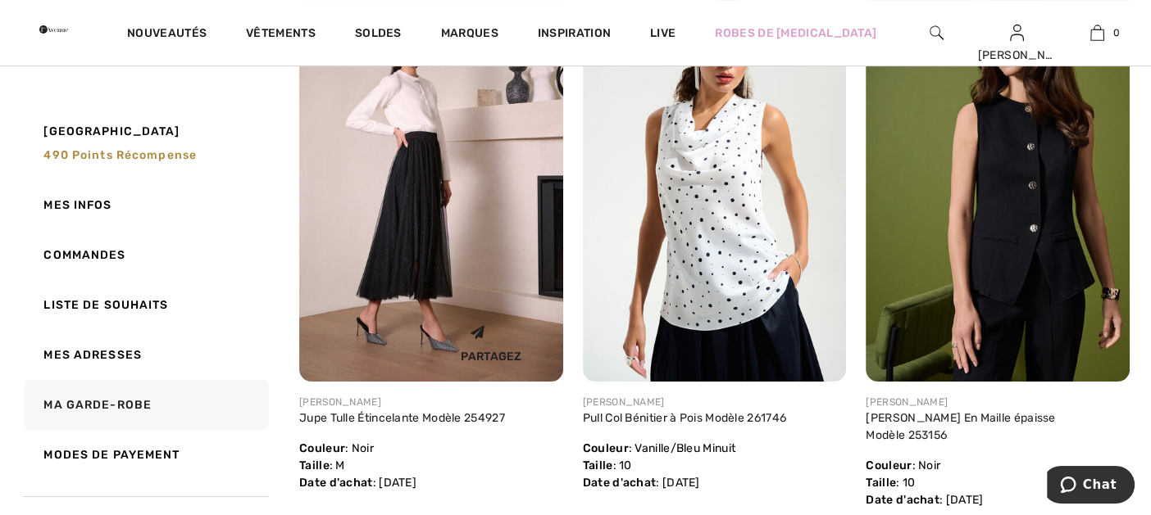
scroll to position [328, 0]
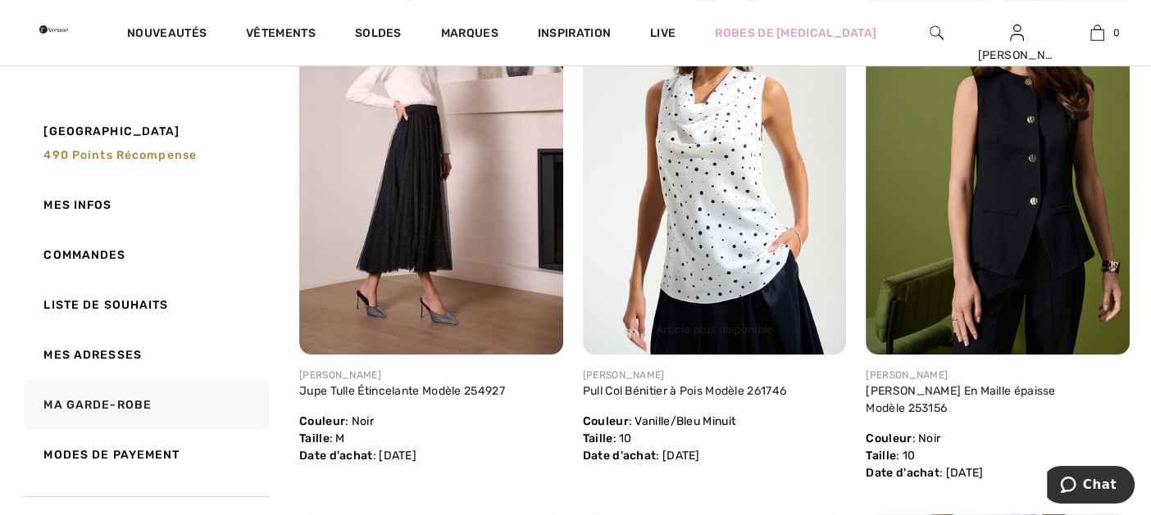
click at [709, 175] on img at bounding box center [715, 157] width 264 height 395
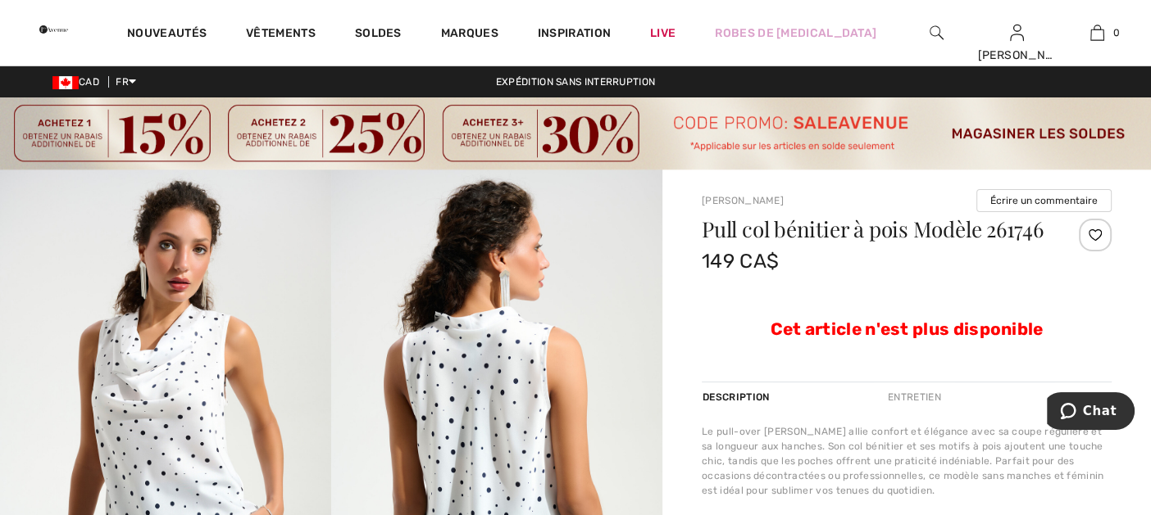
click at [164, 374] on img at bounding box center [165, 418] width 331 height 497
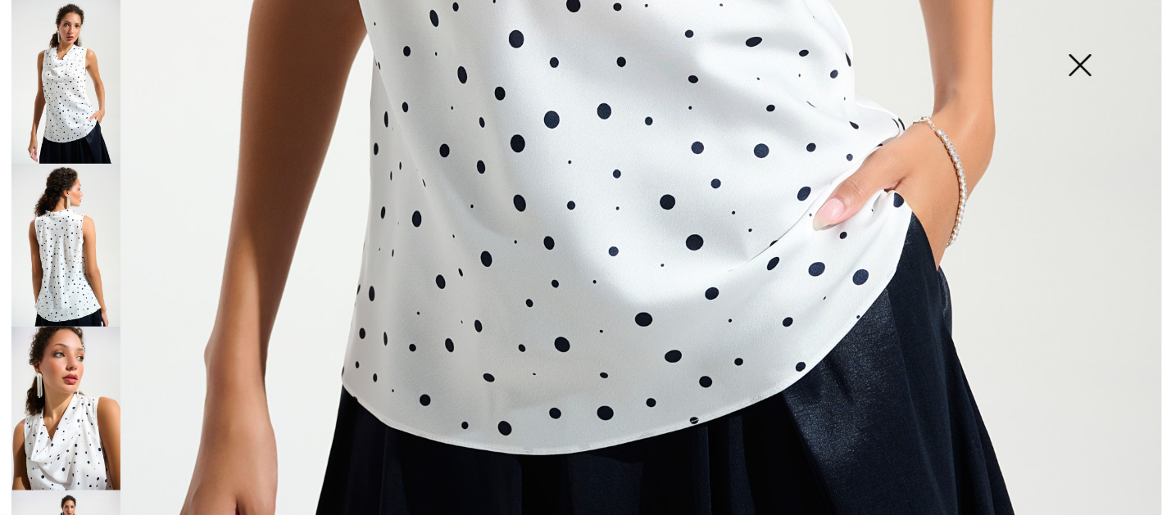
scroll to position [1064, 0]
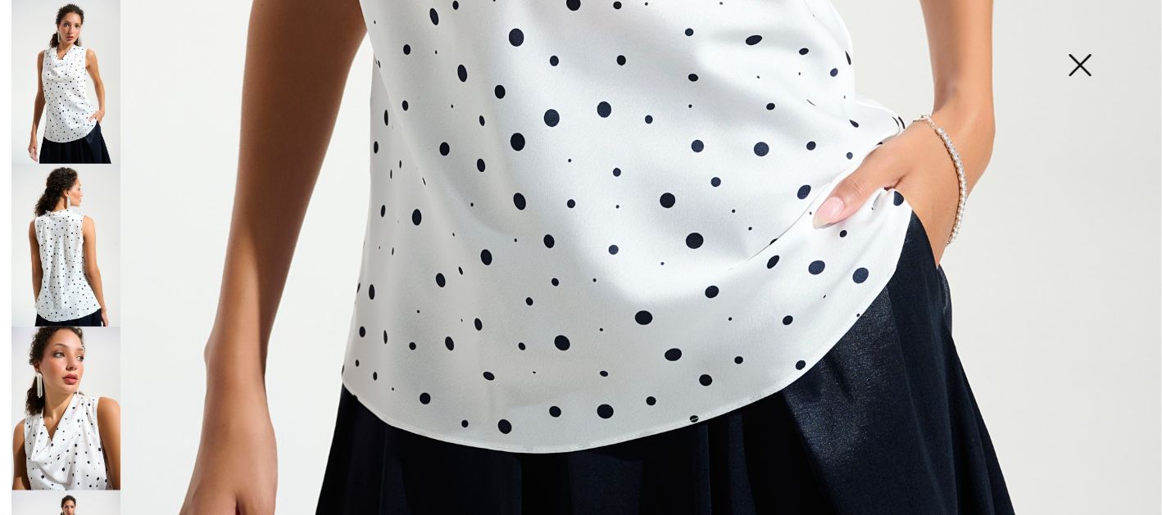
click at [78, 238] on img at bounding box center [65, 246] width 109 height 164
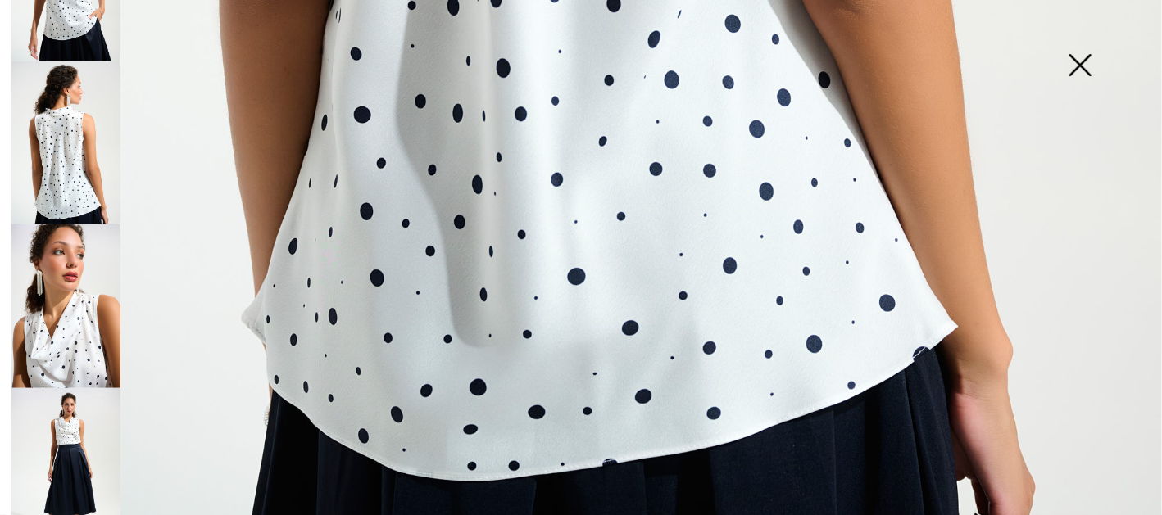
scroll to position [245, 0]
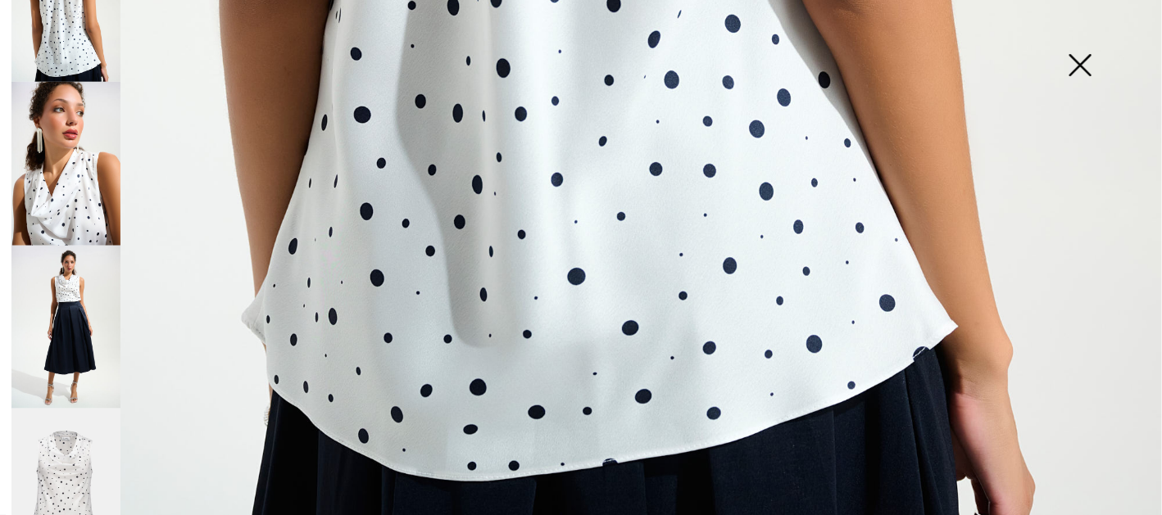
click at [65, 194] on img at bounding box center [65, 164] width 109 height 164
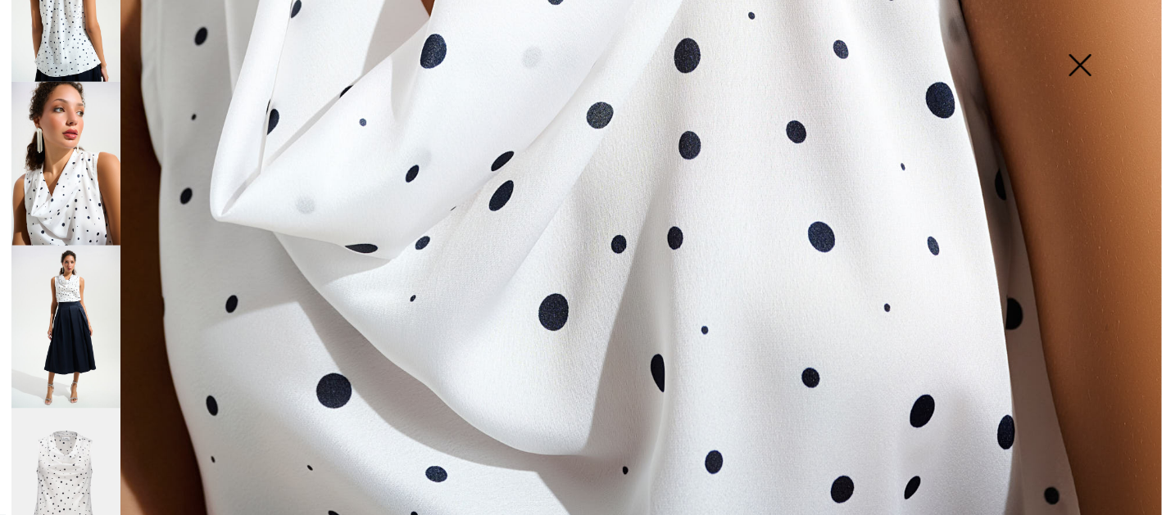
click at [69, 293] on img at bounding box center [65, 328] width 109 height 164
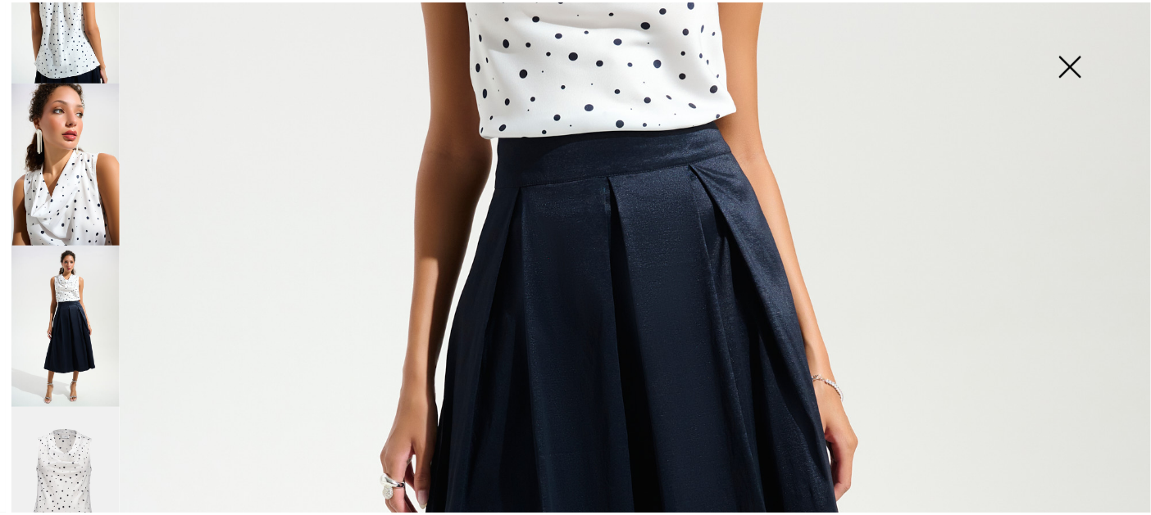
scroll to position [0, 0]
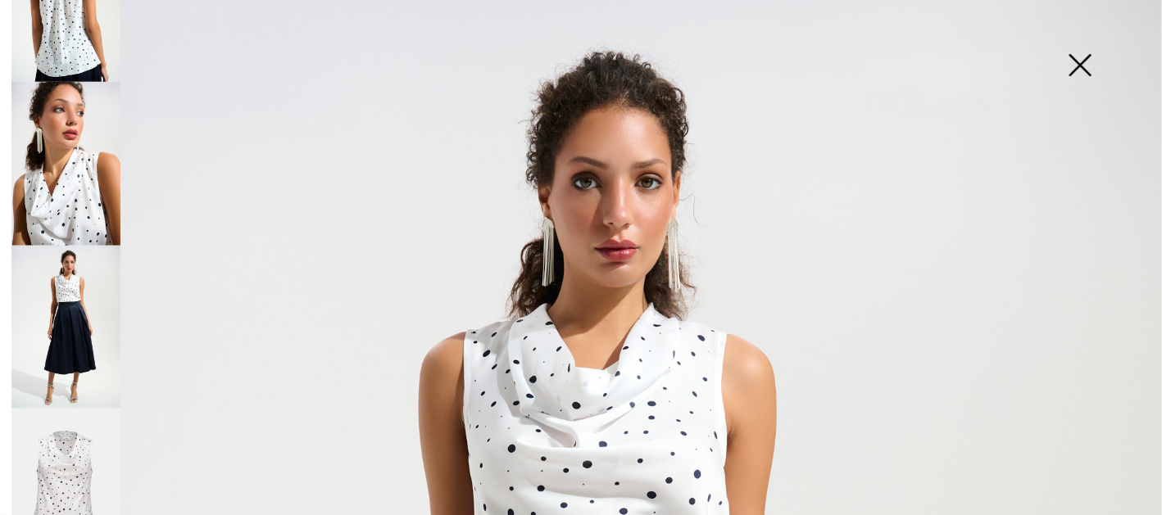
click at [1082, 61] on img at bounding box center [1080, 67] width 82 height 84
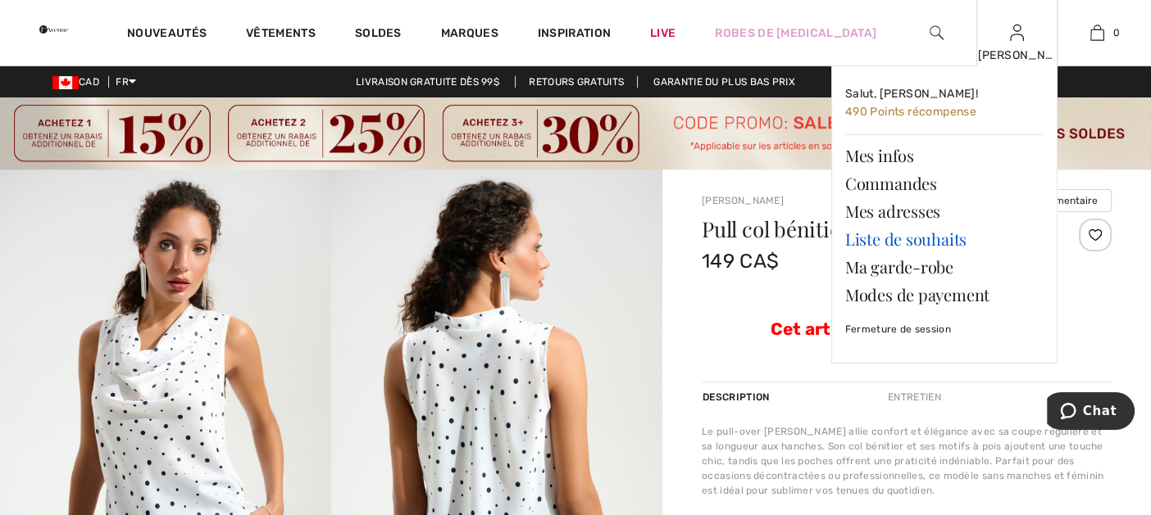
click at [911, 238] on link "Liste de souhaits" at bounding box center [944, 239] width 198 height 28
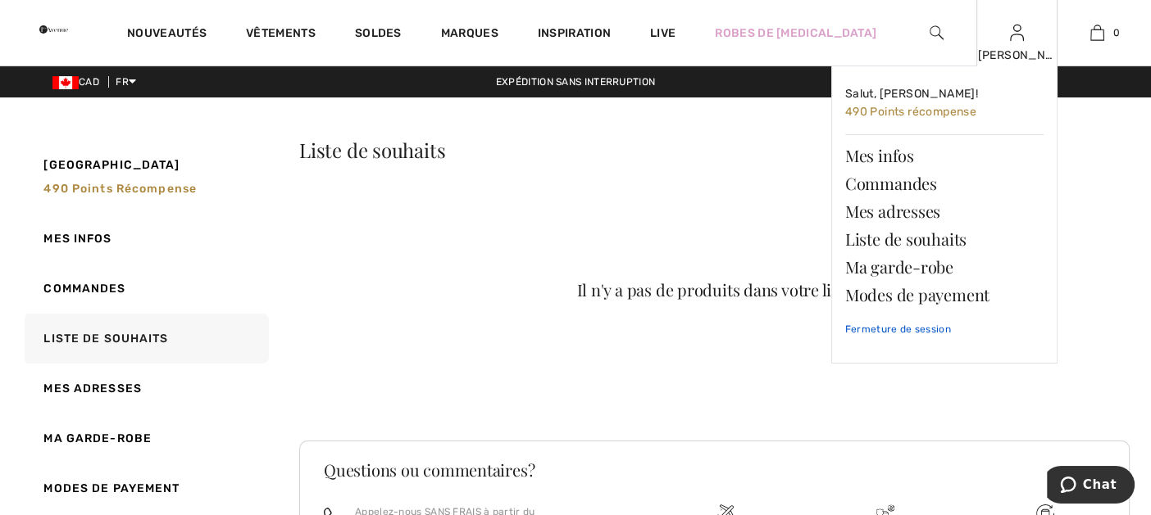
click at [914, 324] on link "Fermeture de session" at bounding box center [944, 329] width 198 height 41
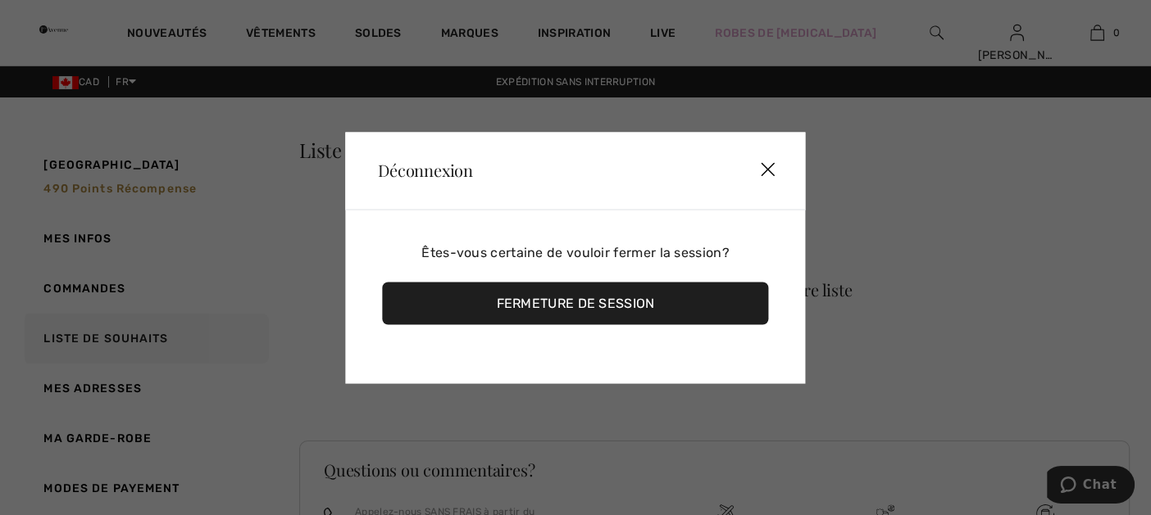
click at [562, 298] on div "Fermeture de session" at bounding box center [575, 303] width 386 height 43
